Goal: Task Accomplishment & Management: Complete application form

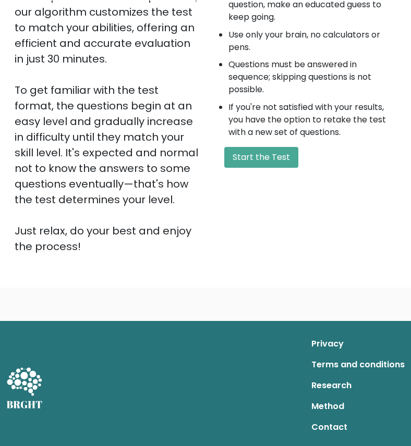
scroll to position [235, 0]
click at [237, 149] on button "Start the Test" at bounding box center [261, 157] width 74 height 21
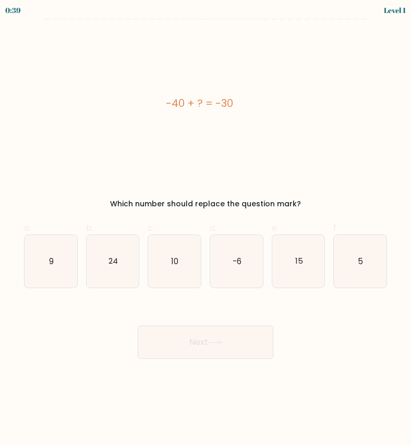
click at [121, 204] on div "Which number should replace the question mark?" at bounding box center [205, 204] width 350 height 11
click at [139, 197] on div "-40 + ? = -30 Which number should replace the question mark?" at bounding box center [205, 121] width 375 height 177
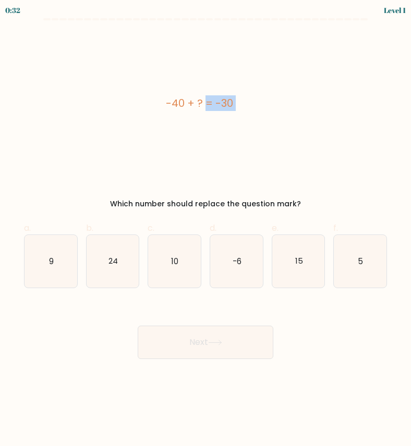
drag, startPoint x: 162, startPoint y: 100, endPoint x: 265, endPoint y: 196, distance: 141.0
click at [265, 196] on div "-40 + ? = -30 Which number should replace the question mark?" at bounding box center [205, 121] width 375 height 177
click at [302, 208] on div "Which number should replace the question mark?" at bounding box center [205, 204] width 350 height 11
copy div "-40 + ? = -30 Which number should replace the question mark?"
click at [172, 249] on icon "10" at bounding box center [174, 261] width 53 height 53
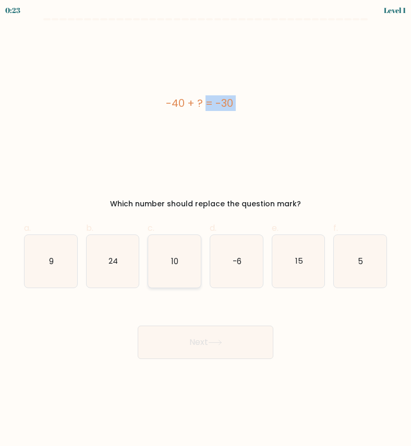
click at [205, 230] on input "c. 10" at bounding box center [205, 226] width 1 height 7
radio input "true"
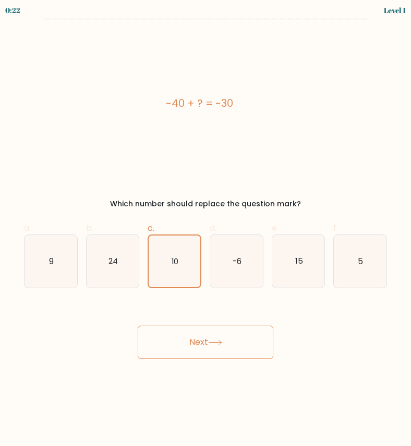
click at [188, 340] on button "Next" at bounding box center [206, 342] width 136 height 33
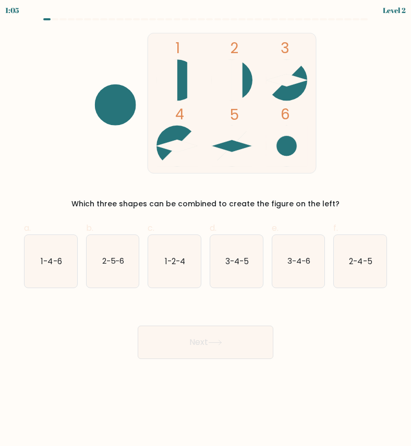
drag, startPoint x: 123, startPoint y: 34, endPoint x: 199, endPoint y: 117, distance: 112.9
click at [199, 117] on icon "1 2 3 4 5 6" at bounding box center [205, 103] width 281 height 141
drag, startPoint x: 31, startPoint y: 252, endPoint x: 347, endPoint y: 261, distance: 316.2
click at [347, 261] on div "a. 1-4-6 b. 2-5-6 c. 1-2-4 d. 3-4-5" at bounding box center [205, 251] width 371 height 75
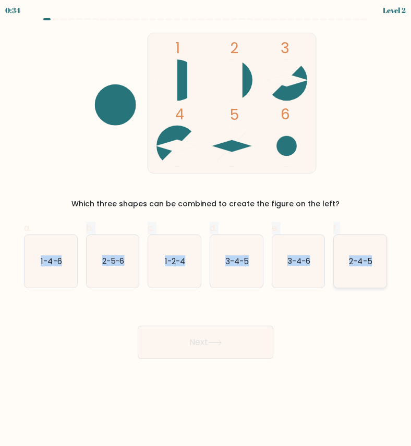
click at [377, 263] on icon "2-4-5" at bounding box center [360, 261] width 53 height 53
copy div "1-4-6 b. 2-5-6 c. 1-2-4 d. 3-4-5 e. 3-4-6 f. 2-4-5"
click at [244, 288] on form at bounding box center [205, 188] width 411 height 341
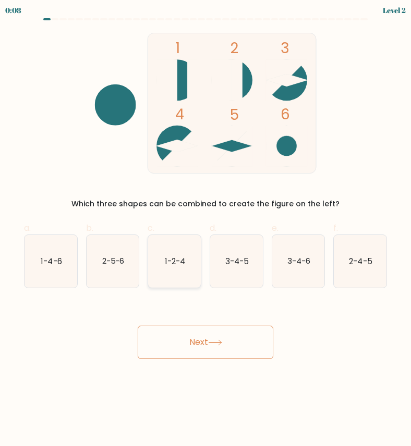
click at [169, 249] on icon "1-2-4" at bounding box center [174, 261] width 53 height 53
click at [205, 230] on input "c. 1-2-4" at bounding box center [205, 226] width 1 height 7
radio input "true"
click at [218, 347] on button "Next" at bounding box center [206, 342] width 136 height 33
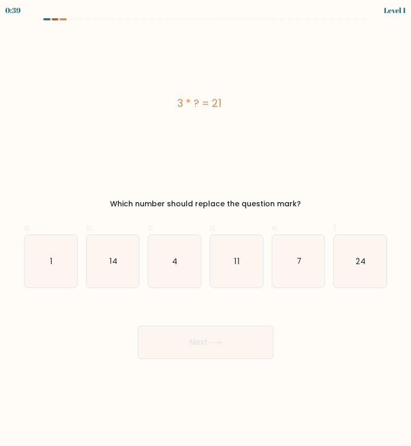
click at [55, 18] on div at bounding box center [55, 19] width 7 height 2
click at [58, 20] on at bounding box center [205, 19] width 325 height 2
click at [63, 20] on div at bounding box center [62, 19] width 7 height 2
click at [288, 237] on icon "7" at bounding box center [298, 261] width 53 height 53
click at [206, 230] on input "e. 7" at bounding box center [205, 226] width 1 height 7
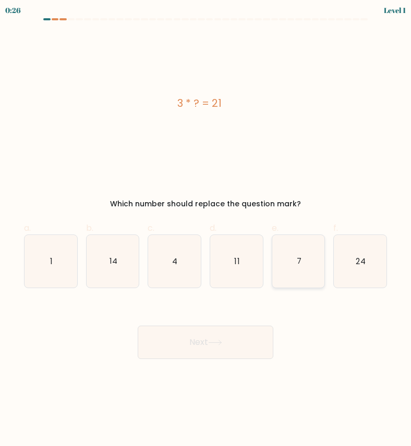
radio input "true"
click at [243, 334] on button "Next" at bounding box center [206, 342] width 136 height 33
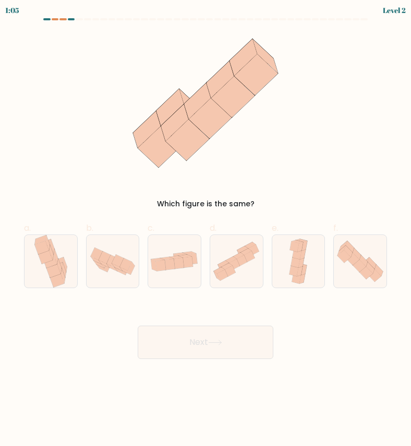
click at [254, 197] on div "Which figure is the same?" at bounding box center [205, 121] width 375 height 177
click at [170, 254] on icon at bounding box center [174, 261] width 53 height 27
click at [205, 230] on input "c." at bounding box center [205, 226] width 1 height 7
radio input "true"
click at [182, 346] on button "Next" at bounding box center [206, 342] width 136 height 33
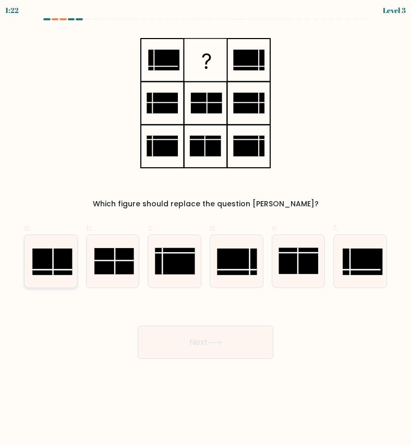
click at [50, 264] on rect at bounding box center [52, 262] width 40 height 27
click at [205, 230] on input "a." at bounding box center [205, 226] width 1 height 7
radio input "true"
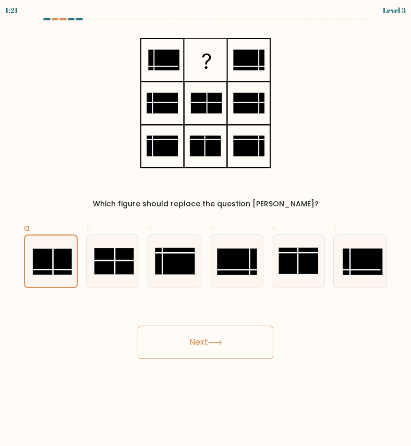
click at [192, 343] on button "Next" at bounding box center [206, 342] width 136 height 33
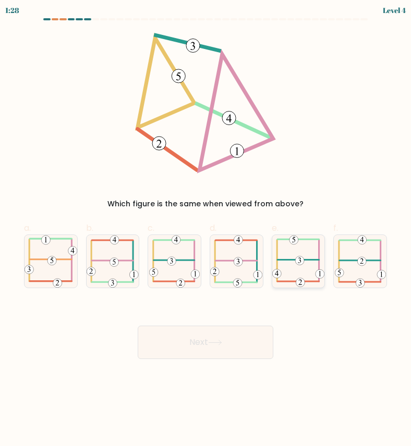
click at [297, 247] on icon at bounding box center [298, 261] width 53 height 52
click at [206, 230] on input "e." at bounding box center [205, 226] width 1 height 7
radio input "true"
click at [229, 330] on button "Next" at bounding box center [206, 342] width 136 height 33
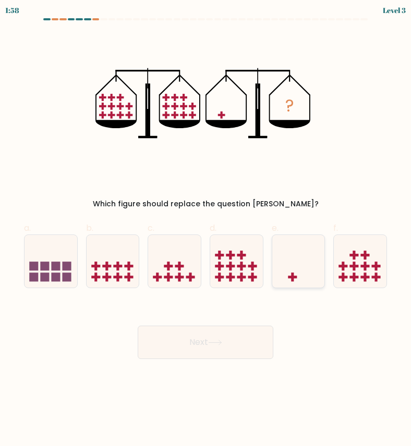
click at [289, 247] on icon at bounding box center [298, 261] width 53 height 43
click at [206, 230] on input "e." at bounding box center [205, 226] width 1 height 7
radio input "true"
click at [243, 319] on div "Next" at bounding box center [205, 330] width 375 height 58
click at [239, 338] on button "Next" at bounding box center [206, 342] width 136 height 33
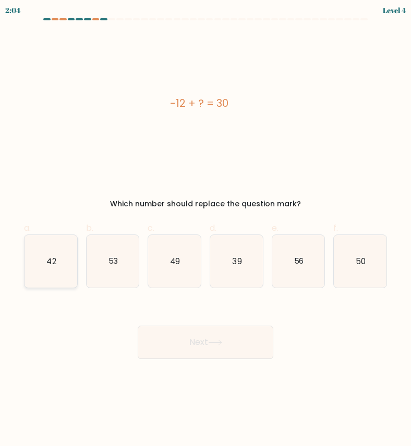
click at [70, 265] on icon "42" at bounding box center [51, 261] width 53 height 53
click at [205, 230] on input "a. 42" at bounding box center [205, 226] width 1 height 7
radio input "true"
click at [162, 328] on button "Next" at bounding box center [206, 342] width 136 height 33
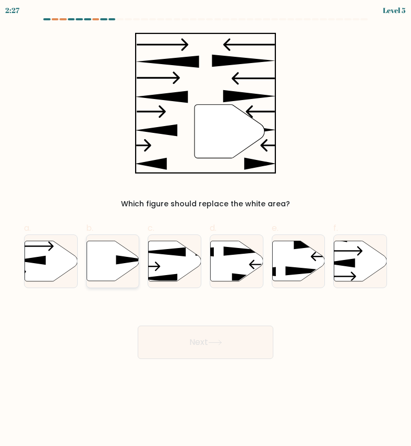
click at [101, 259] on icon at bounding box center [113, 261] width 53 height 40
click at [205, 230] on input "b." at bounding box center [205, 226] width 1 height 7
radio input "true"
click at [179, 339] on button "Next" at bounding box center [206, 342] width 136 height 33
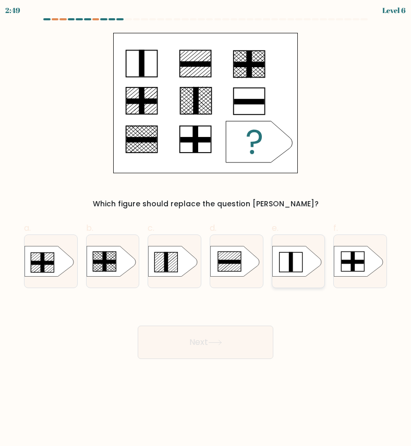
click at [288, 261] on icon at bounding box center [296, 261] width 49 height 31
click at [206, 230] on input "e." at bounding box center [205, 226] width 1 height 7
radio input "true"
click at [219, 342] on icon at bounding box center [215, 343] width 14 height 6
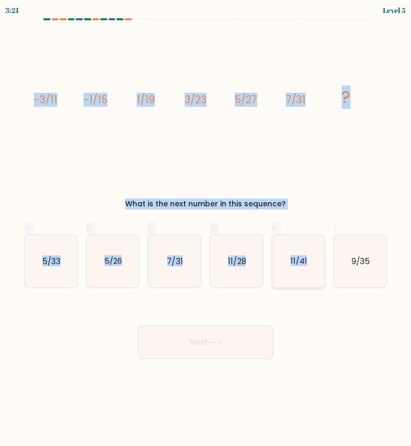
drag, startPoint x: 22, startPoint y: 87, endPoint x: 319, endPoint y: 261, distance: 343.6
click at [319, 261] on form at bounding box center [205, 188] width 411 height 341
click at [375, 260] on icon "9/35" at bounding box center [360, 261] width 53 height 53
copy form "-3/11 -1/15 1/19 3/23 5/27 7/31 ? What is the next number in this sequence? a. …"
click at [229, 199] on div "What is the next number in this sequence?" at bounding box center [205, 204] width 350 height 11
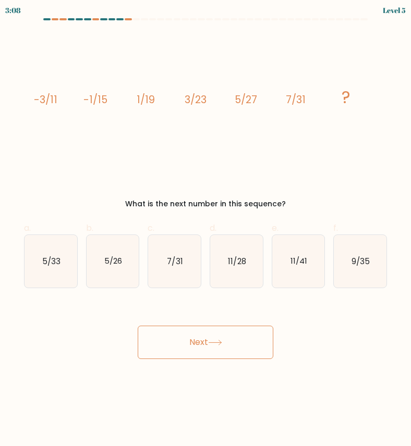
click at [228, 177] on div "image/svg+xml -3/11 -1/15 1/19 3/23 5/27 7/31 ? What is the next number in this…" at bounding box center [205, 121] width 375 height 177
click at [364, 256] on text "9/35" at bounding box center [360, 261] width 18 height 11
click at [206, 230] on input "f. 9/35" at bounding box center [205, 226] width 1 height 7
radio input "true"
click at [193, 358] on button "Next" at bounding box center [206, 342] width 136 height 33
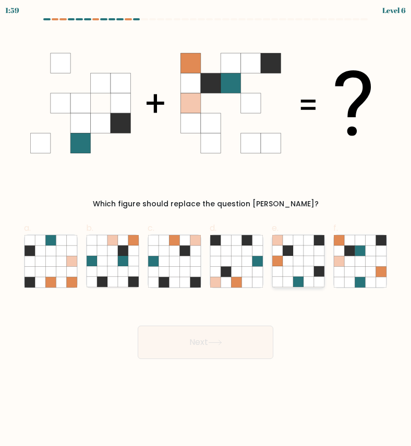
click at [305, 257] on icon at bounding box center [309, 261] width 10 height 10
click at [206, 230] on input "e." at bounding box center [205, 226] width 1 height 7
radio input "true"
click at [201, 336] on button "Next" at bounding box center [206, 342] width 136 height 33
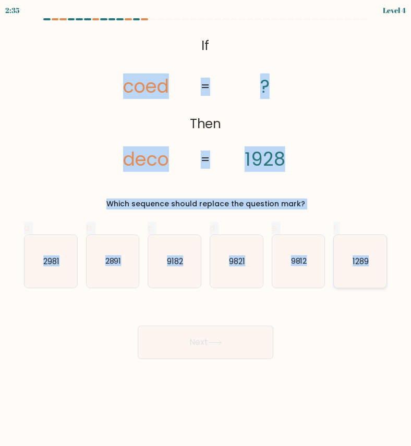
drag, startPoint x: 125, startPoint y: 52, endPoint x: 382, endPoint y: 269, distance: 335.7
click at [382, 269] on form "If ?" at bounding box center [205, 188] width 411 height 341
click at [215, 56] on icon "@import url('https://fonts.googleapis.com/css?family=Abril+Fatface:400,100,100i…" at bounding box center [205, 103] width 228 height 141
drag, startPoint x: 196, startPoint y: 41, endPoint x: 373, endPoint y: 277, distance: 295.4
click at [373, 277] on form "If ?" at bounding box center [205, 188] width 411 height 341
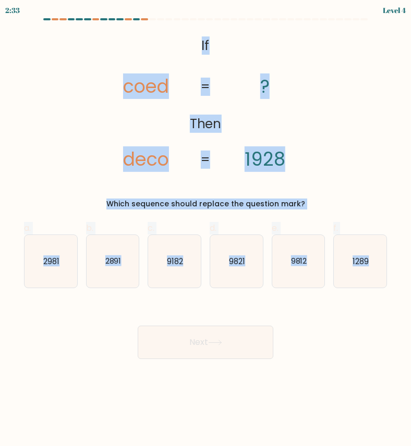
copy form "If Then coed deco ? 1928 = = Which sequence should replace the question mark? a…"
click at [126, 248] on icon "2891" at bounding box center [113, 261] width 53 height 53
click at [205, 230] on input "b. 2891" at bounding box center [205, 226] width 1 height 7
radio input "true"
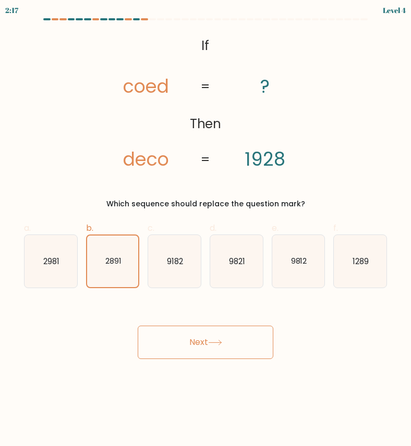
click at [181, 333] on button "Next" at bounding box center [206, 342] width 136 height 33
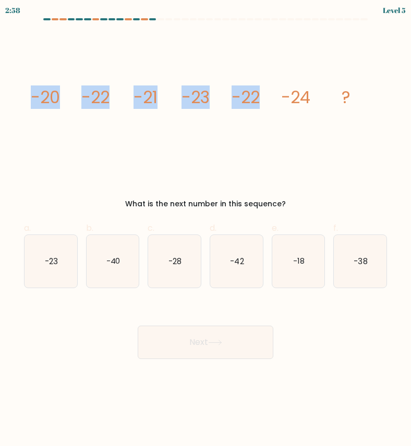
drag, startPoint x: 33, startPoint y: 92, endPoint x: 275, endPoint y: 115, distance: 243.1
click at [275, 115] on icon "image/svg+xml -20 -22 -21 -23 -22 -24 ?" at bounding box center [205, 103] width 350 height 141
click at [377, 264] on icon "-38" at bounding box center [360, 261] width 53 height 53
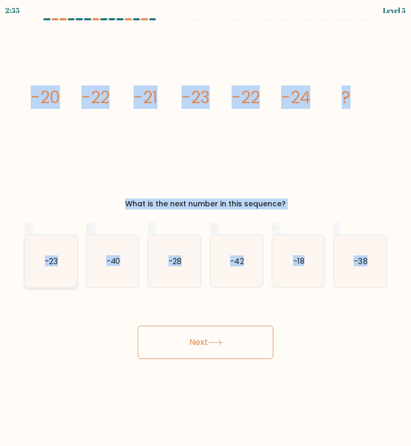
copy form "-20 -22 -21 -23 -22 -24 ? What is the next number in this sequence? a. -23 b. -…"
click at [161, 143] on icon "image/svg+xml -20 -22 -21 -23 -22 -24 ?" at bounding box center [205, 103] width 350 height 141
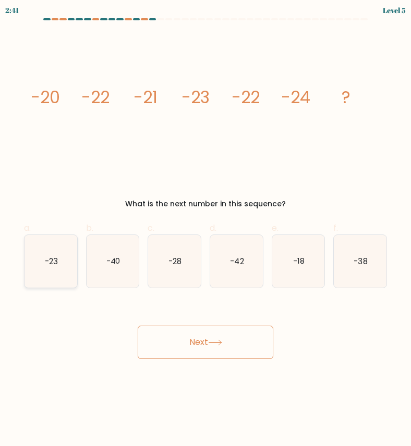
click at [51, 251] on icon "-23" at bounding box center [51, 261] width 53 height 53
click at [205, 230] on input "a. -23" at bounding box center [205, 226] width 1 height 7
radio input "true"
click at [171, 326] on button "Next" at bounding box center [206, 342] width 136 height 33
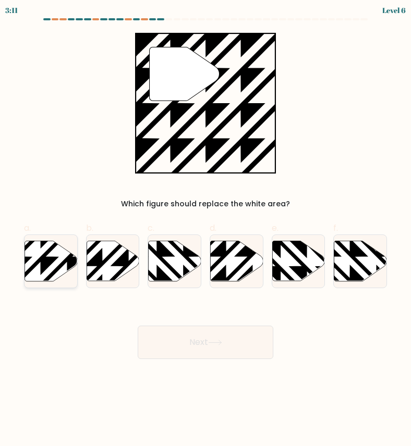
click at [50, 266] on icon at bounding box center [51, 261] width 53 height 40
click at [205, 230] on input "a." at bounding box center [205, 226] width 1 height 7
radio input "true"
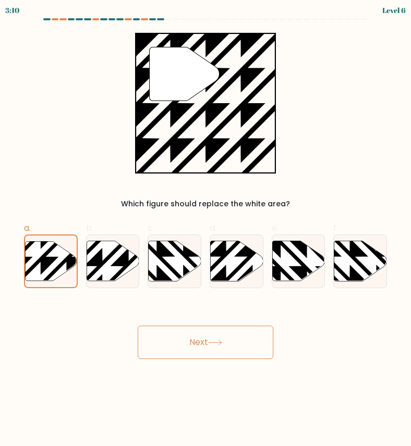
click at [196, 345] on button "Next" at bounding box center [206, 342] width 136 height 33
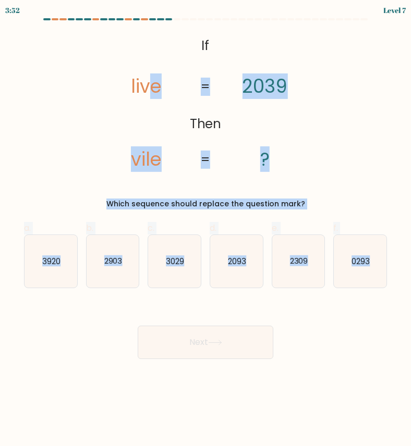
drag, startPoint x: 153, startPoint y: 47, endPoint x: 365, endPoint y: 298, distance: 327.5
click at [365, 298] on form "If ?" at bounding box center [205, 188] width 411 height 341
click at [200, 40] on icon "@import url('https://fonts.googleapis.com/css?family=Abril+Fatface:400,100,100i…" at bounding box center [205, 103] width 228 height 141
drag, startPoint x: 200, startPoint y: 40, endPoint x: 366, endPoint y: 251, distance: 268.6
click at [366, 251] on form "If ?" at bounding box center [205, 188] width 411 height 341
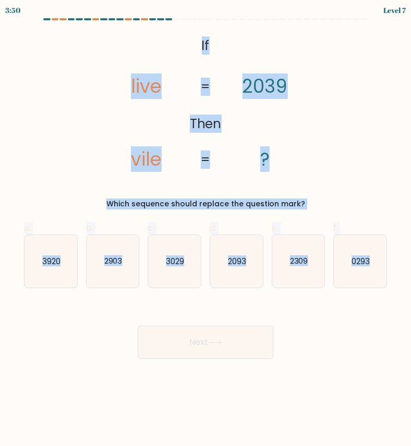
copy form "If Then live vile 2039 ? = = Which sequence should replace the question mark? a…"
click at [57, 262] on text "3920" at bounding box center [51, 261] width 18 height 11
click at [205, 230] on input "a. 3920" at bounding box center [205, 226] width 1 height 7
radio input "true"
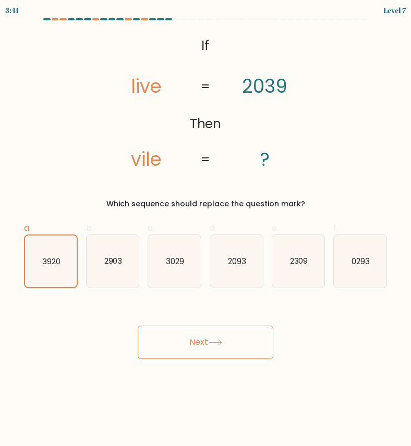
click at [219, 348] on button "Next" at bounding box center [206, 342] width 136 height 33
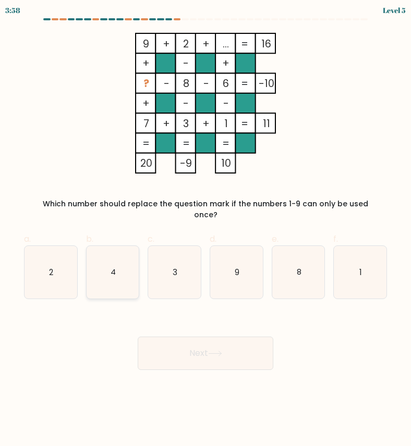
click at [100, 270] on icon "4" at bounding box center [113, 272] width 53 height 53
click at [205, 230] on input "b. 4" at bounding box center [205, 226] width 1 height 7
radio input "true"
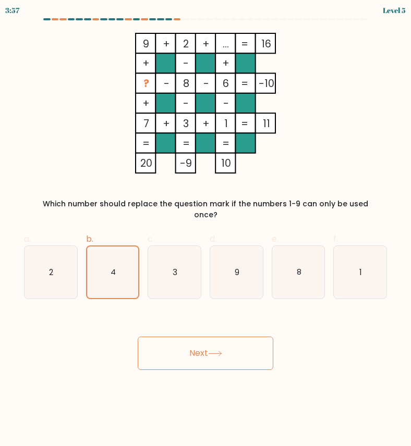
click at [176, 337] on button "Next" at bounding box center [206, 353] width 136 height 33
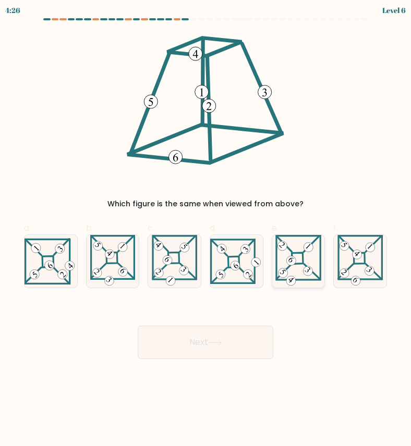
click at [289, 263] on 865 at bounding box center [291, 260] width 13 height 13
click at [206, 230] on input "e." at bounding box center [205, 226] width 1 height 7
radio input "true"
click at [242, 347] on button "Next" at bounding box center [206, 342] width 136 height 33
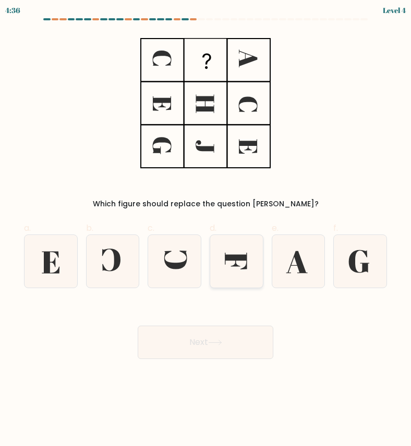
click at [240, 245] on icon at bounding box center [236, 261] width 53 height 53
click at [206, 230] on input "d." at bounding box center [205, 226] width 1 height 7
radio input "true"
click at [231, 346] on button "Next" at bounding box center [206, 342] width 136 height 33
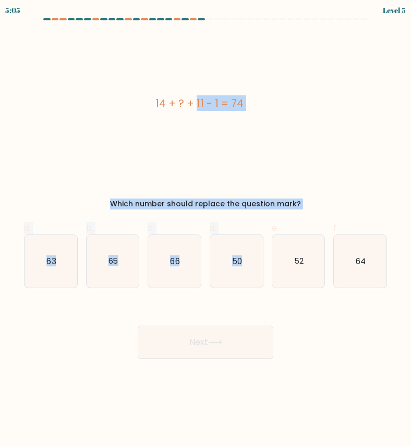
drag, startPoint x: 155, startPoint y: 92, endPoint x: 324, endPoint y: 215, distance: 209.0
click at [324, 215] on form "a." at bounding box center [205, 188] width 411 height 341
copy form "14 + ? + 11 - 1 = 74 Which number should replace the question mark? a. 63 b. 65…"
click at [240, 260] on text "50" at bounding box center [237, 261] width 10 height 11
click at [206, 230] on input "d. 50" at bounding box center [205, 226] width 1 height 7
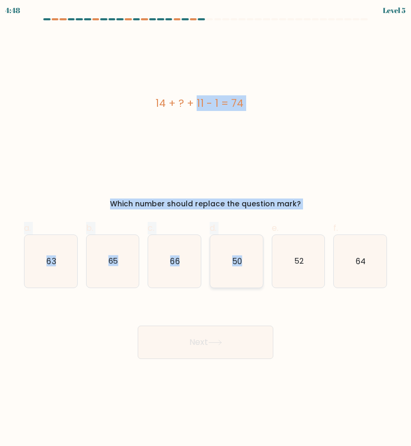
radio input "true"
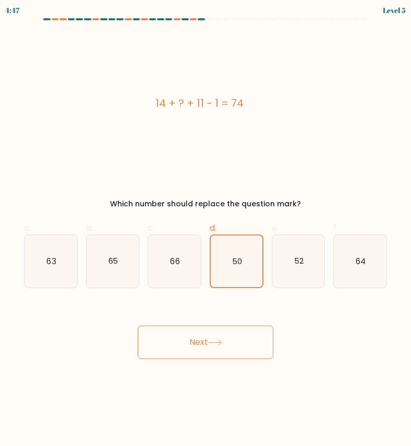
click at [220, 341] on icon at bounding box center [215, 343] width 14 height 6
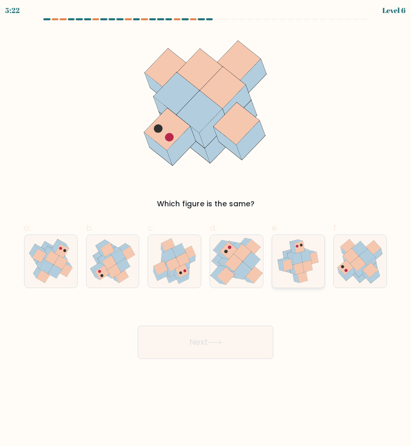
click at [305, 260] on icon at bounding box center [306, 256] width 10 height 12
click at [206, 230] on input "e." at bounding box center [205, 226] width 1 height 7
radio input "true"
click at [241, 326] on button "Next" at bounding box center [206, 342] width 136 height 33
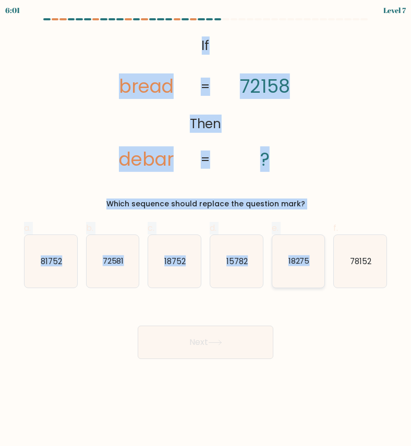
drag, startPoint x: 190, startPoint y: 34, endPoint x: 315, endPoint y: 258, distance: 256.1
click at [316, 258] on form "If ?" at bounding box center [205, 188] width 411 height 341
click at [378, 262] on icon "78152" at bounding box center [360, 261] width 53 height 53
copy form "If Then bread debar 72158 ? = = Which sequence should replace the question mark…"
click at [307, 264] on text "18275" at bounding box center [298, 261] width 21 height 11
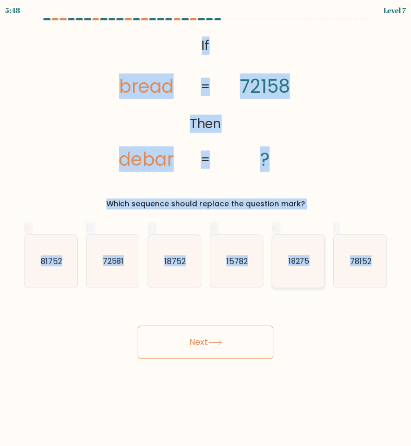
click at [206, 230] on input "e. 18275" at bounding box center [205, 226] width 1 height 7
radio input "true"
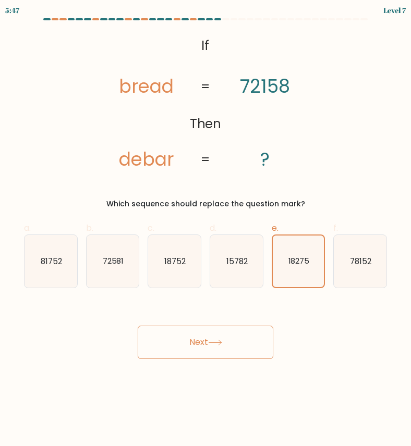
click at [229, 348] on button "Next" at bounding box center [206, 342] width 136 height 33
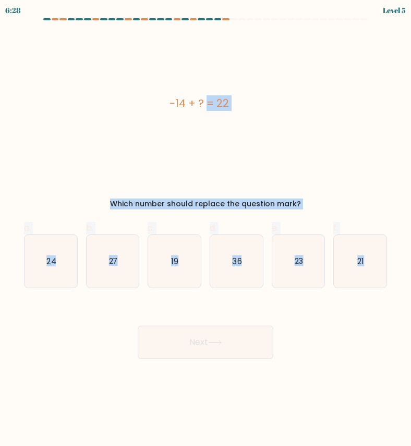
drag, startPoint x: 166, startPoint y: 99, endPoint x: 400, endPoint y: 266, distance: 287.7
click at [400, 266] on form "a." at bounding box center [205, 188] width 411 height 341
copy form "-14 + ? = 22 Which number should replace the question mark? a. 24 b. 27 c. 19 d…"
click at [237, 266] on text "36" at bounding box center [236, 261] width 9 height 11
click at [206, 230] on input "d. 36" at bounding box center [205, 226] width 1 height 7
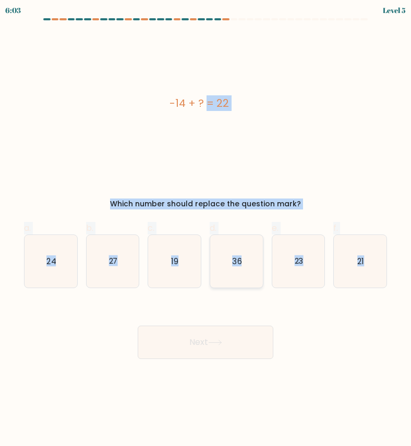
radio input "true"
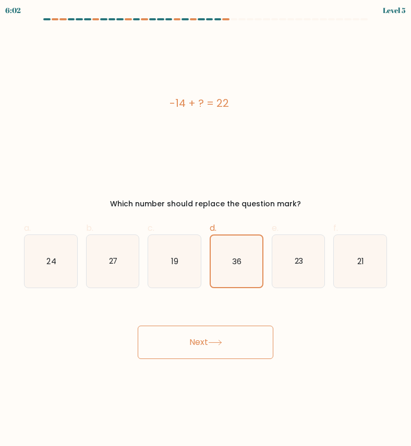
click at [226, 338] on button "Next" at bounding box center [206, 342] width 136 height 33
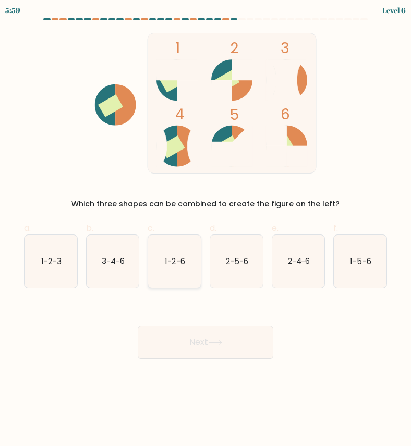
click at [181, 264] on text "1-2-6" at bounding box center [175, 261] width 20 height 11
click at [205, 230] on input "c. 1-2-6" at bounding box center [205, 226] width 1 height 7
radio input "true"
click at [189, 341] on button "Next" at bounding box center [206, 342] width 136 height 33
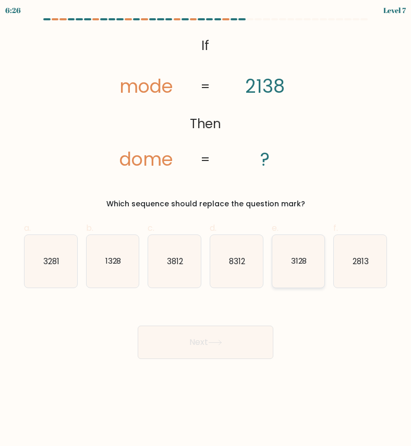
click at [297, 255] on icon "3128" at bounding box center [298, 261] width 53 height 53
click at [206, 230] on input "e. 3128" at bounding box center [205, 226] width 1 height 7
radio input "true"
click at [239, 347] on button "Next" at bounding box center [206, 342] width 136 height 33
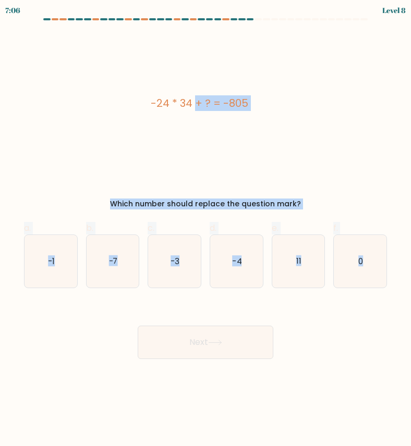
drag, startPoint x: 145, startPoint y: 99, endPoint x: 391, endPoint y: 269, distance: 298.0
click at [391, 269] on form "a. 0" at bounding box center [205, 188] width 411 height 341
copy form "-24 * 34 + ? = -805 Which number should replace the question mark? a. -1 b. -7 …"
click at [293, 260] on icon "11" at bounding box center [298, 261] width 53 height 53
click at [206, 230] on input "e. 11" at bounding box center [205, 226] width 1 height 7
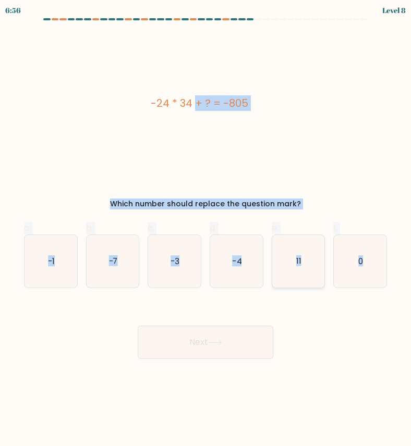
radio input "true"
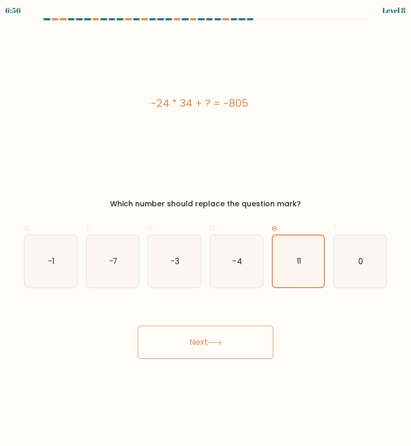
click at [241, 332] on button "Next" at bounding box center [206, 342] width 136 height 33
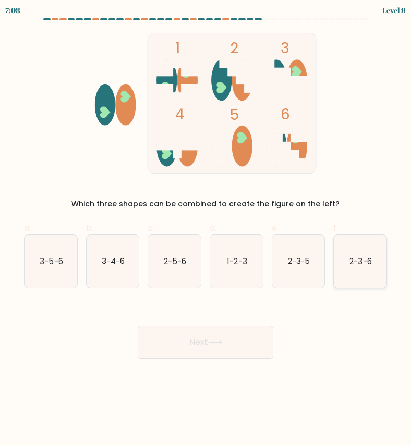
click at [344, 243] on icon "2-3-6" at bounding box center [360, 261] width 53 height 53
click at [206, 230] on input "f. 2-3-6" at bounding box center [205, 226] width 1 height 7
radio input "true"
click at [216, 336] on button "Next" at bounding box center [206, 342] width 136 height 33
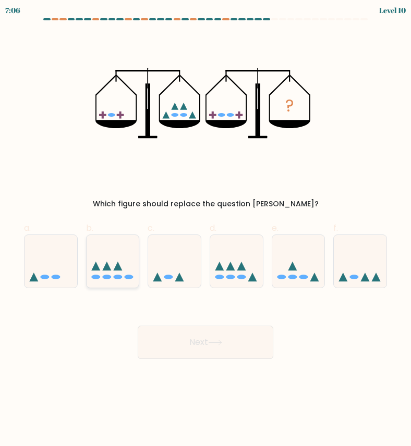
click at [122, 278] on icon at bounding box center [113, 261] width 53 height 43
click at [205, 230] on input "b." at bounding box center [205, 226] width 1 height 7
radio input "true"
click at [184, 326] on button "Next" at bounding box center [206, 342] width 136 height 33
click at [234, 348] on button "Next" at bounding box center [206, 342] width 136 height 33
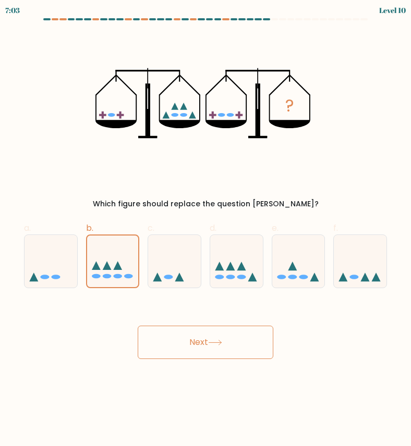
click at [234, 348] on button "Next" at bounding box center [206, 342] width 136 height 33
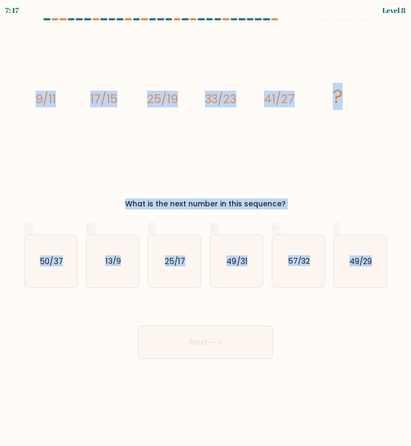
drag, startPoint x: 28, startPoint y: 97, endPoint x: 388, endPoint y: 263, distance: 396.2
click at [388, 263] on form at bounding box center [205, 188] width 411 height 341
copy form "9/11 17/15 25/19 33/23 41/27 ? What is the next number in this sequence? a. 50/…"
click at [228, 248] on icon "49/31" at bounding box center [236, 261] width 53 height 53
click at [206, 230] on input "d. 49/31" at bounding box center [205, 226] width 1 height 7
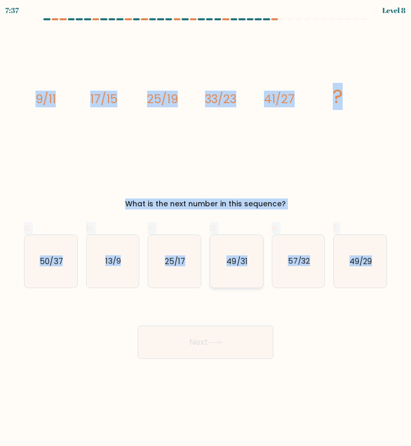
radio input "true"
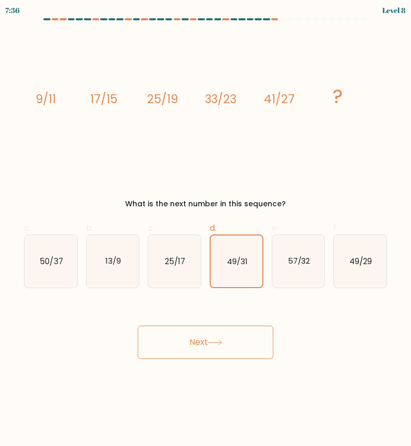
click at [240, 358] on button "Next" at bounding box center [206, 342] width 136 height 33
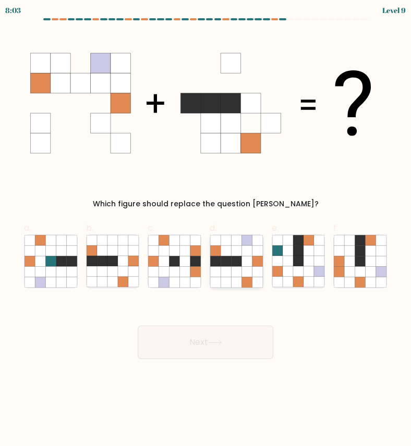
click at [235, 257] on icon at bounding box center [236, 261] width 10 height 10
click at [206, 230] on input "d." at bounding box center [205, 226] width 1 height 7
radio input "true"
click at [234, 326] on button "Next" at bounding box center [206, 342] width 136 height 33
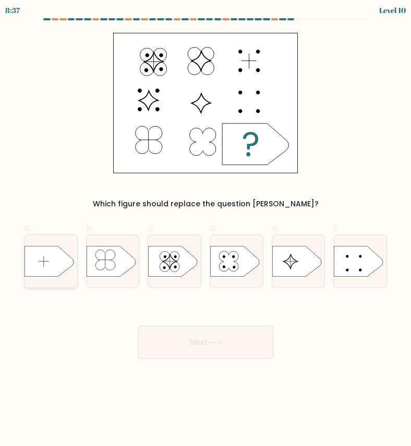
click at [64, 261] on icon at bounding box center [49, 261] width 49 height 31
click at [205, 230] on input "a." at bounding box center [205, 226] width 1 height 7
radio input "true"
click at [231, 335] on button "Next" at bounding box center [206, 342] width 136 height 33
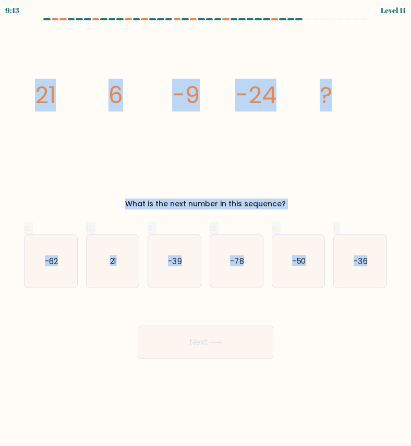
drag, startPoint x: 39, startPoint y: 93, endPoint x: 414, endPoint y: 337, distance: 447.1
click at [410, 337] on html "9:13 Level 11" at bounding box center [205, 223] width 411 height 446
copy form "21 6 -9 -24 ? What is the next number in this sequence? a. -62 b. 21 c. -39 d. …"
click at [164, 264] on icon "-39" at bounding box center [174, 261] width 53 height 53
click at [205, 230] on input "c. -39" at bounding box center [205, 226] width 1 height 7
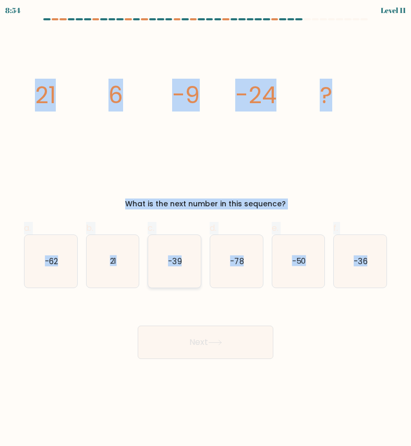
radio input "true"
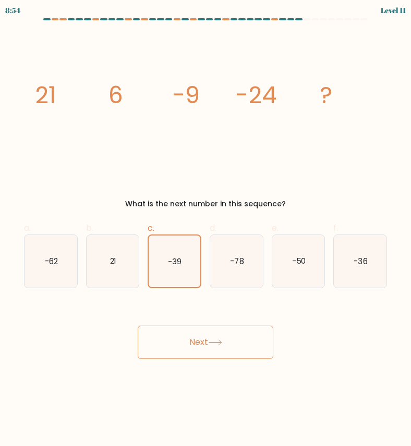
click at [178, 344] on button "Next" at bounding box center [206, 342] width 136 height 33
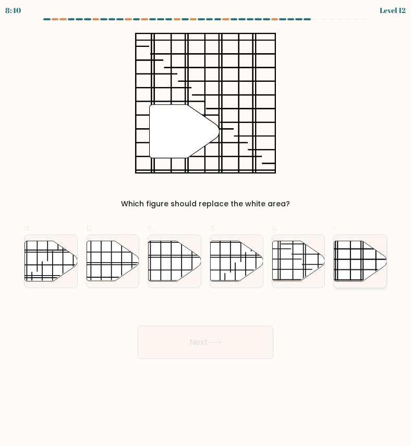
click at [357, 258] on icon at bounding box center [360, 261] width 53 height 40
click at [206, 230] on input "f." at bounding box center [205, 226] width 1 height 7
radio input "true"
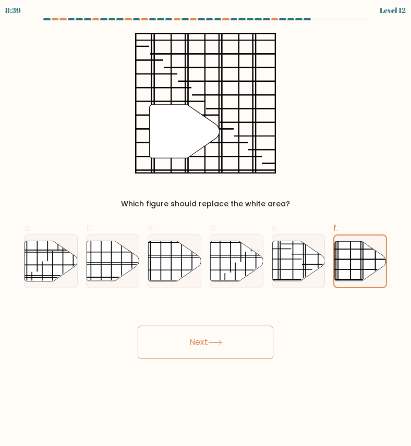
click at [251, 342] on button "Next" at bounding box center [206, 342] width 136 height 33
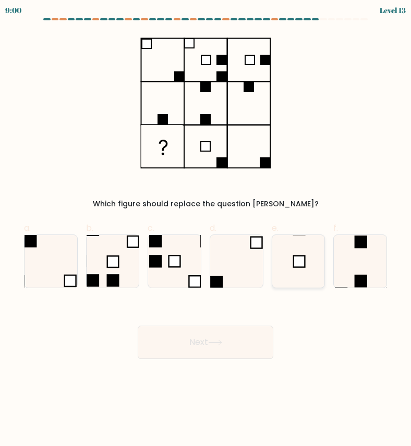
click at [299, 270] on icon at bounding box center [298, 261] width 53 height 53
click at [206, 230] on input "e." at bounding box center [205, 226] width 1 height 7
radio input "true"
click at [227, 347] on button "Next" at bounding box center [206, 342] width 136 height 33
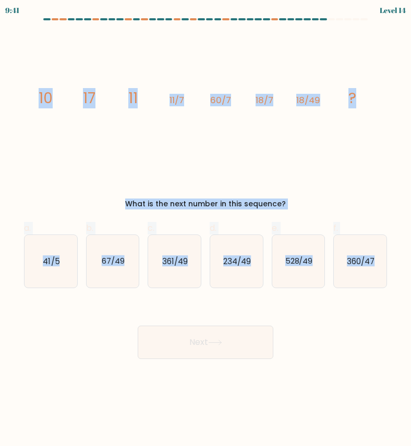
drag, startPoint x: 26, startPoint y: 95, endPoint x: 401, endPoint y: 270, distance: 413.0
click at [401, 270] on form at bounding box center [205, 188] width 411 height 341
click at [175, 270] on icon "361/49" at bounding box center [174, 261] width 53 height 53
click at [205, 230] on input "c. 361/49" at bounding box center [205, 226] width 1 height 7
radio input "true"
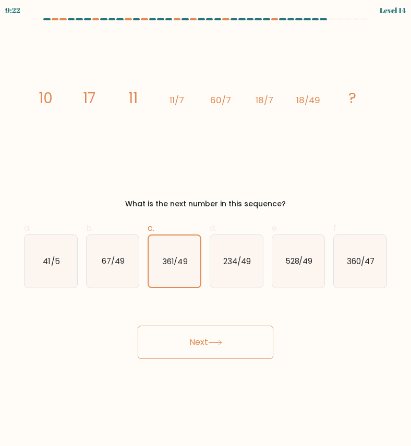
click at [185, 338] on button "Next" at bounding box center [206, 342] width 136 height 33
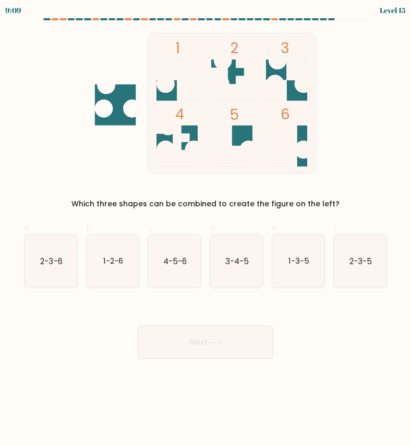
click at [264, 261] on div "d. 3-4-5" at bounding box center [236, 255] width 62 height 66
click at [284, 259] on icon "1-3-5" at bounding box center [298, 261] width 53 height 53
click at [206, 230] on input "e. 1-3-5" at bounding box center [205, 226] width 1 height 7
radio input "true"
click at [244, 332] on button "Next" at bounding box center [206, 342] width 136 height 33
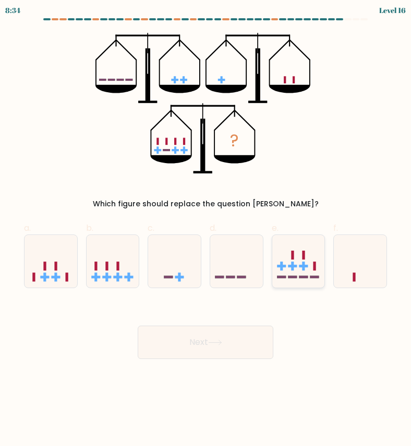
click at [289, 259] on icon at bounding box center [298, 261] width 53 height 43
click at [206, 230] on input "e." at bounding box center [205, 226] width 1 height 7
radio input "true"
click at [237, 336] on button "Next" at bounding box center [206, 342] width 136 height 33
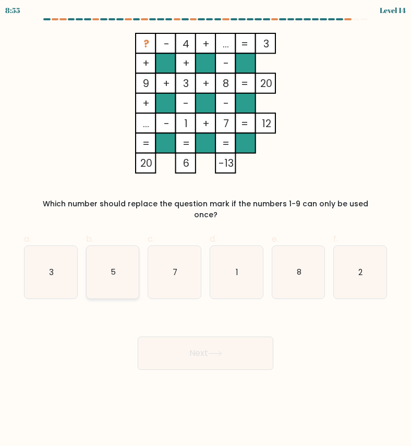
click at [103, 253] on icon "5" at bounding box center [113, 272] width 53 height 53
click at [205, 230] on input "b. 5" at bounding box center [205, 226] width 1 height 7
radio input "true"
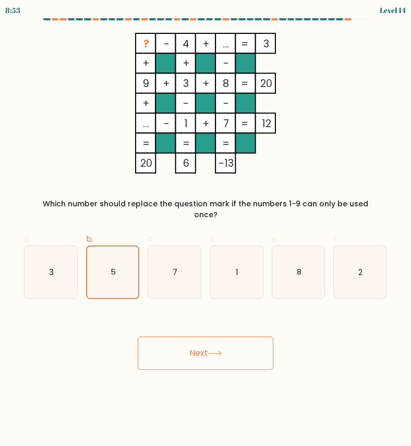
drag, startPoint x: 173, startPoint y: 57, endPoint x: 196, endPoint y: 146, distance: 92.0
click at [196, 146] on icon "? - 4 + ... 3 + + - 9 + 3 + 8 20 + - - ... - 1 + 7 = 12 = = = = 20 6 -13 =" at bounding box center [205, 103] width 349 height 141
drag, startPoint x: 133, startPoint y: 37, endPoint x: 249, endPoint y: 167, distance: 174.7
click at [249, 168] on icon "? - 4 + ... 3 + + - 9 + 3 + 8 20 + - - ... - 1 + 7 = 12 = = = = 20 6 -13 =" at bounding box center [205, 103] width 349 height 141
click at [369, 257] on icon "2" at bounding box center [360, 272] width 53 height 53
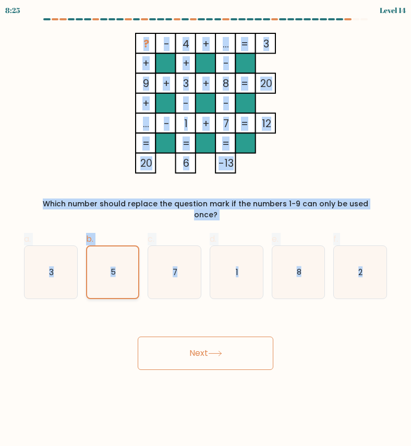
click at [116, 269] on icon "5" at bounding box center [113, 273] width 52 height 52
click at [205, 230] on input "b. 5" at bounding box center [205, 226] width 1 height 7
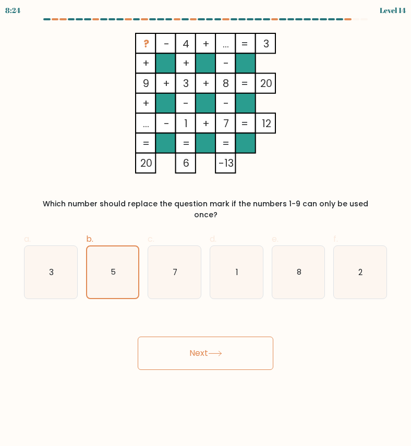
click at [150, 323] on div "Next" at bounding box center [205, 341] width 375 height 58
click at [151, 337] on button "Next" at bounding box center [206, 353] width 136 height 33
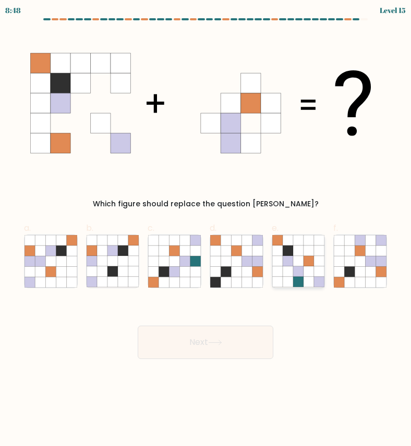
click at [308, 261] on icon at bounding box center [309, 261] width 10 height 10
click at [206, 230] on input "e." at bounding box center [205, 226] width 1 height 7
radio input "true"
click at [238, 353] on button "Next" at bounding box center [206, 342] width 136 height 33
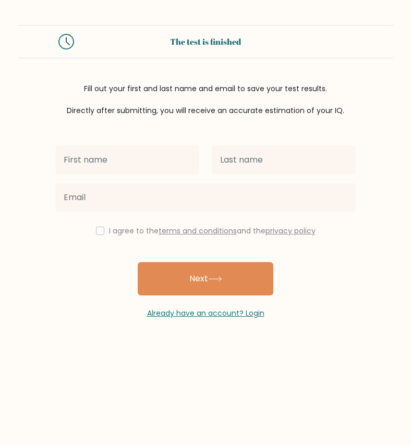
click at [185, 165] on input "text" at bounding box center [127, 159] width 144 height 29
type input "j"
type input "jessa"
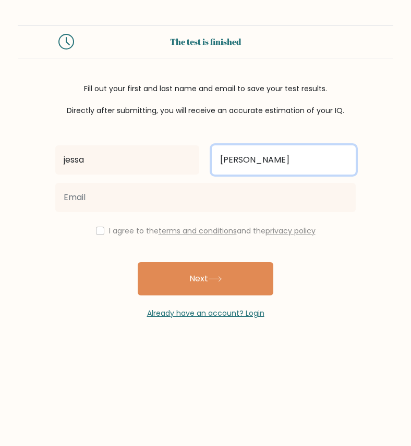
type input "carreon"
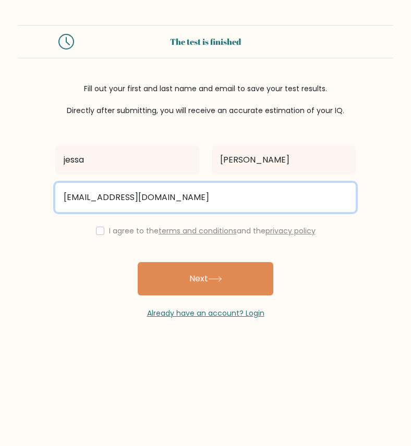
type input "jessameycarreon@gmail.com"
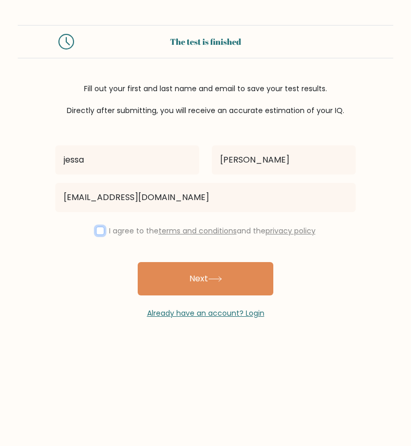
click at [101, 233] on input "checkbox" at bounding box center [100, 231] width 8 height 8
checkbox input "true"
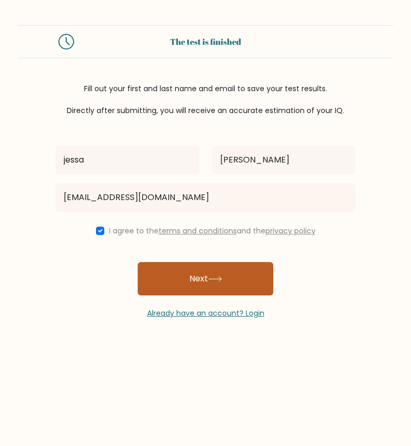
click at [161, 276] on button "Next" at bounding box center [206, 278] width 136 height 33
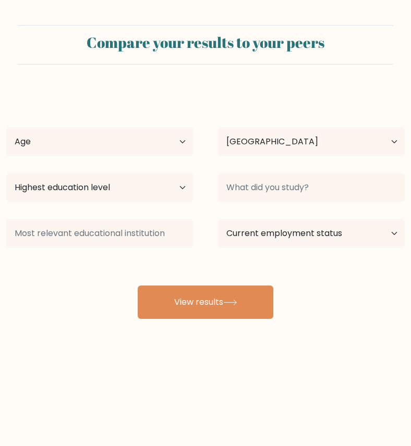
select select "PH"
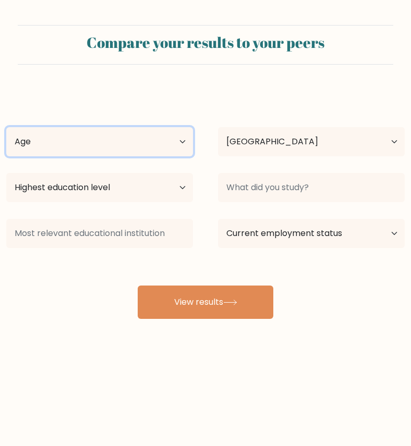
click at [152, 136] on select "Age Under 18 years old 18-24 years old 25-34 years old 35-44 years old 45-54 ye…" at bounding box center [99, 141] width 187 height 29
select select "18_24"
click at [6, 127] on select "Age Under 18 years old 18-24 years old 25-34 years old 35-44 years old 45-54 ye…" at bounding box center [99, 141] width 187 height 29
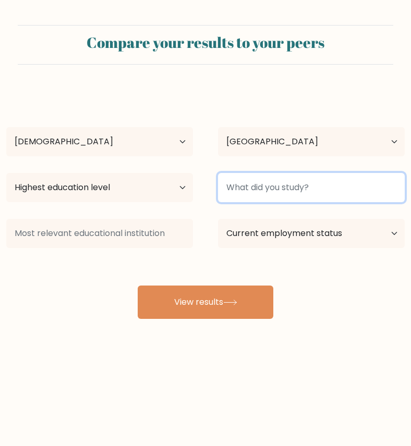
click at [226, 186] on input at bounding box center [311, 187] width 187 height 29
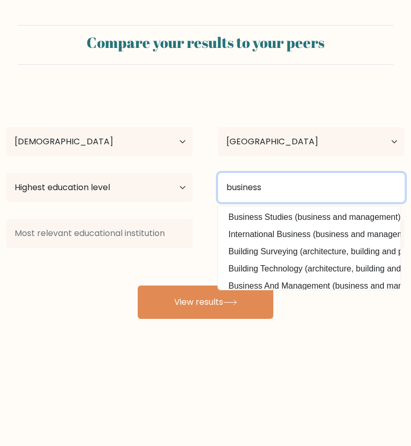
type input "business"
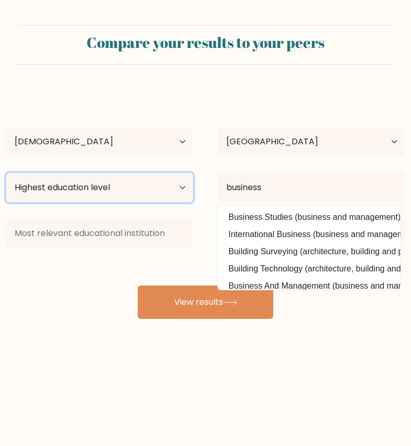
click at [156, 186] on select "Highest education level No schooling Primary Lower Secondary Upper Secondary Oc…" at bounding box center [99, 187] width 187 height 29
select select "bachelors_degree"
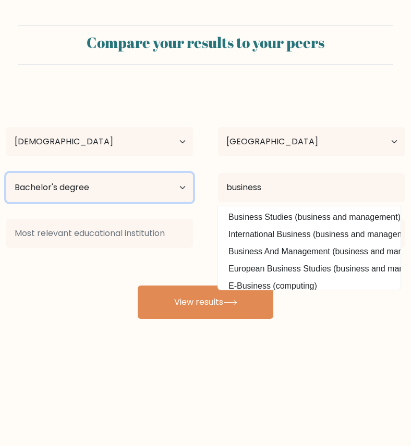
click at [6, 173] on select "Highest education level No schooling Primary Lower Secondary Upper Secondary Oc…" at bounding box center [99, 187] width 187 height 29
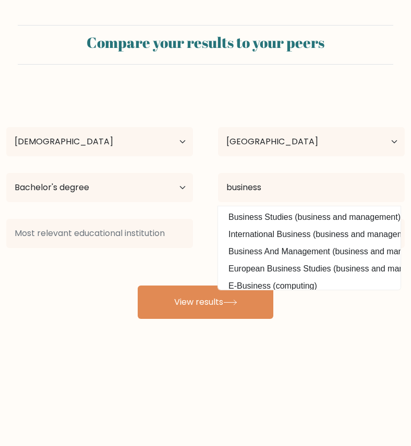
click at [164, 276] on div "jessa carreon Age Under 18 years old 18-24 years old 25-34 years old 35-44 year…" at bounding box center [205, 204] width 411 height 229
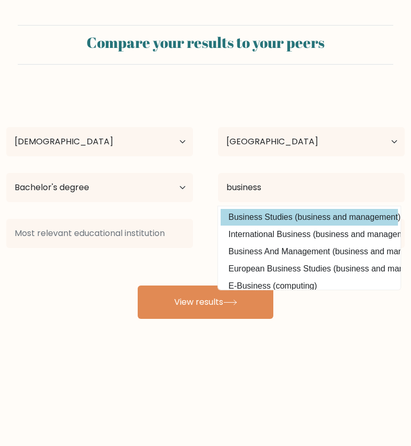
click at [249, 222] on option "Business Studies (business and management)" at bounding box center [309, 217] width 177 height 17
type input "Business Studies"
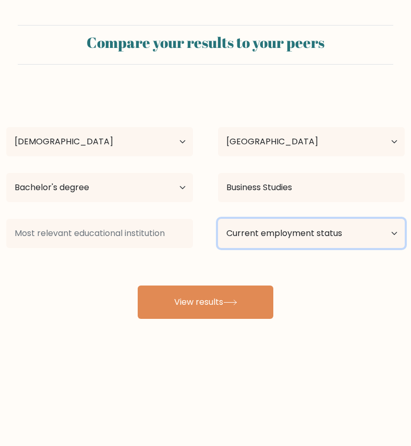
click at [257, 229] on select "Current employment status Employed Student Retired Other / prefer not to answer" at bounding box center [311, 233] width 187 height 29
select select "other"
click at [218, 219] on select "Current employment status Employed Student Retired Other / prefer not to answer" at bounding box center [311, 233] width 187 height 29
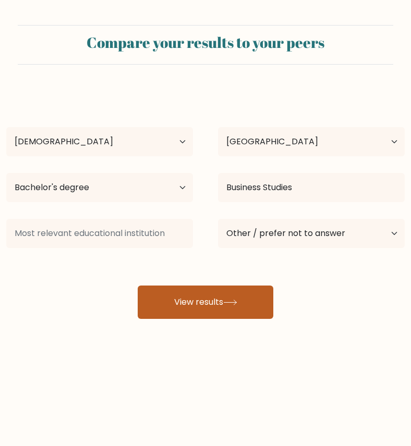
click at [236, 297] on button "View results" at bounding box center [206, 302] width 136 height 33
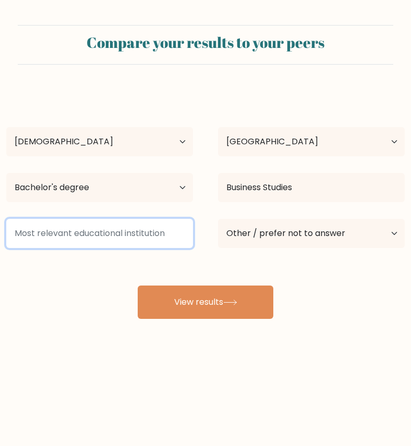
click at [157, 232] on input at bounding box center [99, 233] width 187 height 29
click at [134, 234] on input at bounding box center [99, 233] width 187 height 29
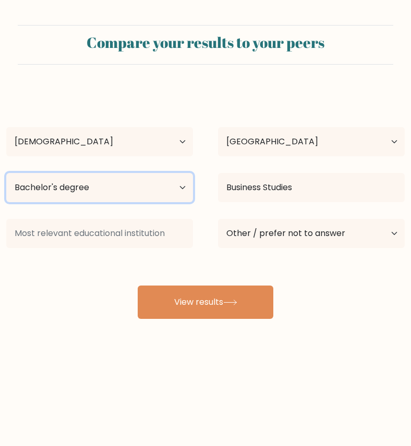
click at [136, 196] on select "Highest education level No schooling Primary Lower Secondary Upper Secondary Oc…" at bounding box center [99, 187] width 187 height 29
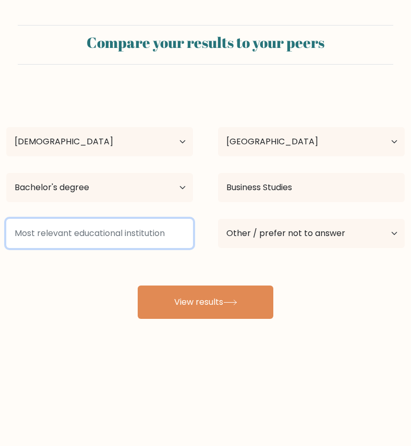
click at [117, 236] on input at bounding box center [99, 233] width 187 height 29
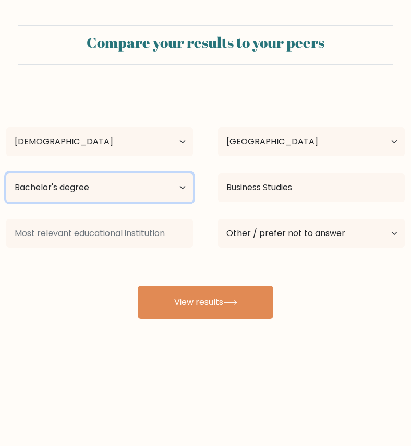
click at [122, 193] on select "Highest education level No schooling Primary Lower Secondary Upper Secondary Oc…" at bounding box center [99, 187] width 187 height 29
select select "upper_secondary"
click at [6, 173] on select "Highest education level No schooling Primary Lower Secondary Upper Secondary Oc…" at bounding box center [99, 187] width 187 height 29
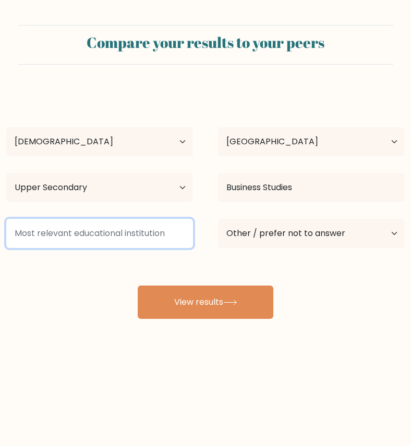
click at [122, 234] on input at bounding box center [99, 233] width 187 height 29
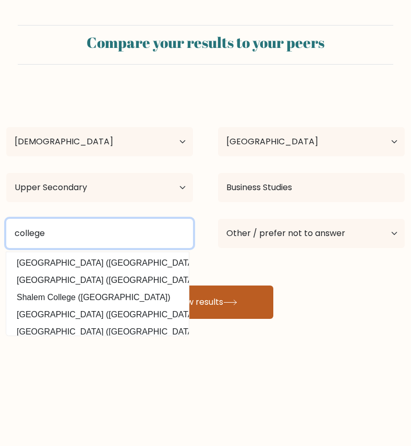
type input "college"
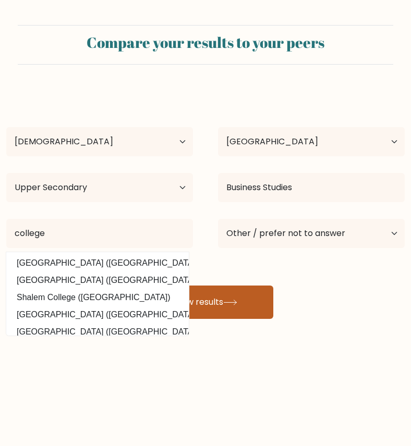
click at [223, 300] on button "View results" at bounding box center [206, 302] width 136 height 33
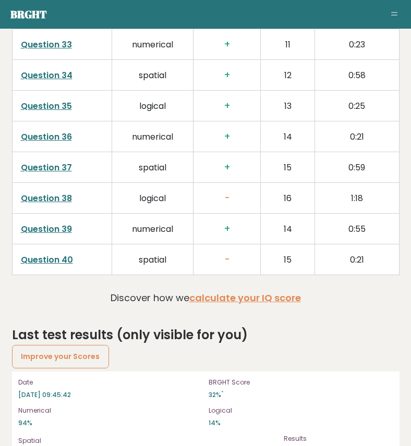
scroll to position [2796, 0]
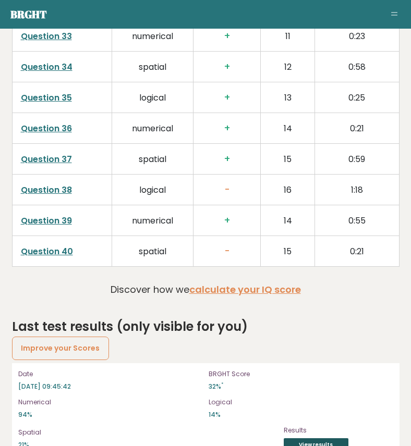
click at [342, 439] on link "View results" at bounding box center [316, 446] width 65 height 14
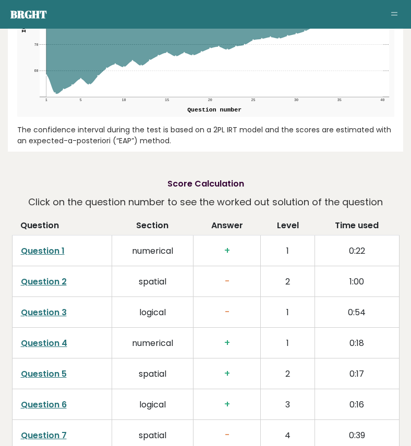
scroll to position [1604, 0]
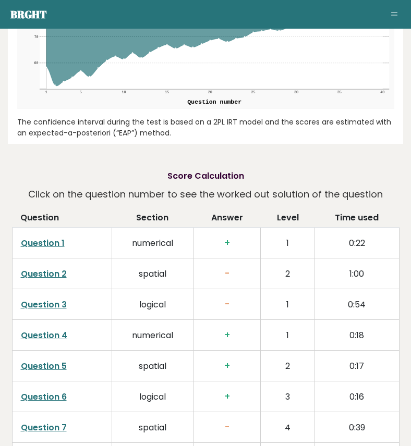
click at [54, 237] on link "Question 1" at bounding box center [43, 243] width 44 height 12
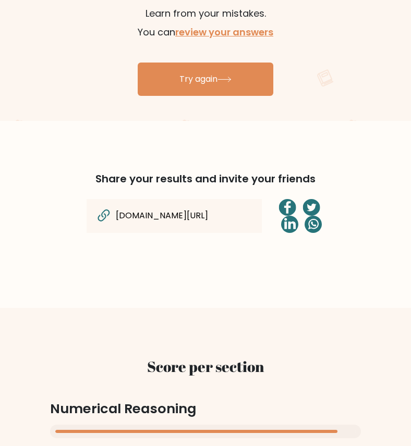
scroll to position [625, 0]
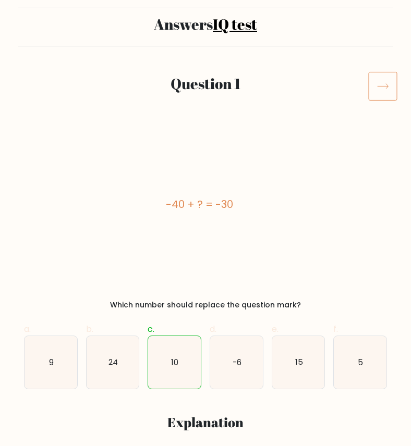
scroll to position [75, 0]
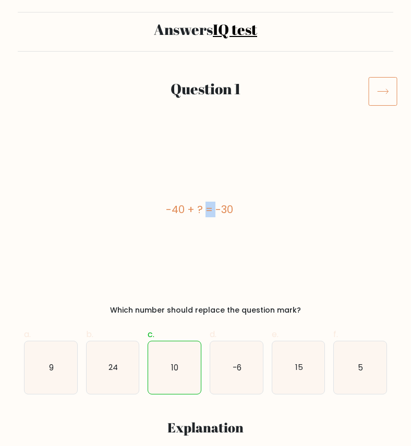
drag, startPoint x: 166, startPoint y: 203, endPoint x: 174, endPoint y: 210, distance: 10.4
click at [174, 210] on div "-40 + ? = -30" at bounding box center [199, 210] width 350 height 16
click at [173, 144] on div "-40 + ? = -30" at bounding box center [199, 209] width 350 height 141
drag, startPoint x: 161, startPoint y: 207, endPoint x: 329, endPoint y: 220, distance: 168.4
click at [329, 220] on div "-40 + ? = -30" at bounding box center [199, 209] width 350 height 141
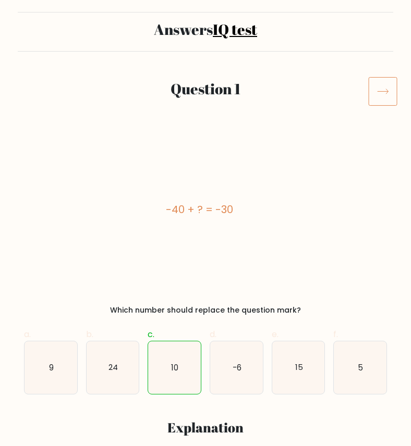
copy div "-40 + ? = -30"
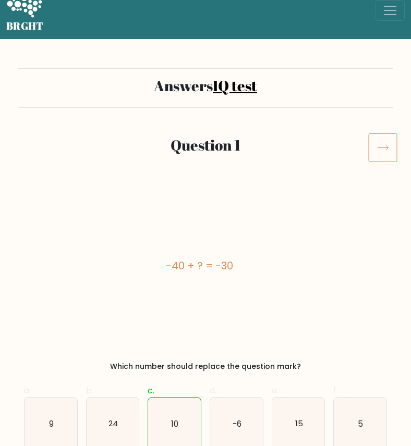
scroll to position [0, 0]
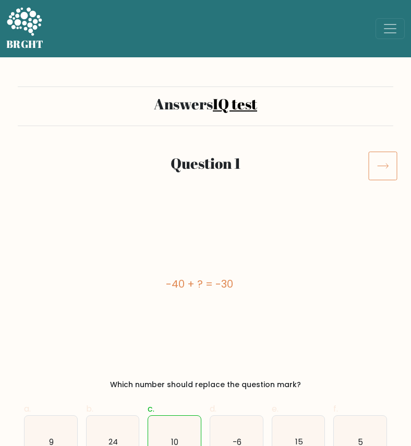
click at [370, 165] on icon at bounding box center [382, 165] width 29 height 29
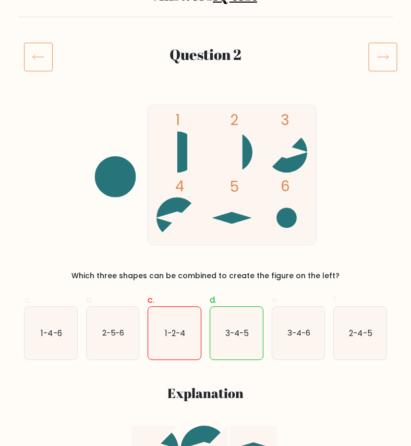
scroll to position [124, 0]
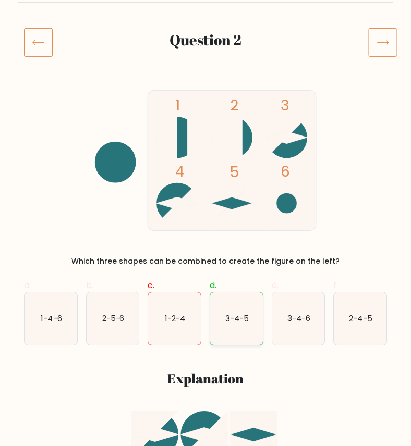
click at [244, 319] on text "3-4-5" at bounding box center [236, 318] width 23 height 11
click at [206, 106] on input "d. 3-4-5" at bounding box center [205, 103] width 1 height 7
radio input "true"
click at [244, 319] on text "3-4-5" at bounding box center [236, 318] width 23 height 11
click at [206, 106] on input "d. 3-4-5" at bounding box center [205, 103] width 1 height 7
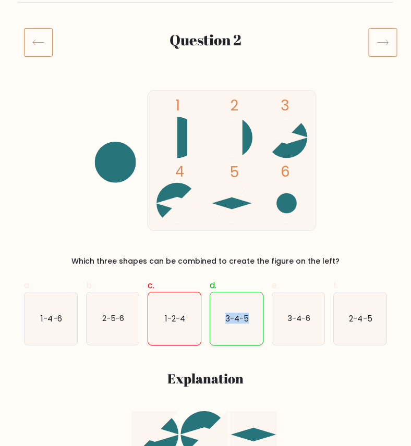
drag, startPoint x: 222, startPoint y: 317, endPoint x: 253, endPoint y: 318, distance: 31.3
click at [253, 318] on icon "3-4-5" at bounding box center [236, 319] width 53 height 53
copy text "3-4-5"
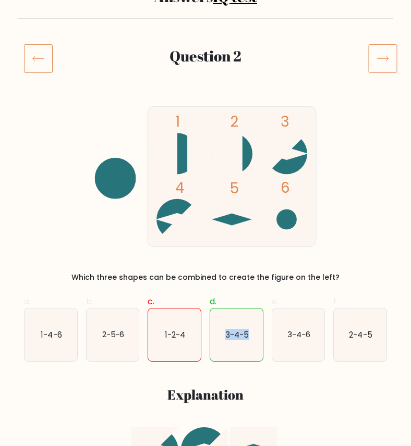
click at [382, 59] on icon at bounding box center [382, 58] width 29 height 29
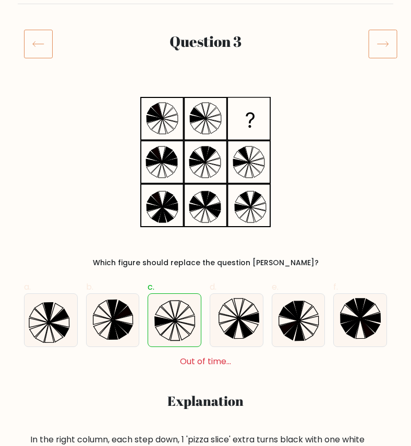
scroll to position [123, 0]
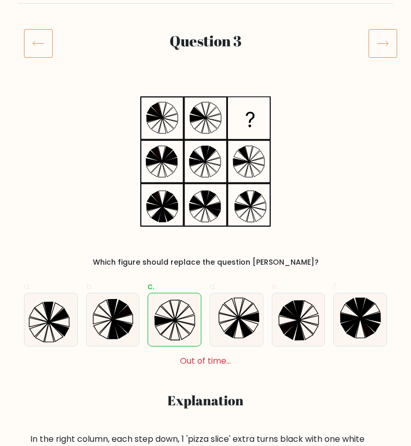
click at [379, 39] on icon at bounding box center [382, 43] width 29 height 29
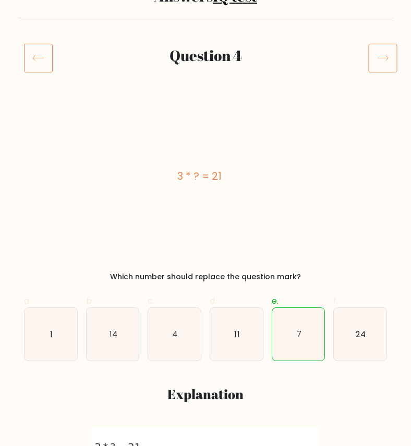
scroll to position [115, 0]
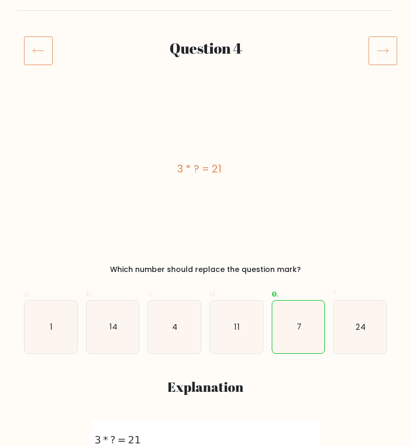
drag, startPoint x: 173, startPoint y: 168, endPoint x: 237, endPoint y: 168, distance: 64.1
click at [237, 168] on div "3 * ? = 21" at bounding box center [199, 169] width 350 height 16
copy div "3 * ? = 21"
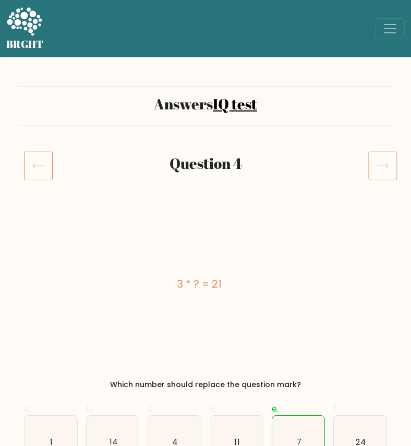
click at [390, 160] on icon at bounding box center [382, 165] width 29 height 29
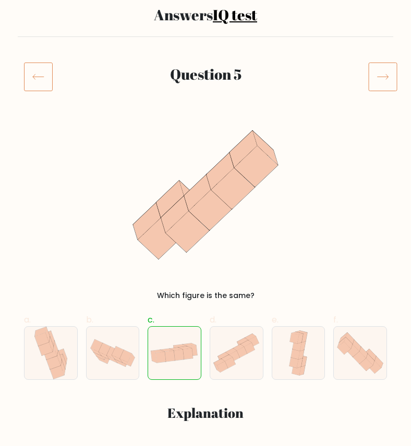
scroll to position [93, 0]
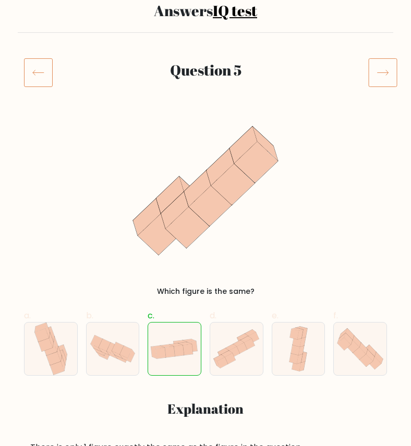
click at [384, 77] on icon at bounding box center [382, 72] width 29 height 29
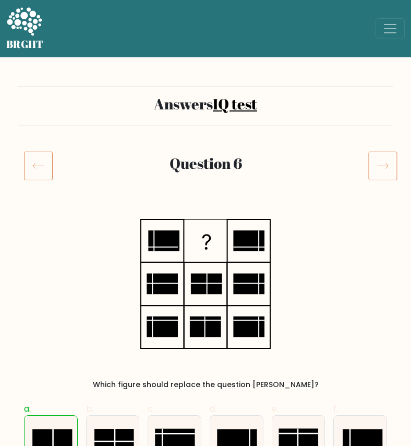
scroll to position [58, 0]
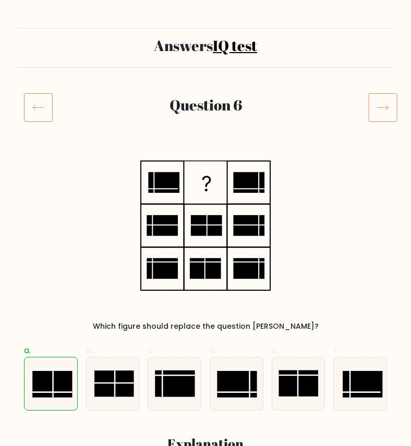
click at [375, 106] on icon at bounding box center [382, 107] width 29 height 29
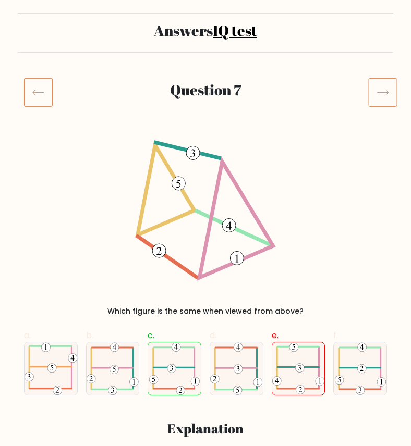
scroll to position [92, 0]
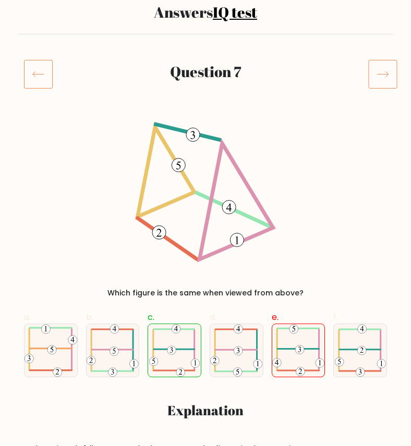
click at [383, 71] on icon at bounding box center [382, 73] width 29 height 29
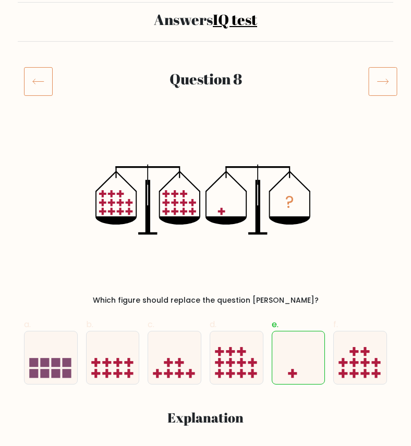
scroll to position [117, 0]
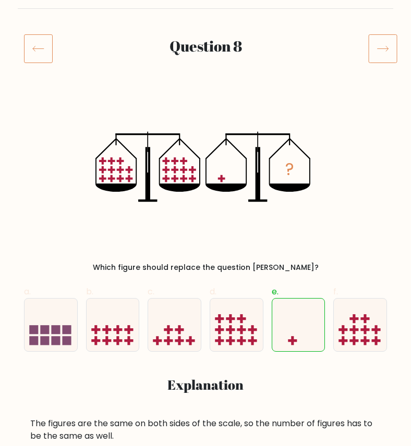
click at [380, 54] on icon at bounding box center [382, 48] width 29 height 29
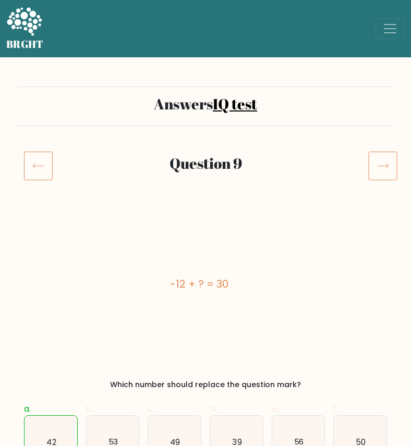
scroll to position [32, 0]
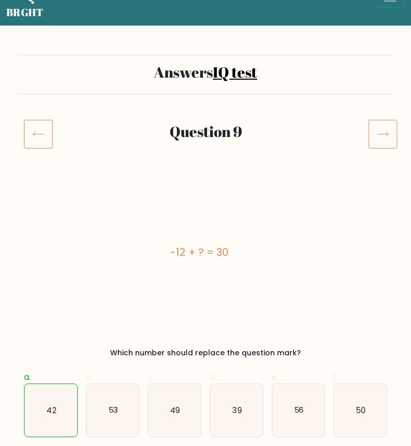
drag, startPoint x: 164, startPoint y: 250, endPoint x: 231, endPoint y: 257, distance: 67.0
click at [231, 257] on div "-12 + ? = 30" at bounding box center [199, 253] width 350 height 16
copy div "-12 + ? = 30"
click at [377, 142] on icon at bounding box center [382, 133] width 29 height 29
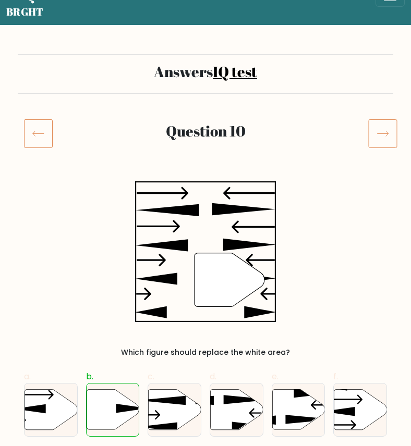
scroll to position [28, 0]
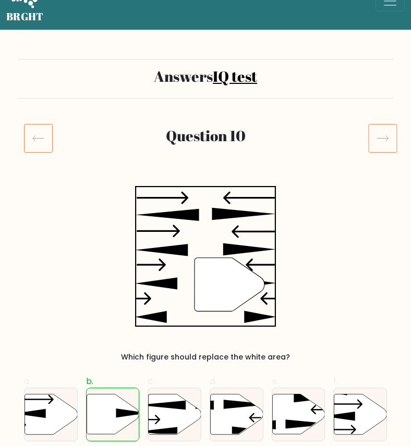
click at [376, 142] on icon at bounding box center [382, 138] width 29 height 29
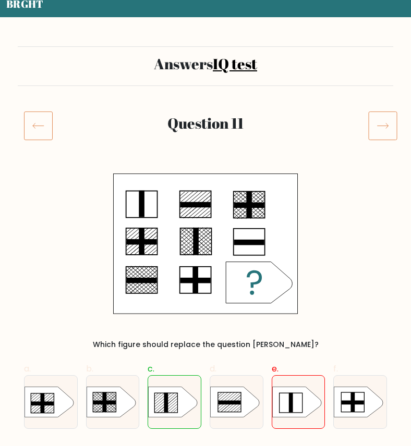
scroll to position [41, 0]
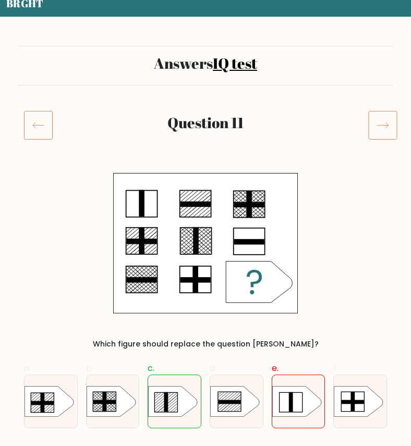
click at [397, 125] on icon at bounding box center [382, 125] width 29 height 29
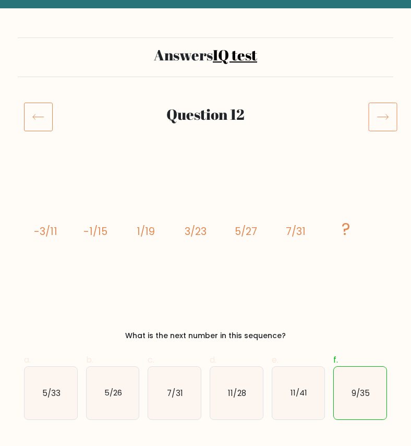
scroll to position [61, 0]
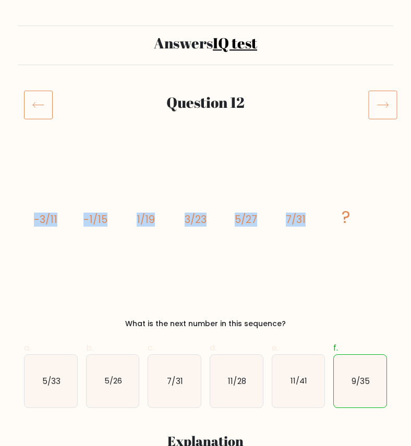
drag, startPoint x: 30, startPoint y: 218, endPoint x: 341, endPoint y: 221, distance: 310.8
click at [341, 221] on div "image/svg+xml -3/11 -1/15 1/19 3/23 5/27 7/31 ? What is the next number in this…" at bounding box center [205, 241] width 375 height 177
click at [355, 221] on icon "image/svg+xml -3/11 -1/15 1/19 3/23 5/27 7/31 ?" at bounding box center [205, 223] width 350 height 141
copy g "-3/11 -1/15 1/19 3/23 5/27 7/31 ?"
click at [375, 102] on icon at bounding box center [382, 104] width 29 height 29
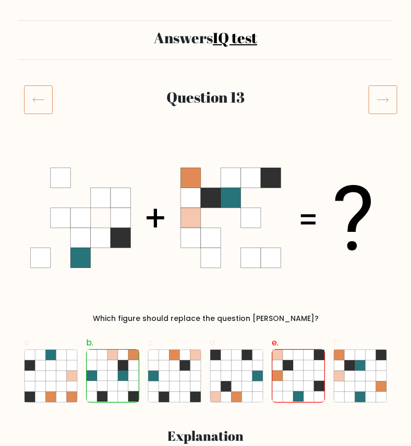
scroll to position [72, 0]
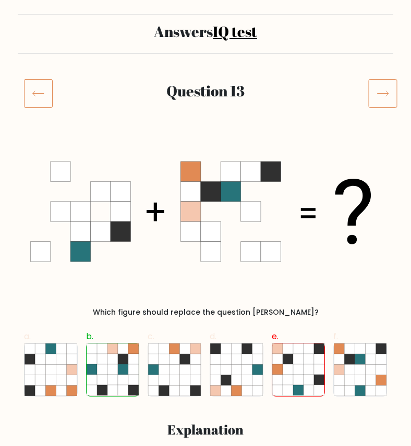
click at [150, 253] on icon at bounding box center [205, 211] width 350 height 141
click at [378, 93] on icon at bounding box center [383, 93] width 11 height 5
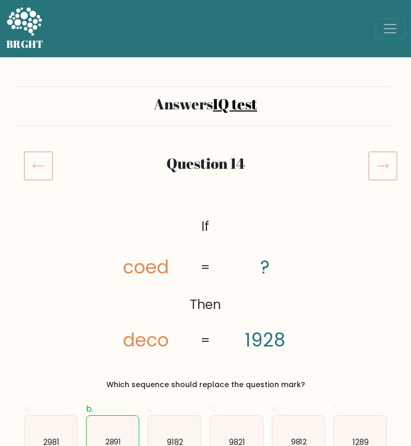
scroll to position [43, 0]
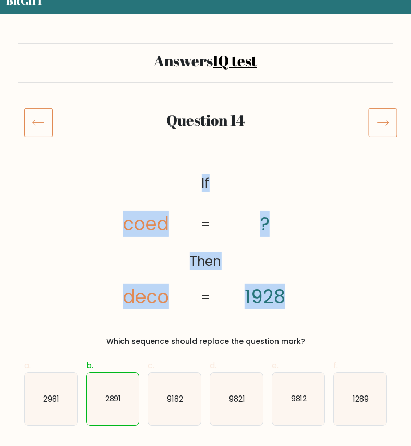
drag, startPoint x: 192, startPoint y: 172, endPoint x: 291, endPoint y: 305, distance: 165.8
click at [291, 305] on icon "@import url('[URL][DOMAIN_NAME]); If Then coed deco ? 1928 = =" at bounding box center [205, 241] width 228 height 141
copy icon "If Then coed deco ? 1928"
click at [373, 127] on icon at bounding box center [382, 122] width 29 height 29
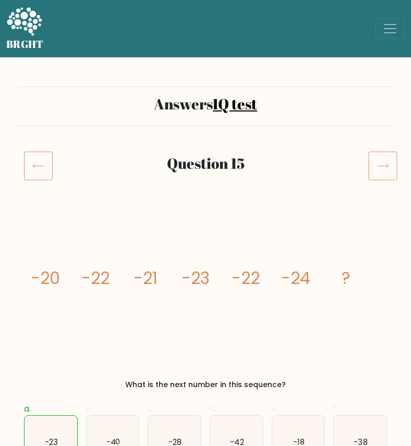
drag, startPoint x: 29, startPoint y: 276, endPoint x: 316, endPoint y: 380, distance: 305.0
click at [316, 380] on div "image/svg+xml -20 -22 -21 -23 -22 -24 ? What is the next number in this sequenc…" at bounding box center [205, 302] width 375 height 177
copy div "-20 -22 -21 -23 -22 -24 ? What is the next number in this sequence?"
click at [178, 199] on div "Question 15" at bounding box center [205, 178] width 375 height 54
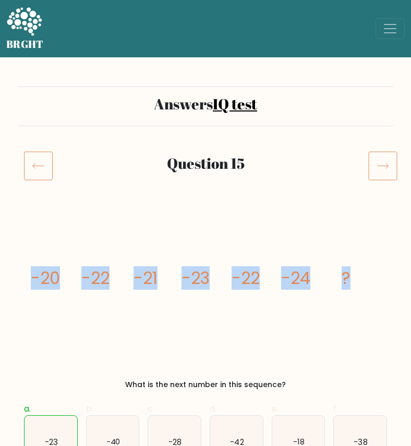
drag, startPoint x: 26, startPoint y: 269, endPoint x: 362, endPoint y: 273, distance: 336.9
click at [362, 273] on div "image/svg+xml -20 -22 -21 -23 -22 -24 ? What is the next number in this sequenc…" at bounding box center [205, 302] width 375 height 177
copy g "-20 -22 -21 -23 -22 -24 ?"
click at [394, 164] on icon at bounding box center [382, 165] width 29 height 29
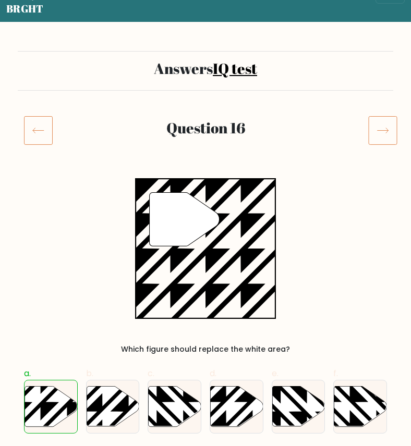
scroll to position [38, 0]
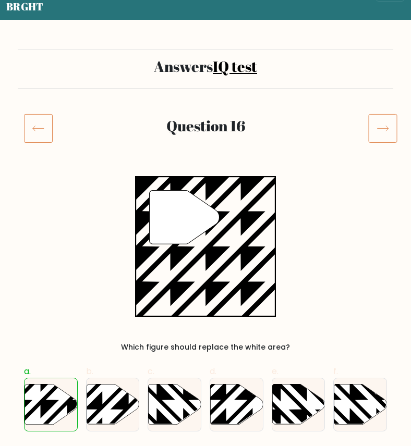
click at [361, 136] on div "Question 16" at bounding box center [205, 128] width 313 height 22
click at [373, 132] on icon at bounding box center [382, 128] width 29 height 29
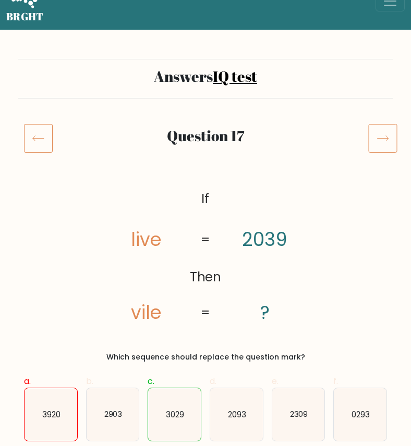
scroll to position [50, 0]
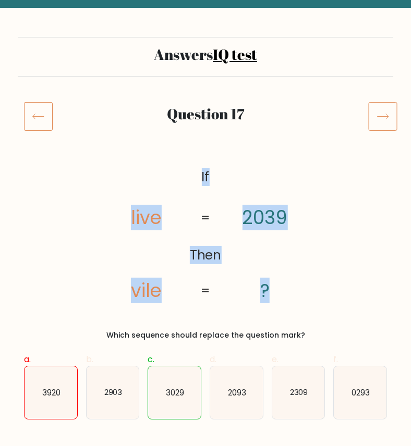
drag, startPoint x: 191, startPoint y: 167, endPoint x: 268, endPoint y: 294, distance: 147.4
click at [268, 294] on icon "@import url('https://fonts.googleapis.com/css?family=Abril+Fatface:400,100,100i…" at bounding box center [205, 234] width 228 height 141
copy icon "If Then live vile 2039 ?"
click at [381, 118] on icon at bounding box center [382, 116] width 29 height 29
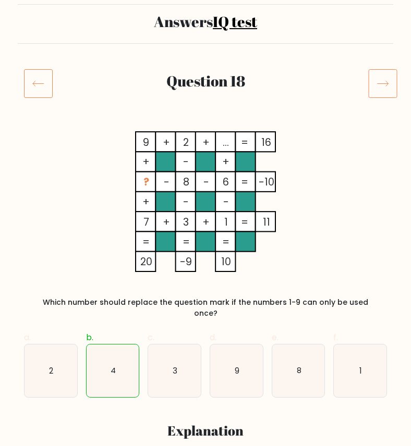
scroll to position [85, 0]
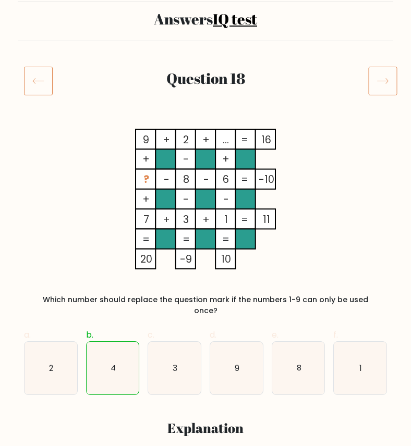
click at [380, 73] on icon at bounding box center [382, 80] width 29 height 29
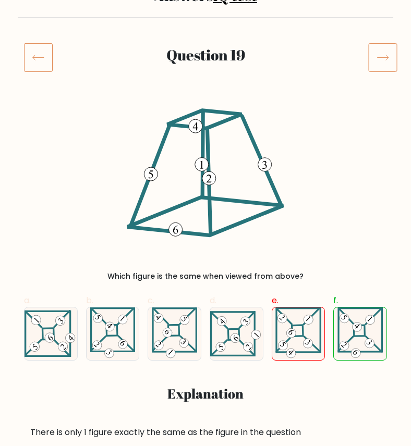
scroll to position [113, 0]
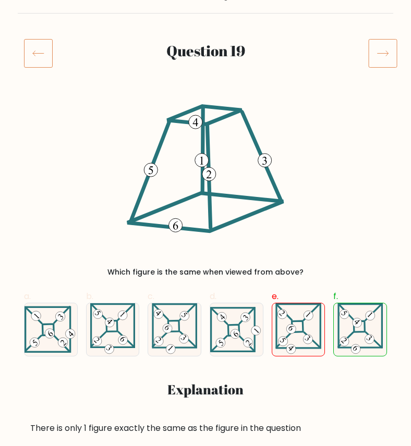
click at [384, 47] on icon at bounding box center [382, 53] width 29 height 29
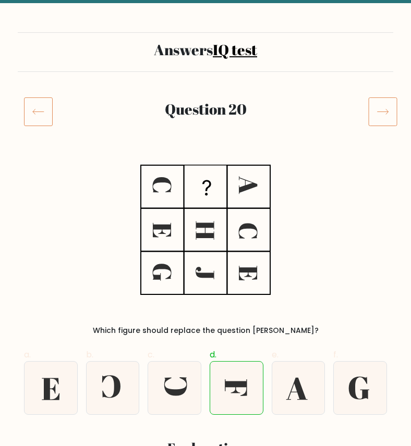
scroll to position [81, 0]
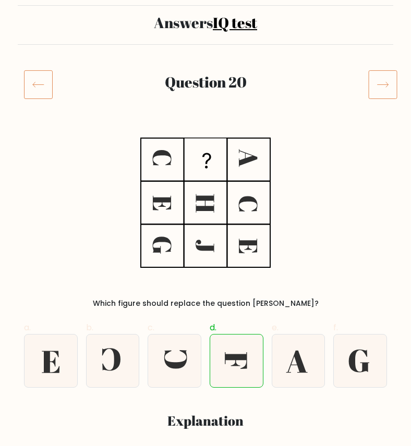
click at [385, 79] on icon at bounding box center [382, 84] width 29 height 29
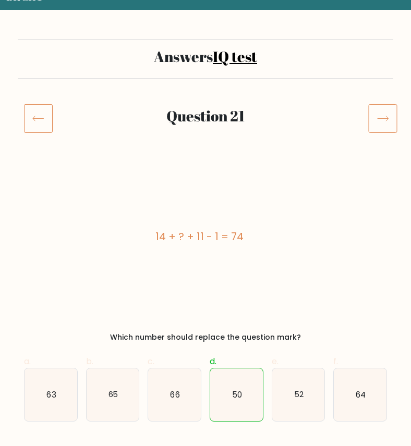
scroll to position [63, 0]
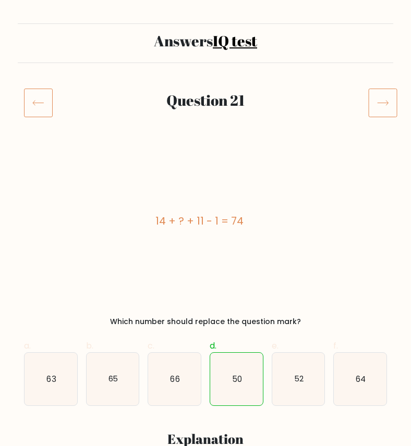
drag, startPoint x: 153, startPoint y: 215, endPoint x: 256, endPoint y: 219, distance: 103.3
click at [256, 219] on div "14 + ? + 11 - 1 = 74" at bounding box center [199, 221] width 350 height 16
copy div "14 + ? + 11 - 1 = 74"
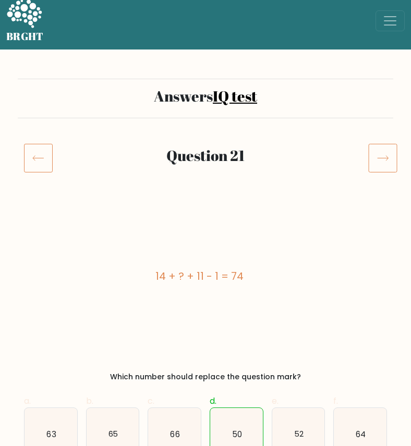
scroll to position [0, 0]
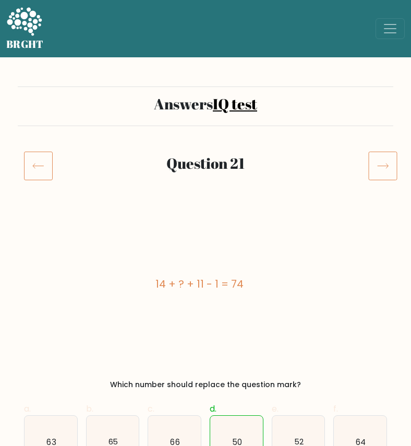
click at [392, 166] on icon at bounding box center [382, 165] width 29 height 29
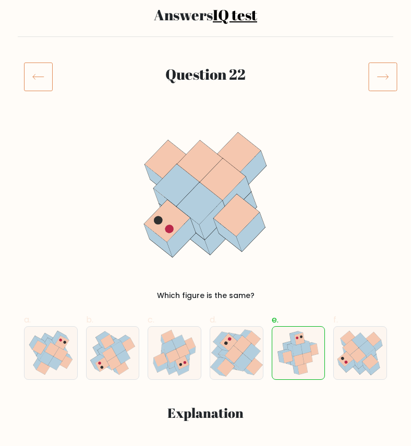
scroll to position [90, 0]
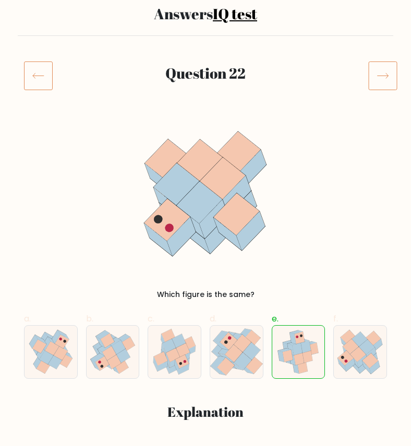
click at [379, 74] on icon at bounding box center [382, 75] width 29 height 29
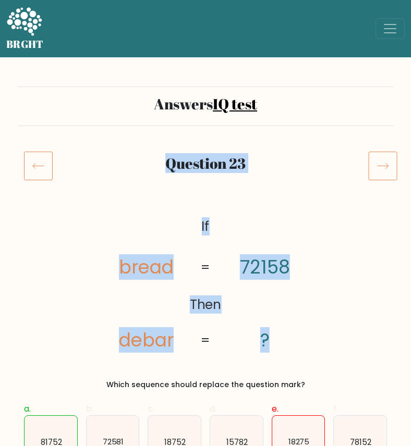
drag, startPoint x: 162, startPoint y: 160, endPoint x: 281, endPoint y: 341, distance: 216.5
copy form "Question 23 @import url('[URL][DOMAIN_NAME]); If Then bread debar 72158 ?"
click at [108, 250] on icon "@import url('[URL][DOMAIN_NAME]); If Then bread debar 72158 ? = =" at bounding box center [205, 284] width 228 height 141
drag, startPoint x: 205, startPoint y: 222, endPoint x: 273, endPoint y: 354, distance: 148.6
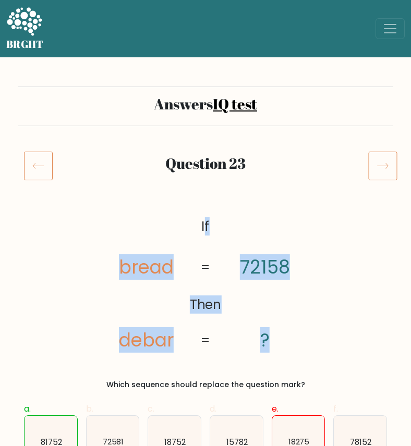
click at [273, 354] on div "@import url('[URL][DOMAIN_NAME]); If Then bread debar 72158 ? = = Which sequenc…" at bounding box center [205, 302] width 375 height 177
click at [194, 224] on icon "@import url('[URL][DOMAIN_NAME]); If Then bread debar 72158 ? = =" at bounding box center [205, 284] width 228 height 141
drag, startPoint x: 194, startPoint y: 224, endPoint x: 272, endPoint y: 350, distance: 148.9
click at [272, 350] on icon "@import url('https://fonts.googleapis.com/css?family=Abril+Fatface:400,100,100i…" at bounding box center [205, 284] width 228 height 141
copy icon "If Then bread debar 72158 ?"
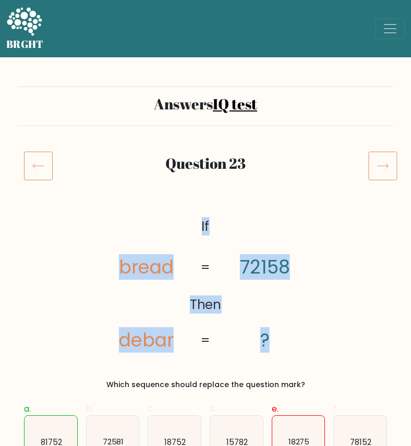
click at [383, 155] on icon at bounding box center [382, 165] width 29 height 29
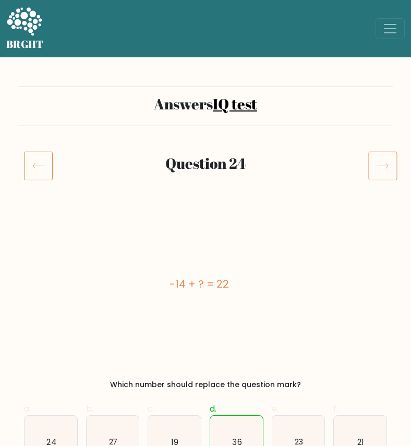
drag, startPoint x: 165, startPoint y: 276, endPoint x: 247, endPoint y: 279, distance: 82.4
click at [247, 279] on div "-14 + ? = 22" at bounding box center [199, 284] width 350 height 16
copy div "-14 + ? = 22"
click at [386, 178] on icon at bounding box center [382, 165] width 29 height 29
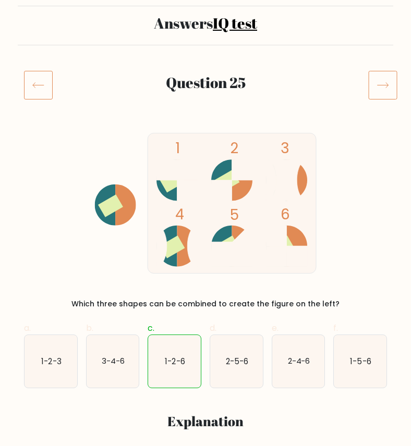
scroll to position [86, 0]
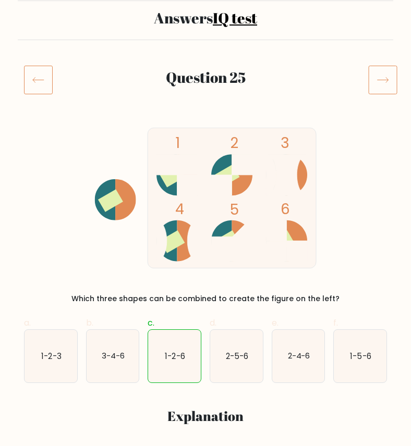
click at [387, 84] on icon at bounding box center [382, 79] width 29 height 29
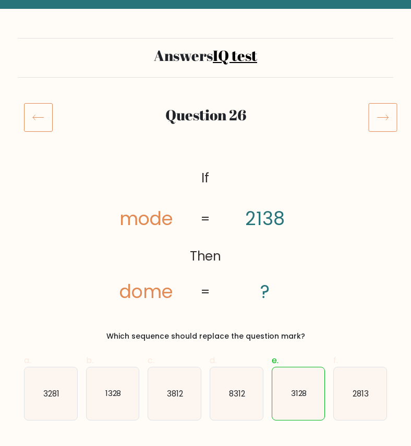
scroll to position [52, 0]
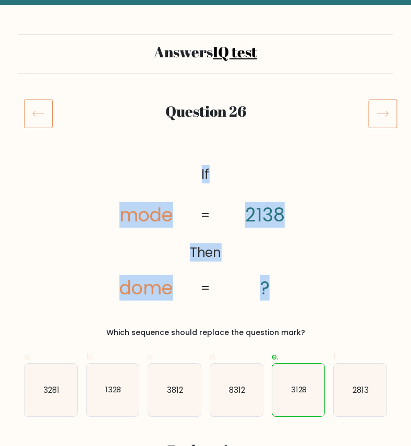
drag, startPoint x: 200, startPoint y: 173, endPoint x: 272, endPoint y: 296, distance: 142.1
click at [272, 296] on icon "@import url('https://fonts.googleapis.com/css?family=Abril+Fatface:400,100,100i…" at bounding box center [205, 232] width 228 height 141
copy icon "If Then mode dome 2138 ?"
click at [384, 116] on icon at bounding box center [382, 113] width 29 height 29
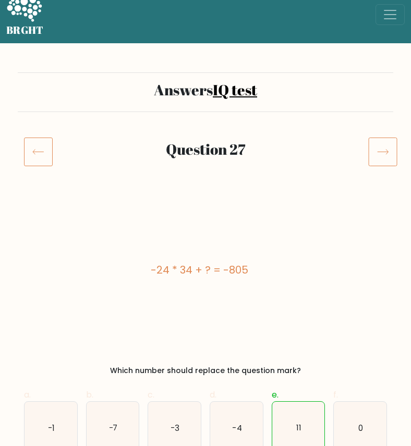
scroll to position [16, 0]
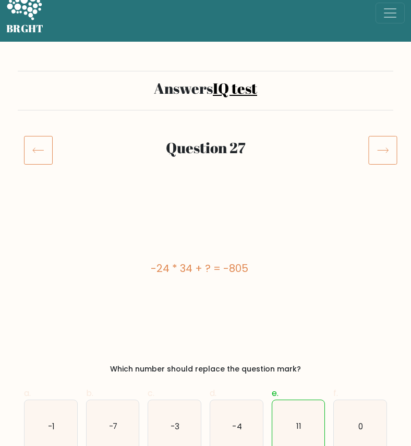
drag, startPoint x: 141, startPoint y: 260, endPoint x: 257, endPoint y: 265, distance: 115.9
click at [258, 265] on div "-24 * 34 + ? = -805" at bounding box center [199, 268] width 350 height 141
copy div "-24 * 34 + ? = -805"
click at [383, 158] on icon at bounding box center [382, 150] width 29 height 29
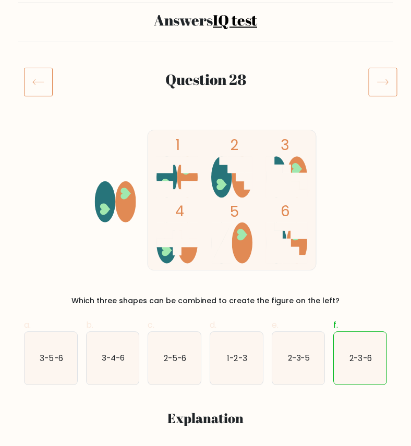
scroll to position [92, 0]
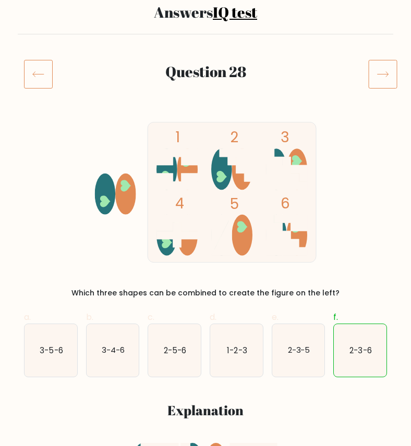
click at [384, 76] on icon at bounding box center [382, 73] width 29 height 29
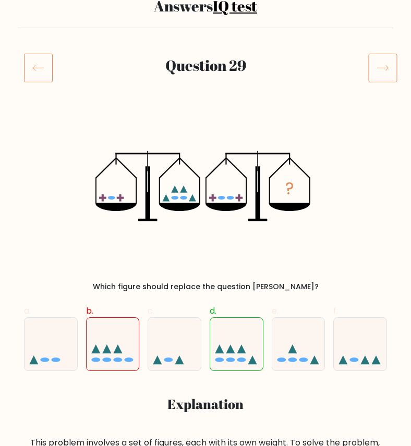
scroll to position [99, 0]
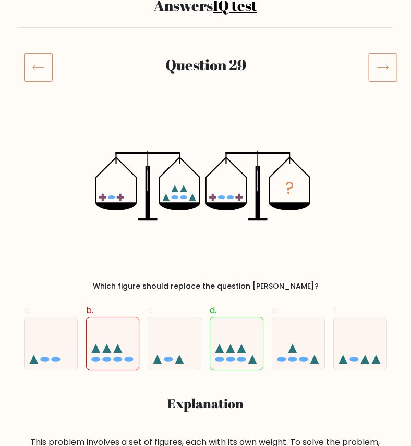
click at [395, 63] on icon at bounding box center [382, 67] width 29 height 29
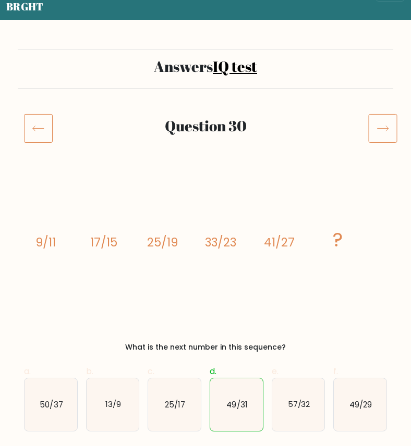
scroll to position [92, 0]
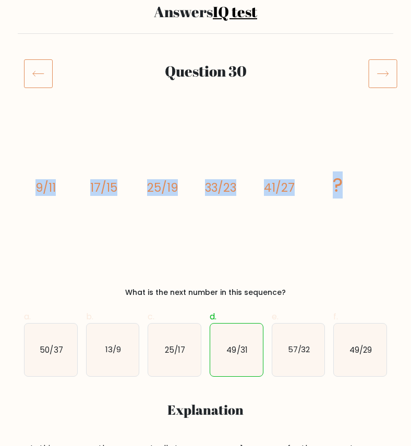
drag, startPoint x: 33, startPoint y: 183, endPoint x: 390, endPoint y: 182, distance: 357.2
click at [390, 182] on div "image/svg+xml 9/11 17/15 25/19 33/23 41/27 ? What is the next number in this se…" at bounding box center [205, 210] width 375 height 177
copy g "9/11 17/15 25/19 33/23 41/27 ?"
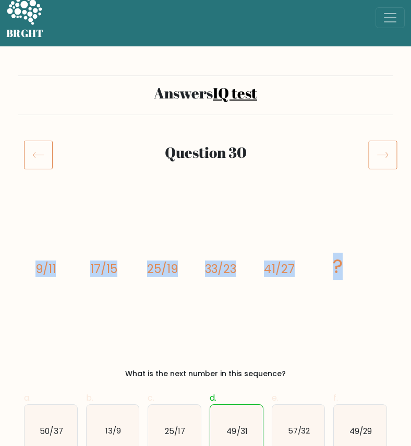
scroll to position [0, 0]
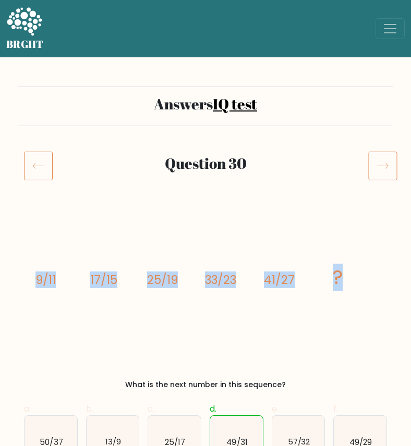
click at [389, 167] on icon at bounding box center [382, 165] width 29 height 29
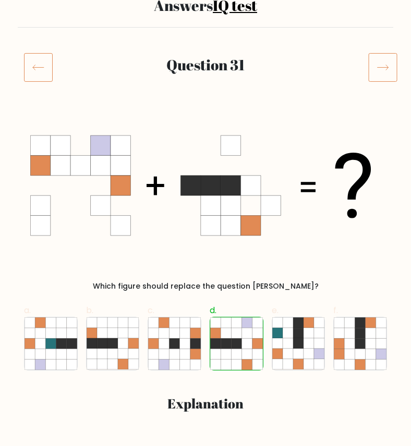
scroll to position [102, 0]
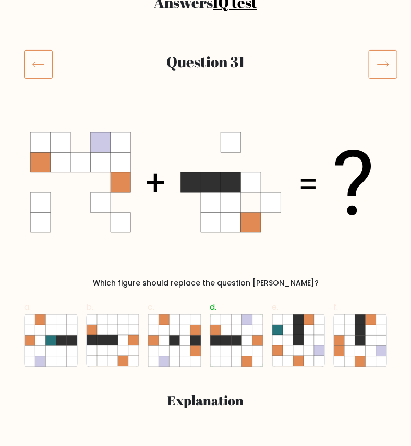
click at [384, 62] on icon at bounding box center [382, 64] width 29 height 29
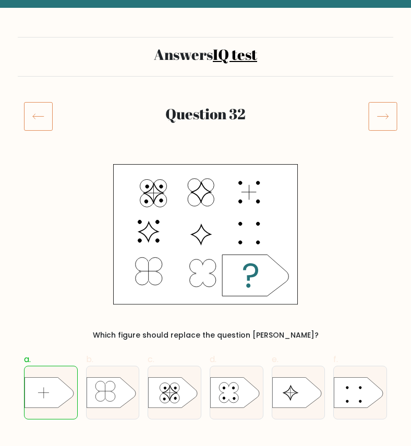
scroll to position [51, 0]
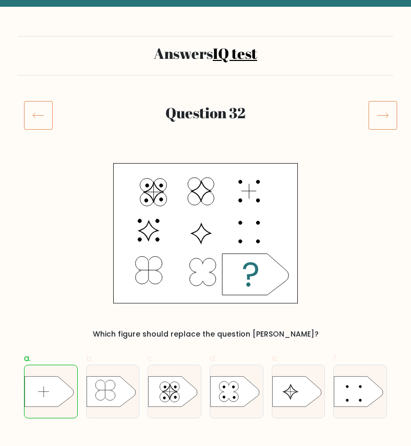
click at [384, 113] on icon at bounding box center [382, 115] width 29 height 29
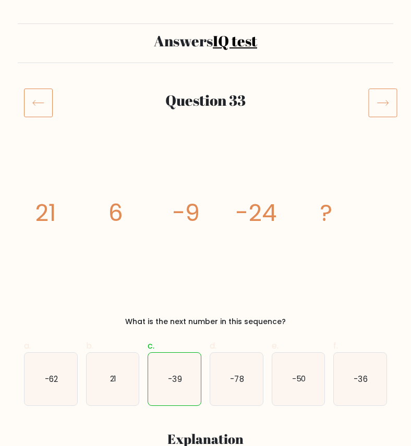
scroll to position [95, 0]
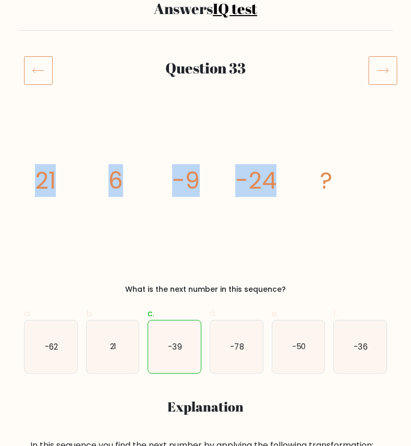
drag, startPoint x: 28, startPoint y: 173, endPoint x: 304, endPoint y: 191, distance: 276.4
click at [304, 191] on div "image/svg+xml 21 6 -9 -24 ? What is the next number in this sequence?" at bounding box center [205, 206] width 375 height 177
click at [346, 181] on icon "image/svg+xml 21 6 -9 -24 ?" at bounding box center [205, 188] width 350 height 141
copy g "21 6 -9 -24 ?"
click at [366, 76] on div at bounding box center [377, 70] width 31 height 29
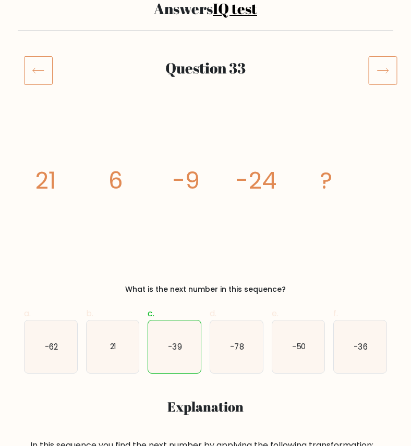
click at [377, 76] on icon at bounding box center [382, 70] width 29 height 29
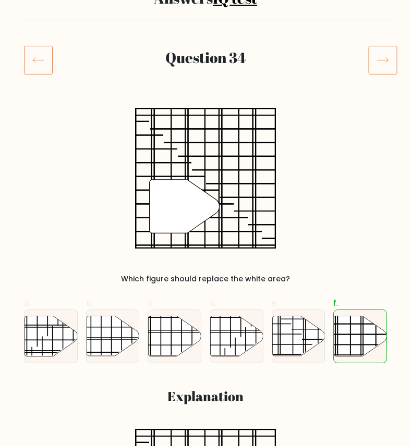
scroll to position [107, 0]
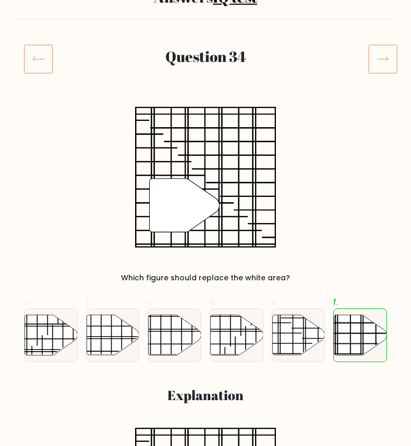
click at [372, 57] on icon at bounding box center [382, 58] width 29 height 29
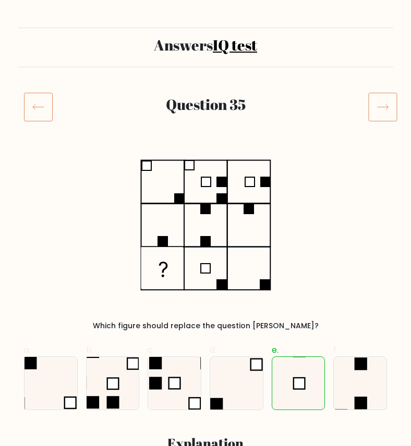
scroll to position [62, 0]
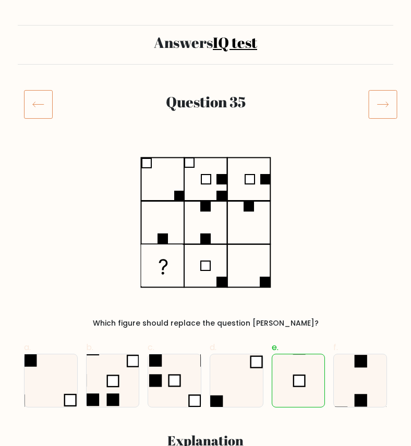
click at [382, 96] on icon at bounding box center [382, 104] width 29 height 29
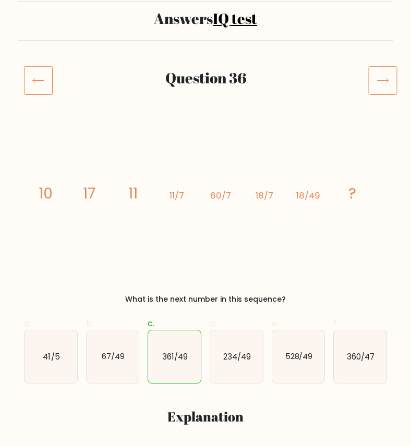
scroll to position [112, 0]
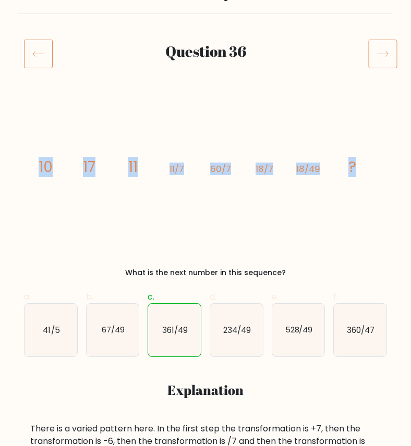
drag, startPoint x: 29, startPoint y: 166, endPoint x: 406, endPoint y: 169, distance: 377.6
click at [406, 170] on form "Answers IQ test Question 36 image/svg+xml 10 17 11 11/7 60/7 18/7 18/49 ?" at bounding box center [205, 373] width 411 height 857
copy g "10 17 11 11/7 60/7 18/7 18/49 ?"
click at [386, 62] on icon at bounding box center [382, 53] width 29 height 29
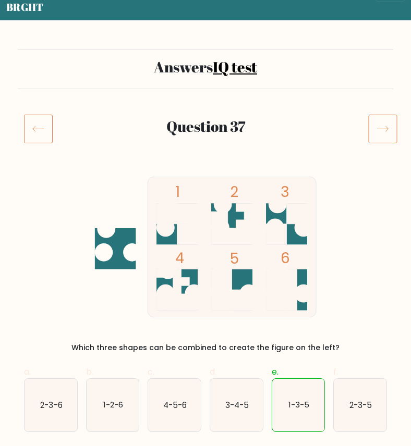
scroll to position [38, 0]
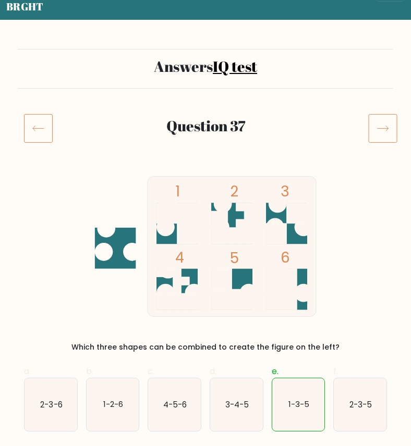
click at [380, 133] on icon at bounding box center [382, 128] width 29 height 29
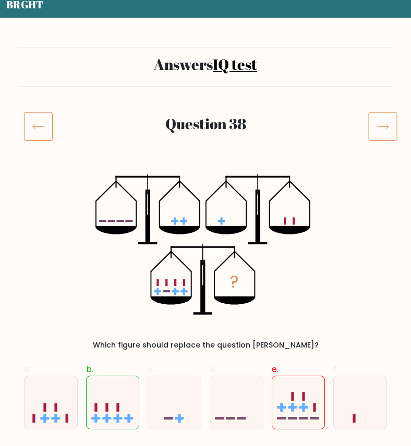
scroll to position [13, 0]
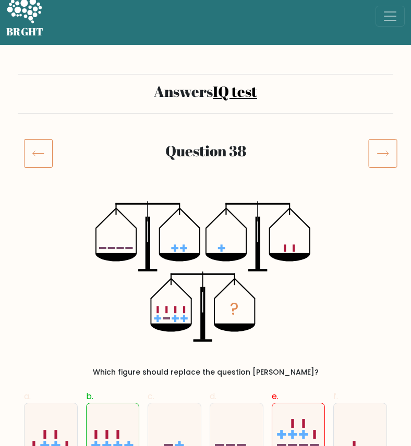
click at [373, 161] on icon at bounding box center [382, 153] width 29 height 29
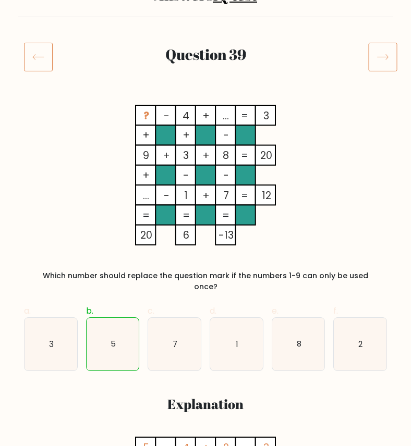
scroll to position [111, 0]
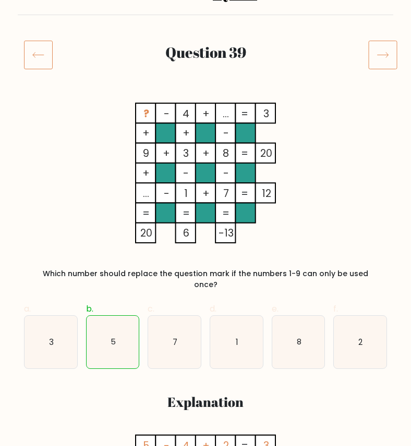
click at [383, 58] on icon at bounding box center [382, 54] width 29 height 29
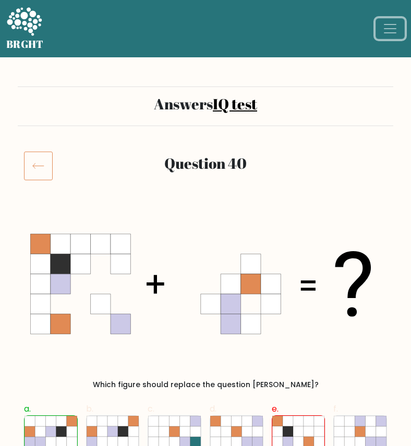
click at [390, 33] on span "Toggle navigation" at bounding box center [390, 29] width 16 height 16
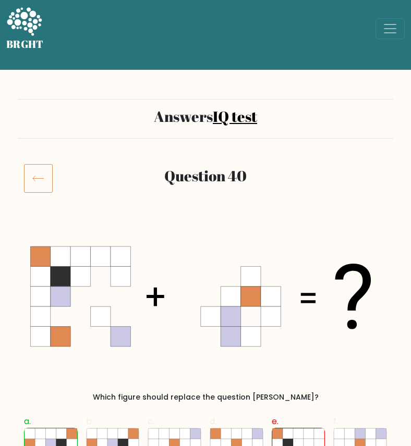
click at [230, 112] on link "IQ test" at bounding box center [235, 116] width 44 height 20
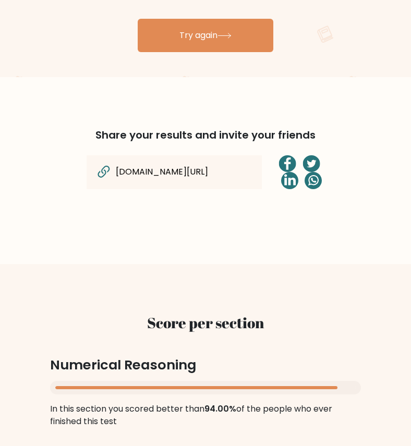
scroll to position [533, 0]
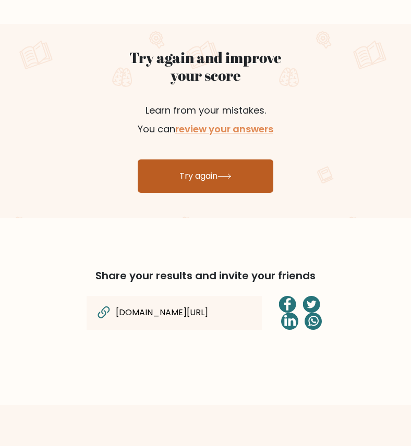
click at [220, 165] on link "Try again" at bounding box center [206, 176] width 136 height 33
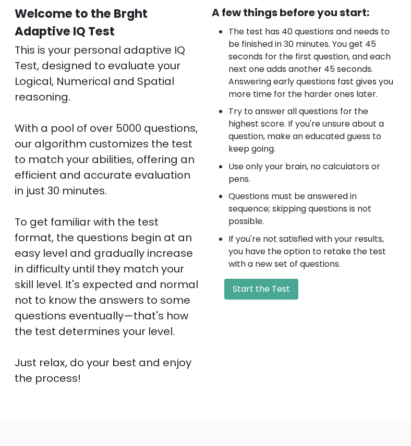
scroll to position [235, 0]
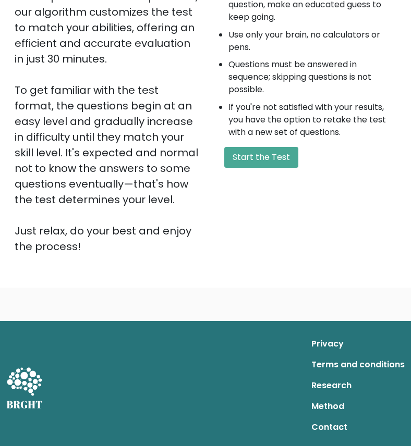
click at [251, 140] on div "A few things before you start: The test has 40 questions and needs to be finish…" at bounding box center [303, 64] width 197 height 382
click at [248, 161] on button "Start the Test" at bounding box center [261, 157] width 74 height 21
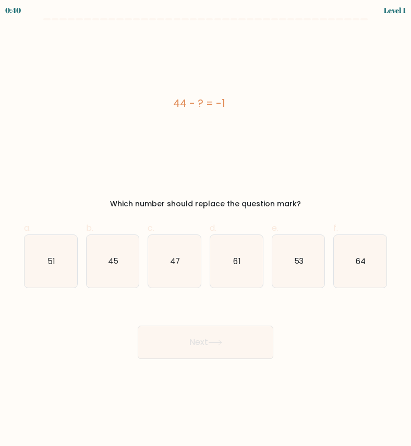
drag, startPoint x: 171, startPoint y: 103, endPoint x: 247, endPoint y: 103, distance: 75.6
click at [247, 103] on div "44 - ? = -1" at bounding box center [199, 103] width 350 height 16
copy div "44 - ? = -1"
click at [122, 258] on icon "45" at bounding box center [113, 261] width 53 height 53
click at [205, 230] on input "b. 45" at bounding box center [205, 226] width 1 height 7
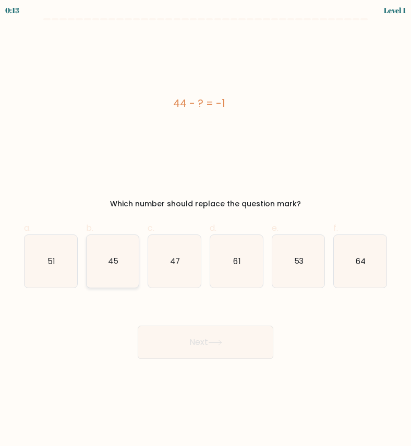
radio input "true"
click at [171, 331] on button "Next" at bounding box center [206, 342] width 136 height 33
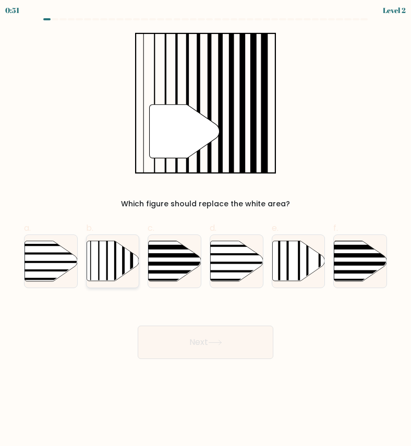
click at [106, 262] on icon at bounding box center [113, 261] width 53 height 40
click at [205, 230] on input "b." at bounding box center [205, 226] width 1 height 7
radio input "true"
click at [174, 334] on button "Next" at bounding box center [206, 342] width 136 height 33
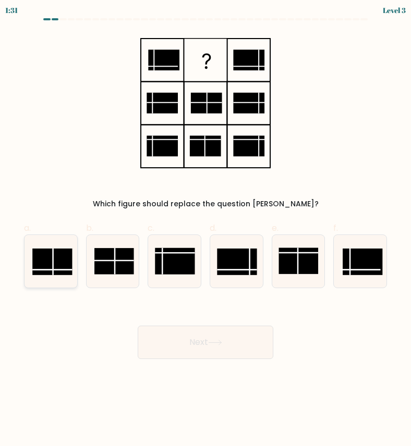
click at [49, 274] on rect at bounding box center [52, 262] width 40 height 27
click at [205, 230] on input "a." at bounding box center [205, 226] width 1 height 7
radio input "true"
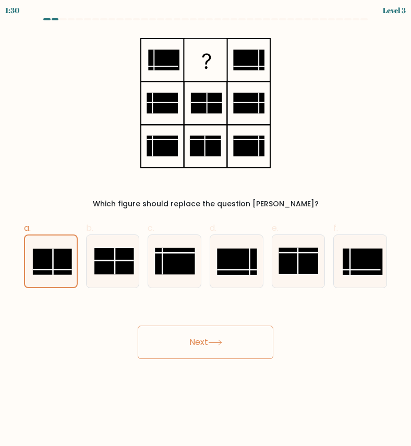
click at [203, 365] on body "1:30 Level 3" at bounding box center [205, 223] width 411 height 446
click at [209, 353] on button "Next" at bounding box center [206, 342] width 136 height 33
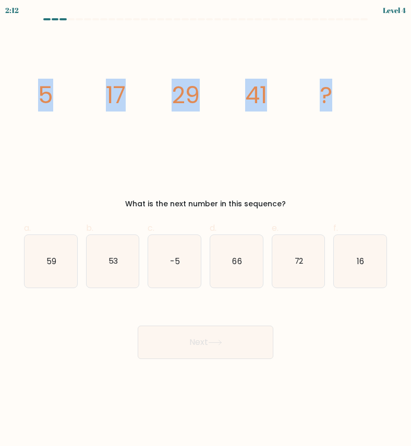
drag, startPoint x: 33, startPoint y: 97, endPoint x: 346, endPoint y: 104, distance: 312.5
click at [346, 104] on icon "image/svg+xml 5 17 29 41 ?" at bounding box center [205, 103] width 350 height 141
copy g "5 17 29 41 ?"
click at [108, 266] on text "53" at bounding box center [113, 261] width 10 height 11
click at [205, 230] on input "b. 53" at bounding box center [205, 226] width 1 height 7
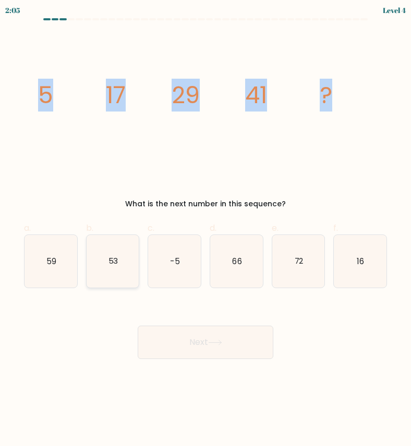
radio input "true"
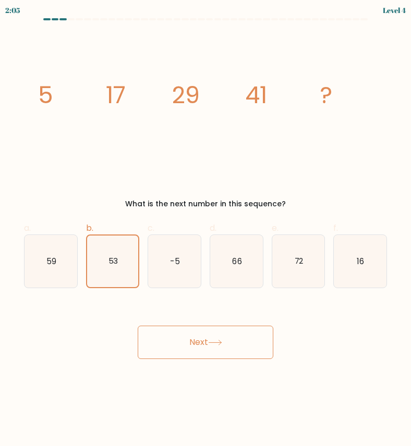
click at [175, 347] on button "Next" at bounding box center [206, 342] width 136 height 33
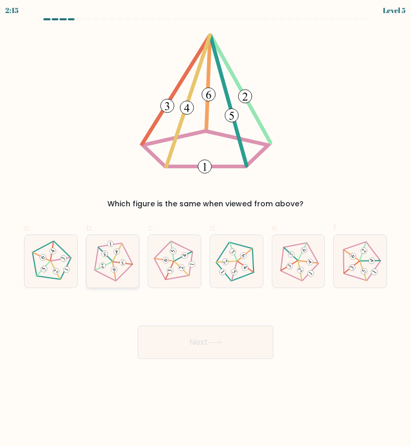
click at [112, 255] on icon at bounding box center [113, 261] width 42 height 42
click at [205, 230] on input "b." at bounding box center [205, 226] width 1 height 7
radio input "true"
click at [177, 345] on button "Next" at bounding box center [206, 342] width 136 height 33
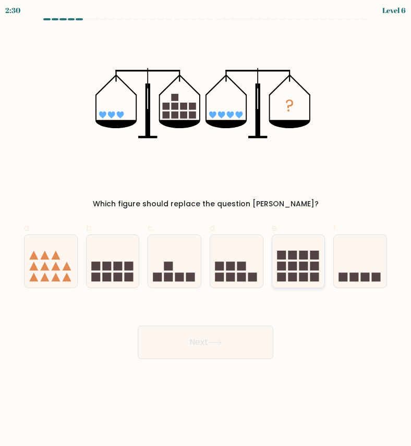
click at [307, 270] on rect at bounding box center [303, 266] width 9 height 9
click at [206, 230] on input "e." at bounding box center [205, 226] width 1 height 7
radio input "true"
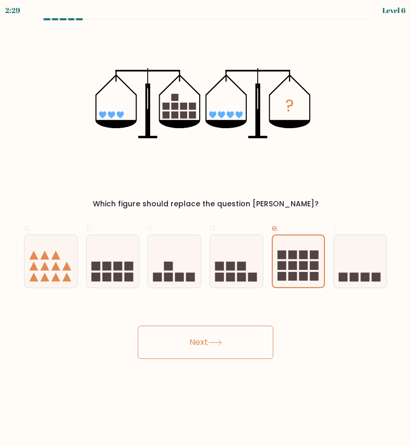
click at [256, 339] on button "Next" at bounding box center [206, 342] width 136 height 33
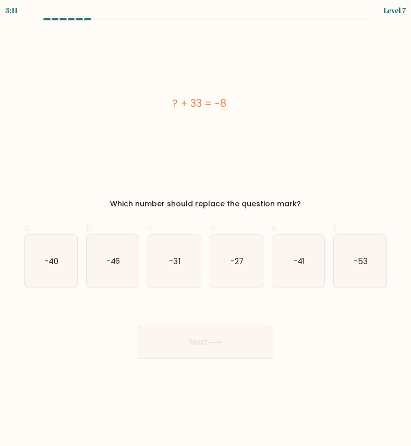
drag, startPoint x: 165, startPoint y: 105, endPoint x: 257, endPoint y: 105, distance: 91.8
click at [257, 105] on div "? + 33 = -8" at bounding box center [199, 103] width 350 height 16
copy div "? + 33 = -8"
click at [298, 254] on icon "-41" at bounding box center [298, 261] width 53 height 53
click at [206, 230] on input "e. -41" at bounding box center [205, 226] width 1 height 7
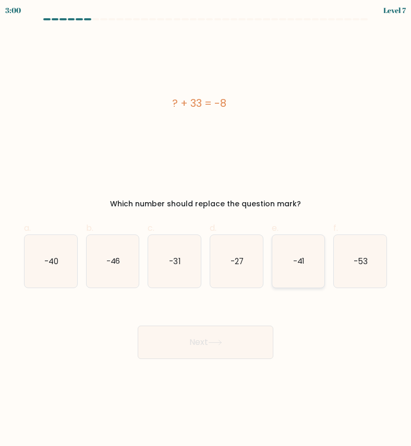
radio input "true"
click at [219, 334] on button "Next" at bounding box center [206, 342] width 136 height 33
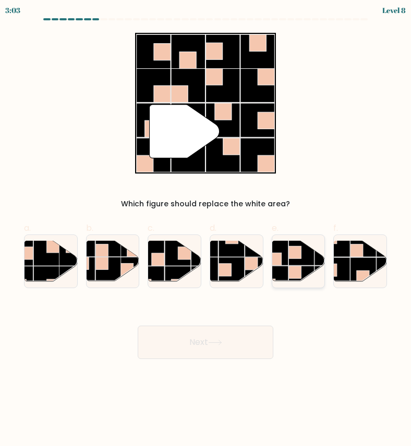
click at [287, 257] on rect at bounding box center [275, 253] width 26 height 26
click at [206, 230] on input "e." at bounding box center [205, 226] width 1 height 7
radio input "true"
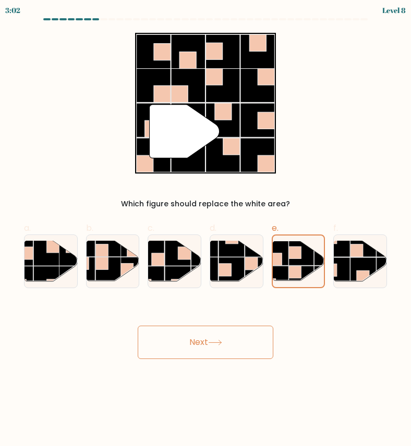
click at [222, 351] on button "Next" at bounding box center [206, 342] width 136 height 33
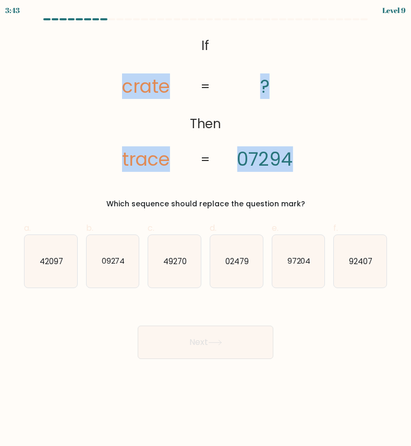
drag, startPoint x: 116, startPoint y: 87, endPoint x: 292, endPoint y: 159, distance: 190.4
click at [292, 159] on icon "@import url('https://fonts.googleapis.com/css?family=Abril+Fatface:400,100,100i…" at bounding box center [205, 103] width 228 height 141
copy icon "crate trace ? 07294"
click at [241, 135] on icon "@import url('https://fonts.googleapis.com/css?family=Abril+Fatface:400,100,100i…" at bounding box center [205, 103] width 228 height 141
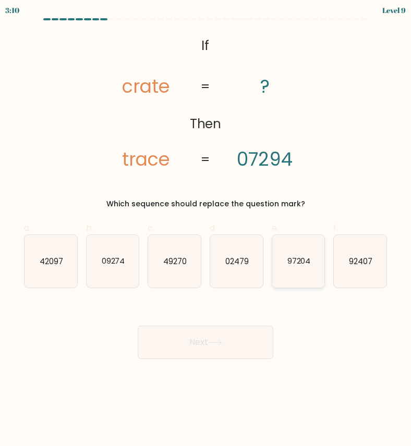
click at [295, 269] on icon "97204" at bounding box center [298, 261] width 53 height 53
click at [206, 230] on input "e. 97204" at bounding box center [205, 226] width 1 height 7
radio input "true"
click at [184, 329] on button "Next" at bounding box center [206, 342] width 136 height 33
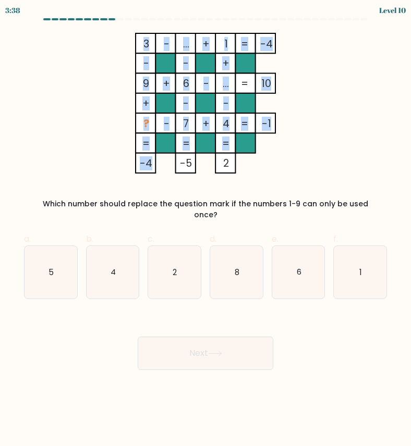
drag, startPoint x: 141, startPoint y: 42, endPoint x: 151, endPoint y: 162, distance: 119.8
click at [151, 162] on icon "3 - ... + 1 -4 - - + 9 + 6 - ... 10 + - - ? - 7 + 4 = -1 = = = = -4 -5 2 =" at bounding box center [205, 103] width 349 height 141
click at [156, 78] on rect at bounding box center [165, 84] width 20 height 20
drag, startPoint x: 140, startPoint y: 122, endPoint x: 266, endPoint y: 124, distance: 126.2
click at [266, 124] on icon "3 - ... + 1 -4 - - + 9 + 6 - ... 10 + - - ? - 7 + 4 = -1 = = = = -4 -5 2 =" at bounding box center [205, 103] width 349 height 141
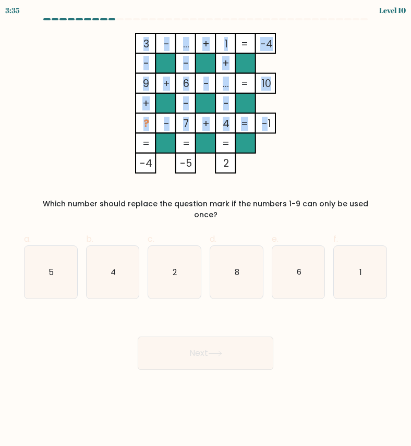
click at [266, 124] on tspan "-1" at bounding box center [266, 124] width 9 height 14
drag, startPoint x: 265, startPoint y: 123, endPoint x: 196, endPoint y: 124, distance: 68.9
click at [196, 124] on icon "3 - ... + 1 -4 - - + 9 + 6 - ... 10 + - - ? - 7 + 4 = -1 = = = = -4 -5 2 =" at bounding box center [205, 103] width 349 height 141
click at [246, 144] on rect at bounding box center [245, 143] width 20 height 20
drag, startPoint x: 141, startPoint y: 46, endPoint x: 237, endPoint y: 185, distance: 168.7
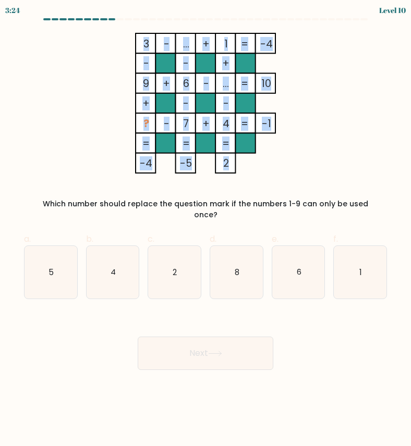
click at [237, 185] on div "3 - ... + 1 -4 - - + 9 + 6 - ... 10 + - - ? - 7 + 4 = -1 = = = = -4 -5 2 = Whic…" at bounding box center [205, 127] width 375 height 188
copy div "3 - ... + 1 -4 - - + 9 + 6 - ... 10 + - - ? - 7 + 4 = -1 = = = = -4 -5 2 ="
click at [229, 246] on icon "8" at bounding box center [236, 272] width 53 height 53
click at [206, 230] on input "d. 8" at bounding box center [205, 226] width 1 height 7
radio input "true"
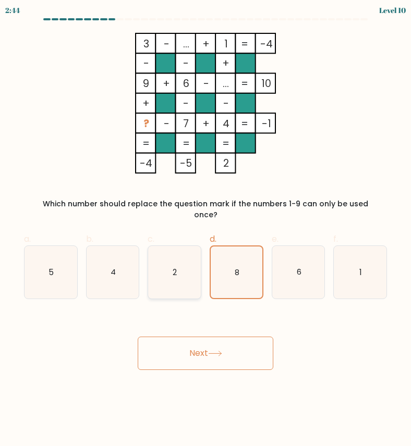
click at [180, 263] on icon "2" at bounding box center [174, 272] width 53 height 53
click at [205, 230] on input "c. 2" at bounding box center [205, 226] width 1 height 7
radio input "true"
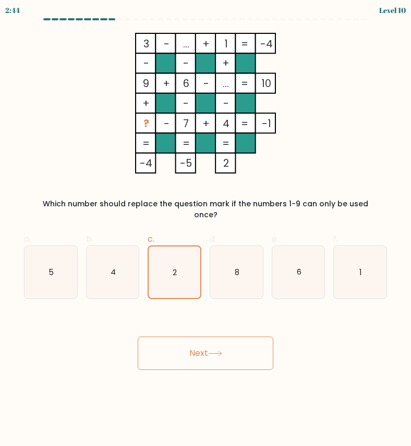
click at [193, 337] on button "Next" at bounding box center [206, 353] width 136 height 33
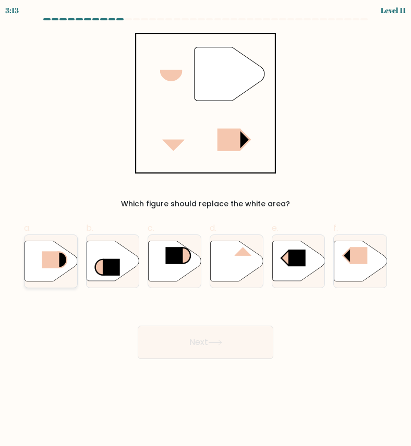
click at [64, 256] on icon at bounding box center [59, 260] width 16 height 16
click at [205, 230] on input "a." at bounding box center [205, 226] width 1 height 7
radio input "true"
click at [183, 342] on button "Next" at bounding box center [206, 342] width 136 height 33
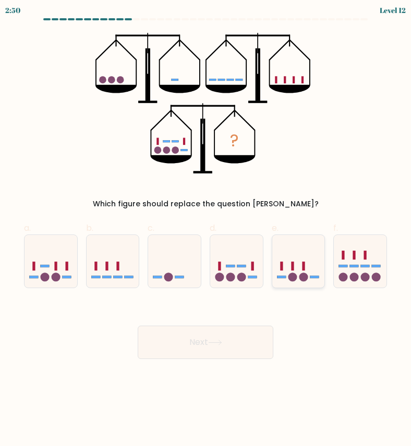
click at [298, 269] on icon at bounding box center [298, 261] width 53 height 43
click at [206, 230] on input "e." at bounding box center [205, 226] width 1 height 7
radio input "true"
click at [238, 350] on button "Next" at bounding box center [206, 342] width 136 height 33
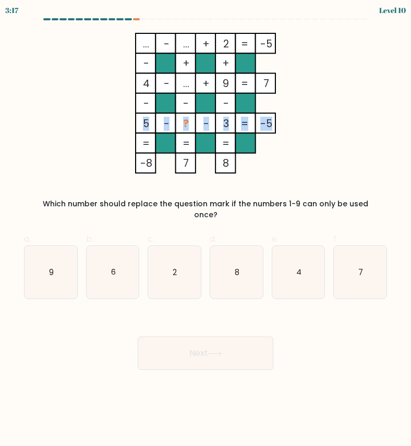
drag, startPoint x: 142, startPoint y: 123, endPoint x: 271, endPoint y: 122, distance: 128.8
click at [271, 122] on icon "... - ... + 2 -5 - + + 4 - ... + 9 7 - - - 5 - ? - 3 = -5 = = = = -8 7 8 =" at bounding box center [205, 103] width 349 height 141
copy icon "5 - ? - 3 = -5"
click at [345, 252] on icon "7" at bounding box center [360, 272] width 53 height 53
click at [206, 230] on input "f. 7" at bounding box center [205, 226] width 1 height 7
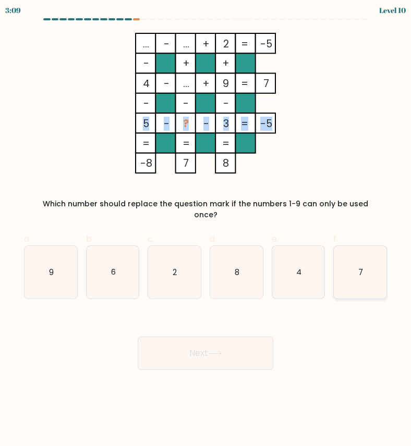
radio input "true"
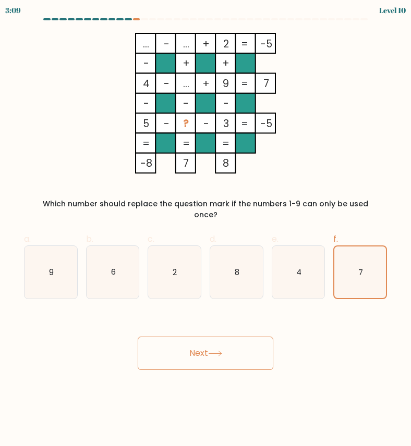
click at [227, 357] on button "Next" at bounding box center [206, 353] width 136 height 33
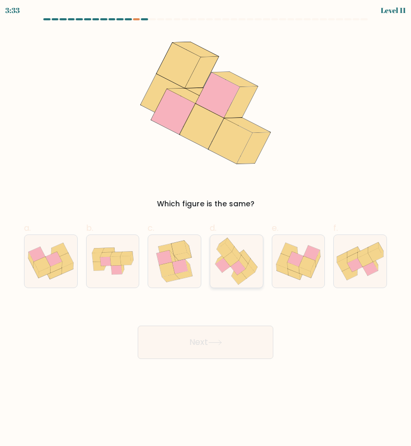
click at [230, 258] on icon at bounding box center [231, 259] width 15 height 15
click at [206, 230] on input "d." at bounding box center [205, 226] width 1 height 7
radio input "true"
click at [219, 328] on button "Next" at bounding box center [206, 342] width 136 height 33
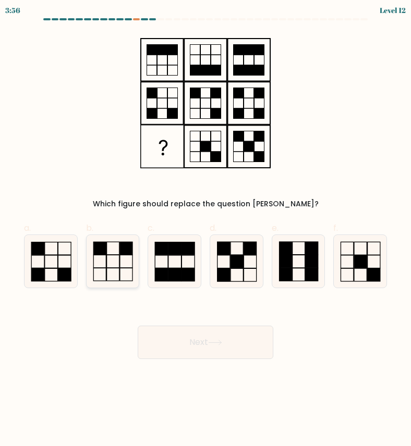
click at [116, 261] on icon at bounding box center [113, 261] width 53 height 53
click at [205, 230] on input "b." at bounding box center [205, 226] width 1 height 7
radio input "true"
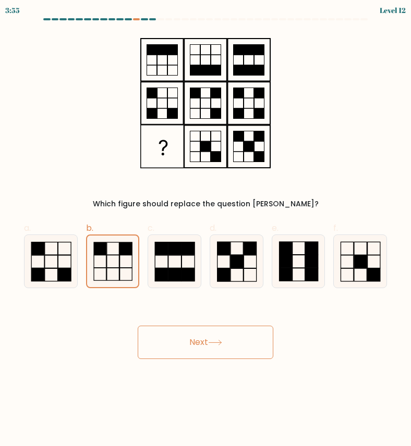
click at [259, 347] on button "Next" at bounding box center [206, 342] width 136 height 33
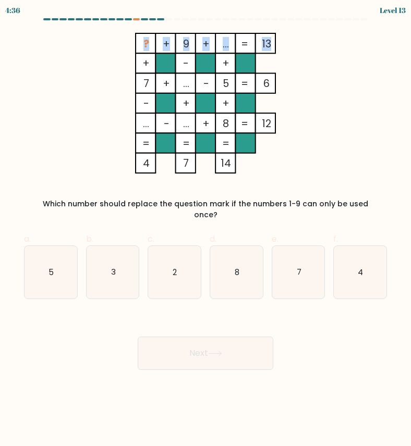
drag, startPoint x: 142, startPoint y: 40, endPoint x: 270, endPoint y: 41, distance: 127.2
click at [270, 41] on icon "? + 9 + ... 13 + - + 7 + ... - 5 6 - + + ... - ... + 8 = 12 = = = = 4 7 14 =" at bounding box center [205, 103] width 349 height 141
copy icon "? + 9 + ... 13"
click at [343, 246] on icon "4" at bounding box center [360, 272] width 53 height 53
click at [206, 230] on input "f. 4" at bounding box center [205, 226] width 1 height 7
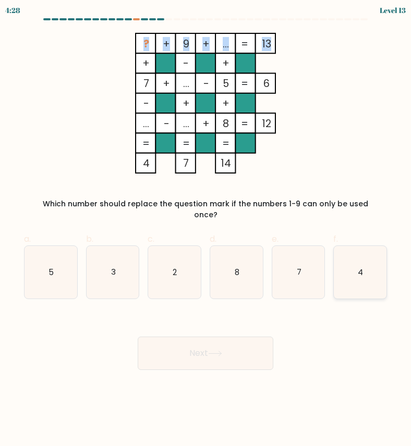
radio input "true"
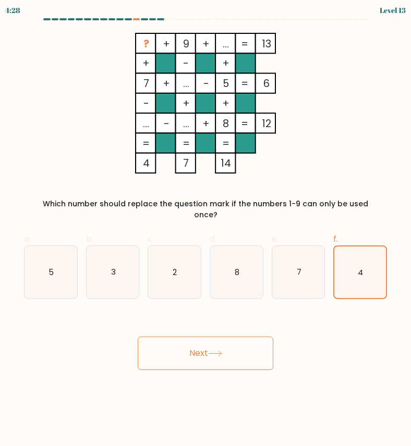
click at [254, 337] on button "Next" at bounding box center [206, 353] width 136 height 33
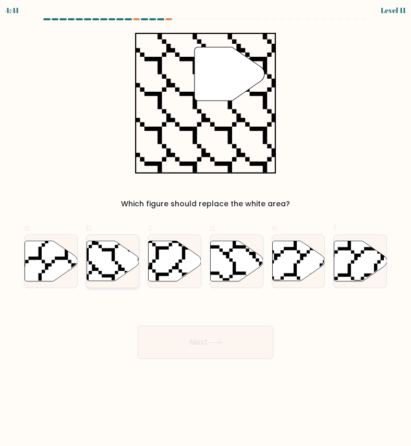
click at [118, 253] on icon at bounding box center [113, 261] width 53 height 40
click at [205, 230] on input "b." at bounding box center [205, 226] width 1 height 7
radio input "true"
click at [185, 329] on button "Next" at bounding box center [206, 342] width 136 height 33
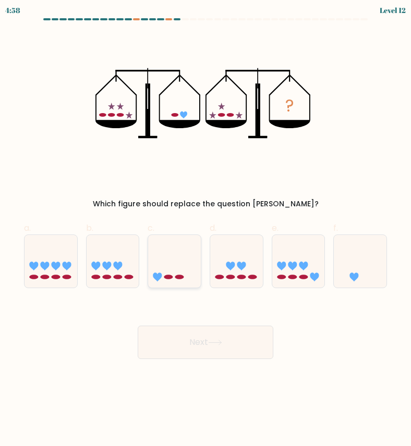
click at [177, 259] on icon at bounding box center [174, 261] width 53 height 43
click at [205, 230] on input "c." at bounding box center [205, 226] width 1 height 7
radio input "true"
click at [222, 341] on icon at bounding box center [215, 343] width 14 height 6
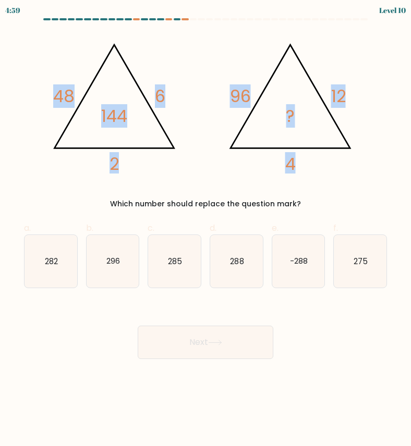
drag, startPoint x: 54, startPoint y: 92, endPoint x: 359, endPoint y: 181, distance: 318.5
click at [359, 181] on div "@import url('https://fonts.googleapis.com/css?family=Abril+Fatface:400,100,100i…" at bounding box center [205, 121] width 375 height 177
copy div "48 6 2 144 @import url('https://fonts.googleapis.com/css?family=Abril+Fatface:4…"
click at [141, 154] on icon "@import url('https://fonts.googleapis.com/css?family=Abril+Fatface:400,100,100i…" at bounding box center [206, 103] width 324 height 141
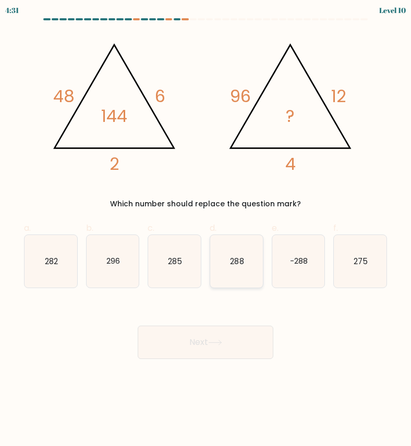
click at [249, 259] on icon "288" at bounding box center [236, 261] width 53 height 53
click at [206, 230] on input "d. 288" at bounding box center [205, 226] width 1 height 7
radio input "true"
click at [234, 348] on button "Next" at bounding box center [206, 342] width 136 height 33
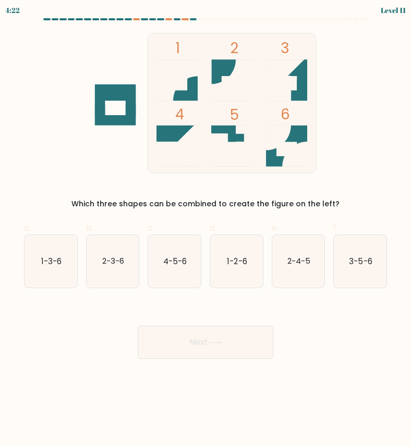
click at [264, 248] on div "d. 1-2-6" at bounding box center [236, 255] width 62 height 66
click at [251, 253] on icon "1-2-6" at bounding box center [236, 261] width 53 height 53
click at [206, 230] on input "d. 1-2-6" at bounding box center [205, 226] width 1 height 7
radio input "true"
click at [238, 337] on button "Next" at bounding box center [206, 342] width 136 height 33
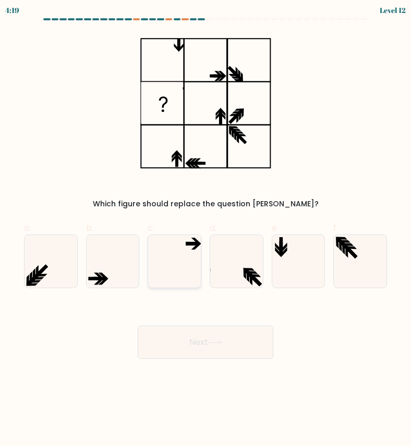
click at [168, 253] on icon at bounding box center [174, 261] width 53 height 53
click at [205, 230] on input "c." at bounding box center [205, 226] width 1 height 7
radio input "true"
click at [189, 341] on button "Next" at bounding box center [206, 342] width 136 height 33
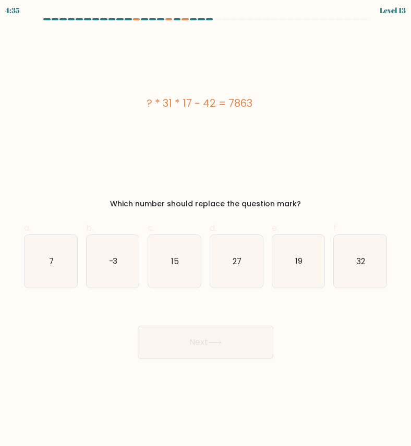
drag, startPoint x: 147, startPoint y: 95, endPoint x: 268, endPoint y: 97, distance: 120.5
click at [268, 97] on div "? * 31 * 17 - 42 = 7863" at bounding box center [199, 103] width 350 height 141
copy div "? * 31 * 17 - 42 = 7863"
click at [168, 276] on icon "15" at bounding box center [174, 261] width 53 height 53
click at [205, 230] on input "c. 15" at bounding box center [205, 226] width 1 height 7
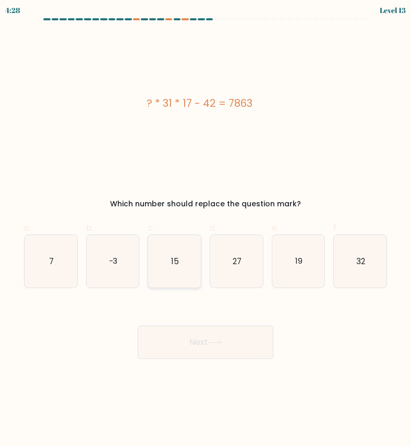
radio input "true"
click at [187, 344] on button "Next" at bounding box center [206, 342] width 136 height 33
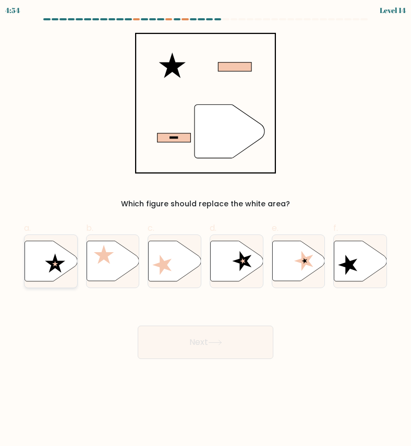
click at [60, 270] on icon at bounding box center [51, 261] width 53 height 40
click at [205, 230] on input "a." at bounding box center [205, 226] width 1 height 7
radio input "true"
click at [204, 344] on button "Next" at bounding box center [206, 342] width 136 height 33
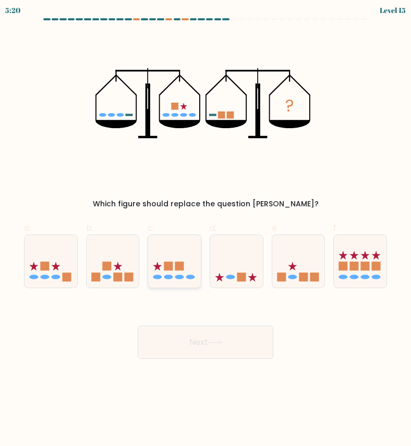
click at [195, 261] on icon at bounding box center [174, 261] width 53 height 43
click at [205, 230] on input "c." at bounding box center [205, 226] width 1 height 7
radio input "true"
click at [209, 337] on button "Next" at bounding box center [206, 342] width 136 height 33
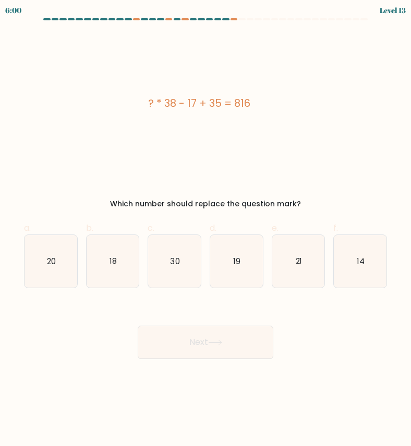
drag, startPoint x: 107, startPoint y: 204, endPoint x: 315, endPoint y: 202, distance: 208.1
click at [315, 202] on div "Which number should replace the question mark?" at bounding box center [205, 204] width 350 height 11
copy div "Which number should replace the question mark?"
drag, startPoint x: 262, startPoint y: 96, endPoint x: 118, endPoint y: 104, distance: 144.1
click at [118, 104] on div "? * 38 - 17 + 35 = 816" at bounding box center [199, 103] width 350 height 16
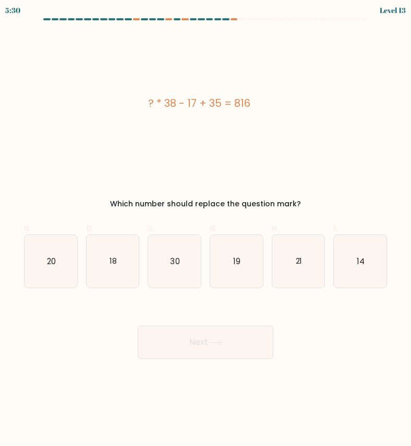
click at [160, 99] on div "? * 38 - 17 + 35 = 816" at bounding box center [199, 103] width 350 height 16
click at [294, 261] on icon "21" at bounding box center [298, 261] width 53 height 53
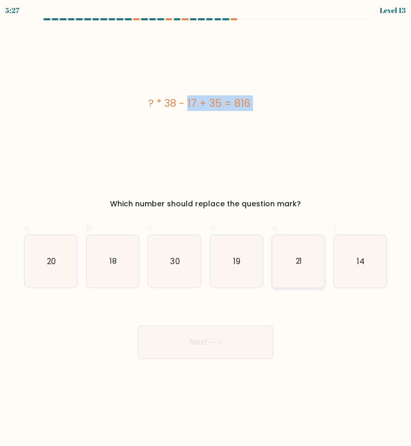
click at [206, 230] on input "e. 21" at bounding box center [205, 226] width 1 height 7
radio input "true"
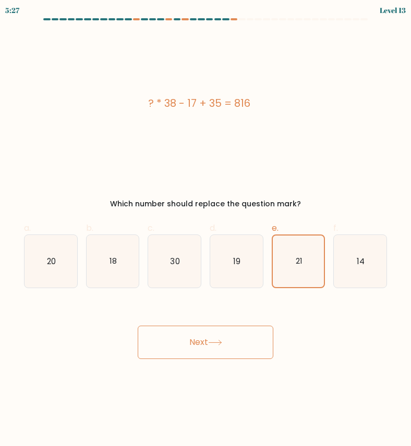
click at [234, 345] on button "Next" at bounding box center [206, 342] width 136 height 33
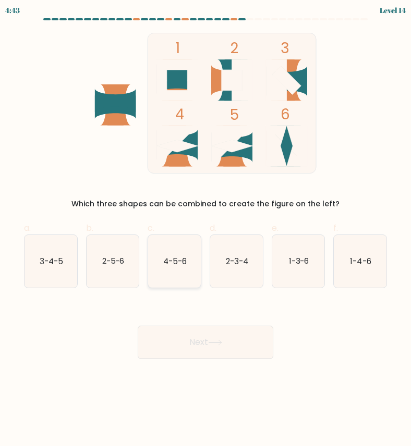
click at [163, 265] on text "4-5-6" at bounding box center [174, 261] width 23 height 11
click at [205, 230] on input "c. 4-5-6" at bounding box center [205, 226] width 1 height 7
radio input "true"
click at [175, 350] on button "Next" at bounding box center [206, 342] width 136 height 33
click at [181, 361] on body "4:41 Level 14" at bounding box center [205, 223] width 411 height 446
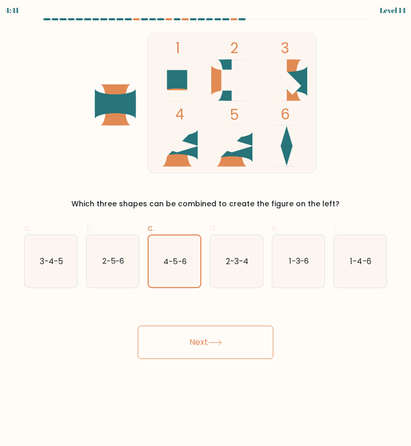
click at [186, 347] on button "Next" at bounding box center [206, 342] width 136 height 33
click at [189, 350] on button "Next" at bounding box center [206, 342] width 136 height 33
click at [183, 345] on button "Next" at bounding box center [206, 342] width 136 height 33
click at [183, 339] on button "Next" at bounding box center [206, 342] width 136 height 33
click at [193, 281] on icon "4-5-6" at bounding box center [175, 262] width 52 height 52
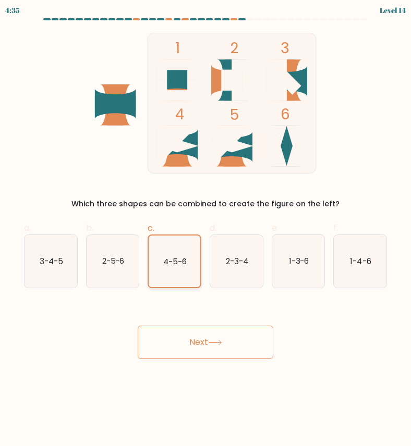
click at [205, 230] on input "c. 4-5-6" at bounding box center [205, 226] width 1 height 7
click at [226, 264] on text "2-3-4" at bounding box center [237, 261] width 22 height 11
click at [206, 230] on input "d. 2-3-4" at bounding box center [205, 226] width 1 height 7
radio input "true"
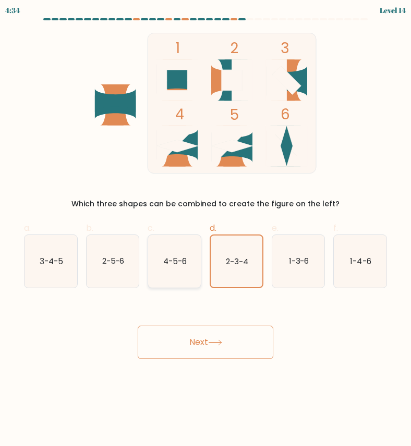
click at [184, 269] on icon "4-5-6" at bounding box center [174, 261] width 53 height 53
click at [205, 230] on input "c. 4-5-6" at bounding box center [205, 226] width 1 height 7
radio input "true"
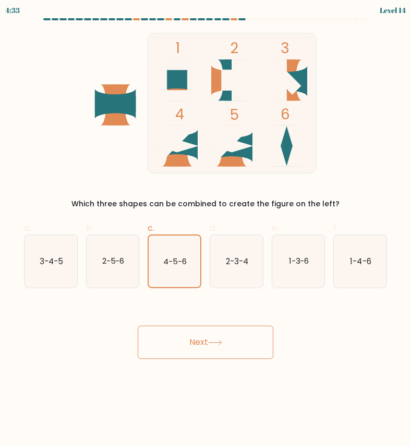
click at [223, 337] on button "Next" at bounding box center [206, 342] width 136 height 33
click at [242, 344] on button "Next" at bounding box center [206, 342] width 136 height 33
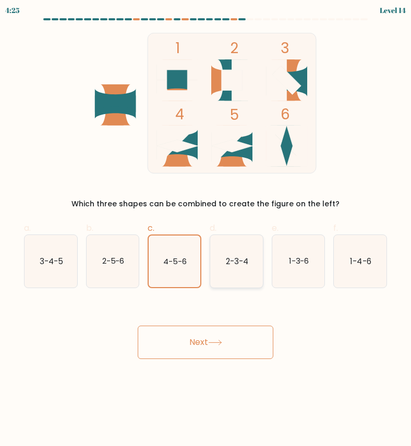
click at [223, 265] on icon "2-3-4" at bounding box center [236, 261] width 53 height 53
click at [206, 230] on input "d. 2-3-4" at bounding box center [205, 226] width 1 height 7
radio input "true"
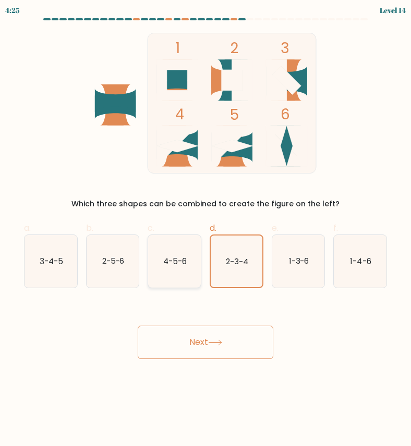
click at [171, 264] on text "4-5-6" at bounding box center [174, 261] width 23 height 11
click at [205, 230] on input "c. 4-5-6" at bounding box center [205, 226] width 1 height 7
radio input "true"
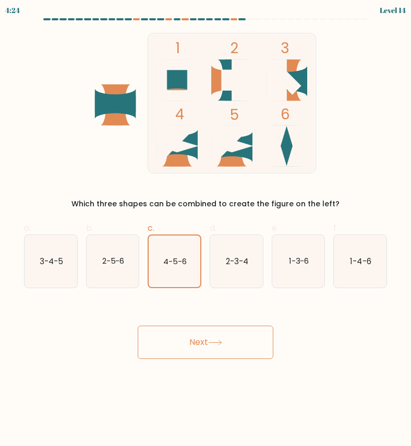
click at [201, 320] on div "Next" at bounding box center [205, 330] width 375 height 58
click at [203, 345] on button "Next" at bounding box center [206, 342] width 136 height 33
click at [168, 344] on button "Next" at bounding box center [206, 342] width 136 height 33
click at [210, 69] on rect at bounding box center [232, 103] width 168 height 140
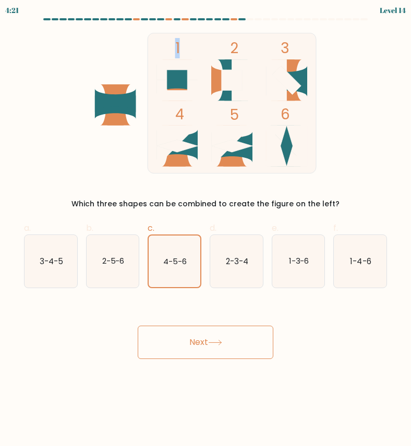
click at [210, 69] on rect at bounding box center [232, 103] width 168 height 140
click at [173, 214] on div "a. 3-4-5 b. 2-5-6 c. 4-5-6 d. 2-3-4" at bounding box center [205, 251] width 371 height 75
click at [174, 261] on text "4-5-6" at bounding box center [174, 261] width 23 height 10
click at [205, 230] on input "c. 4-5-6" at bounding box center [205, 226] width 1 height 7
click at [174, 261] on text "4-5-6" at bounding box center [174, 261] width 23 height 10
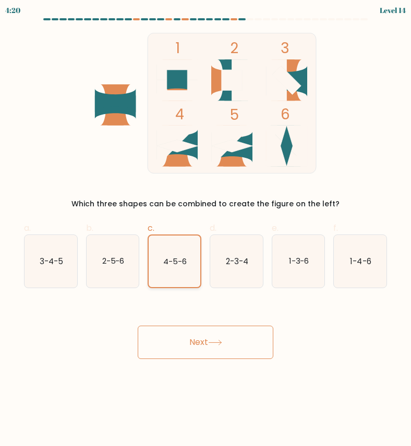
click at [205, 230] on input "c. 4-5-6" at bounding box center [205, 226] width 1 height 7
click at [205, 345] on button "Next" at bounding box center [206, 342] width 136 height 33
click at [227, 262] on text "2-3-4" at bounding box center [237, 261] width 22 height 11
click at [206, 230] on input "d. 2-3-4" at bounding box center [205, 226] width 1 height 7
radio input "true"
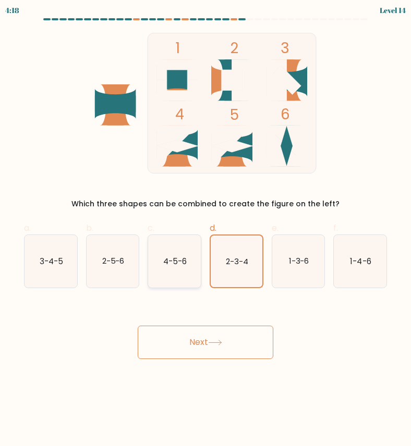
click at [168, 270] on icon "4-5-6" at bounding box center [174, 261] width 53 height 53
click at [205, 230] on input "c. 4-5-6" at bounding box center [205, 226] width 1 height 7
radio input "true"
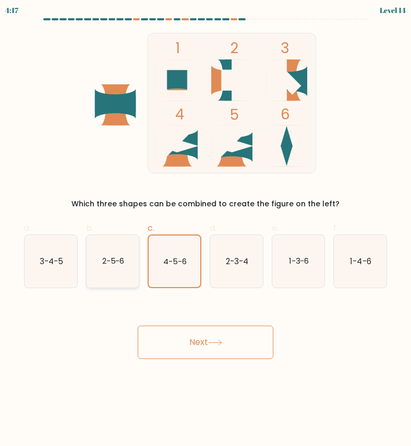
click at [133, 270] on icon "2-5-6" at bounding box center [113, 261] width 53 height 53
click at [205, 230] on input "b. 2-5-6" at bounding box center [205, 226] width 1 height 7
radio input "true"
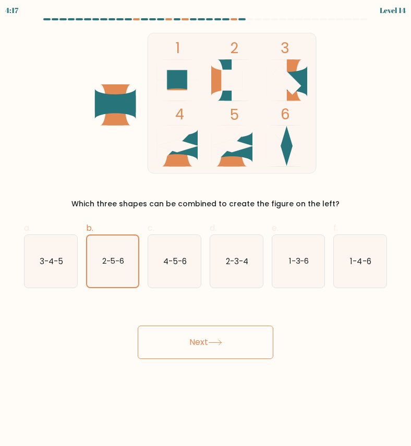
click at [172, 336] on button "Next" at bounding box center [206, 342] width 136 height 33
click at [228, 343] on button "Next" at bounding box center [206, 342] width 136 height 33
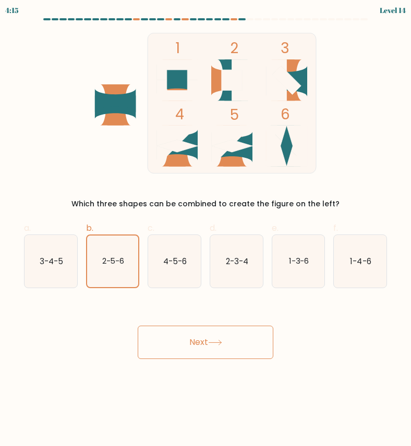
click at [228, 343] on button "Next" at bounding box center [206, 342] width 136 height 33
click at [203, 263] on div "c. 4-5-6" at bounding box center [174, 255] width 62 height 66
click at [190, 264] on icon "4-5-6" at bounding box center [174, 261] width 53 height 53
click at [205, 230] on input "c. 4-5-6" at bounding box center [205, 226] width 1 height 7
radio input "true"
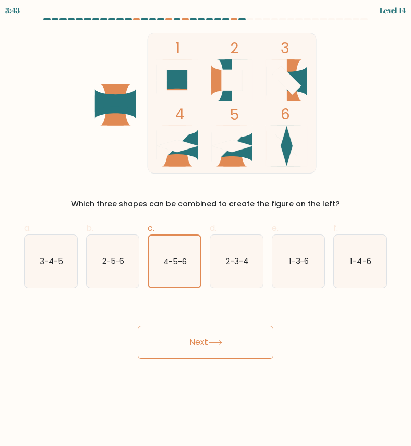
click at [203, 347] on button "Next" at bounding box center [206, 342] width 136 height 33
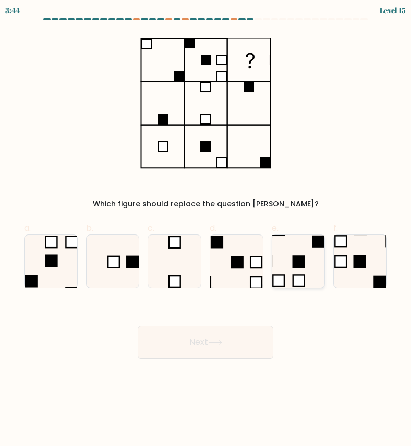
click at [288, 263] on icon at bounding box center [298, 261] width 53 height 53
click at [206, 230] on input "e." at bounding box center [205, 226] width 1 height 7
radio input "true"
click at [231, 340] on button "Next" at bounding box center [206, 342] width 136 height 33
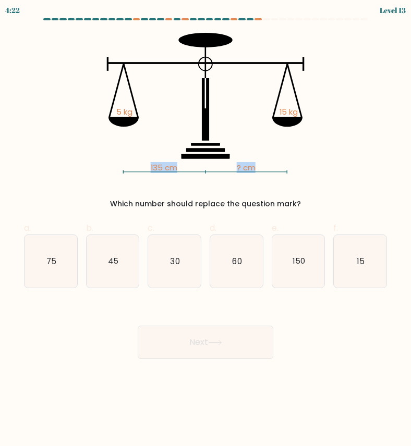
drag, startPoint x: 147, startPoint y: 165, endPoint x: 264, endPoint y: 166, distance: 117.3
click at [264, 166] on icon "135 cm ? cm 5 kg 15 kg" at bounding box center [205, 103] width 350 height 141
click at [117, 113] on icon "135 cm ? cm 5 kg 15 kg" at bounding box center [205, 103] width 350 height 141
drag, startPoint x: 112, startPoint y: 106, endPoint x: 297, endPoint y: 134, distance: 187.1
click at [297, 134] on icon "135 cm ? cm 5 kg 15 kg" at bounding box center [205, 103] width 350 height 141
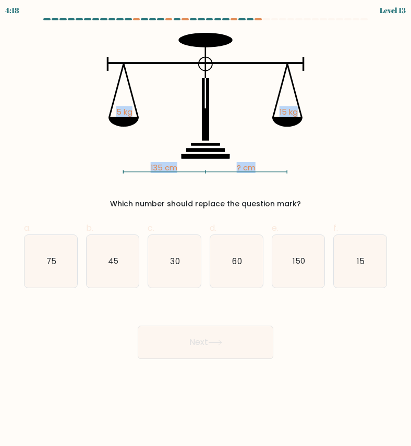
copy icon "135 cm ? cm 5 kg 15 kg"
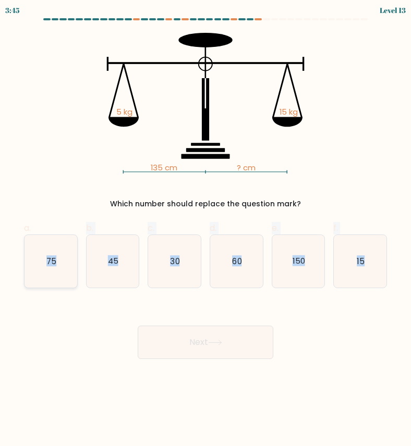
drag, startPoint x: 365, startPoint y: 258, endPoint x: 43, endPoint y: 263, distance: 322.3
click at [43, 263] on div "a. 75 b. 45 c." at bounding box center [205, 251] width 371 height 75
copy div "75 b. 45 c. 30 d. 60 e. 150 f. 15"
click at [114, 264] on text "45" at bounding box center [113, 261] width 10 height 11
click at [205, 230] on input "b. 45" at bounding box center [205, 226] width 1 height 7
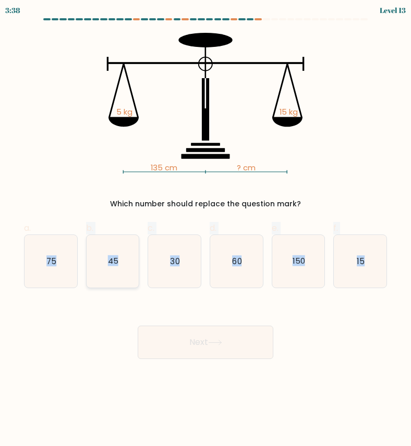
radio input "true"
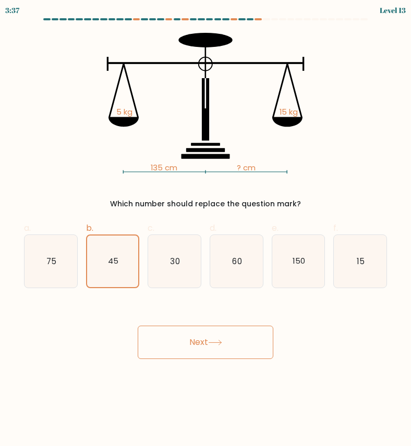
click at [184, 335] on button "Next" at bounding box center [206, 342] width 136 height 33
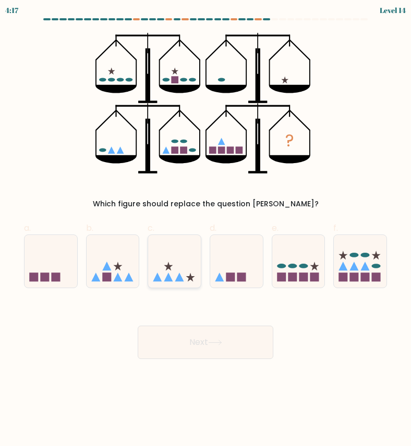
click at [175, 255] on icon at bounding box center [174, 261] width 53 height 43
click at [205, 230] on input "c." at bounding box center [205, 226] width 1 height 7
radio input "true"
click at [189, 334] on button "Next" at bounding box center [206, 342] width 136 height 33
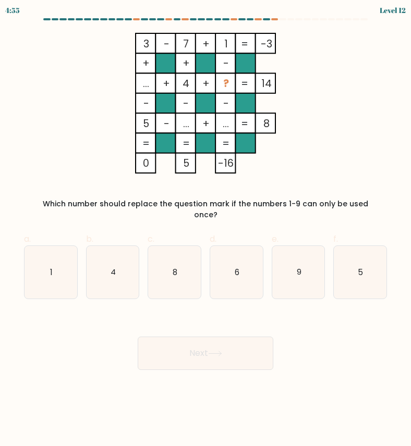
drag, startPoint x: 271, startPoint y: 85, endPoint x: 147, endPoint y: 85, distance: 124.6
click at [147, 85] on icon "3 - 7 + 1 -3 + + - ... + 4 + ? 14 - - - 5 - ... + ... = 8 = = = = 0 5 -16 =" at bounding box center [205, 103] width 349 height 141
copy icon ". + 4 + ? 14"
click at [342, 254] on icon "5" at bounding box center [360, 272] width 53 height 53
click at [206, 230] on input "f. 5" at bounding box center [205, 226] width 1 height 7
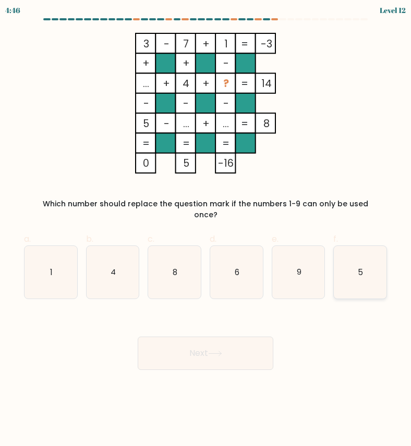
radio input "true"
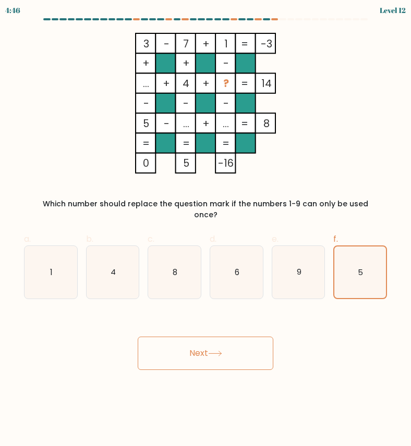
click at [266, 341] on button "Next" at bounding box center [206, 353] width 136 height 33
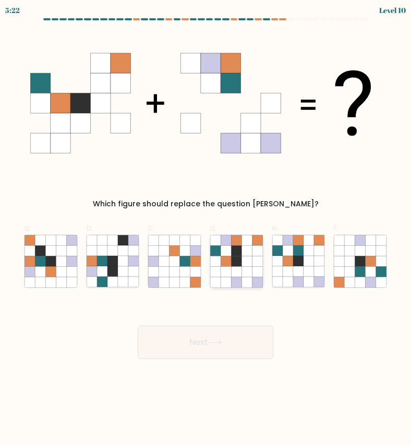
click at [233, 260] on icon at bounding box center [236, 261] width 10 height 10
click at [206, 230] on input "d." at bounding box center [205, 226] width 1 height 7
radio input "true"
click at [229, 334] on button "Next" at bounding box center [206, 342] width 136 height 33
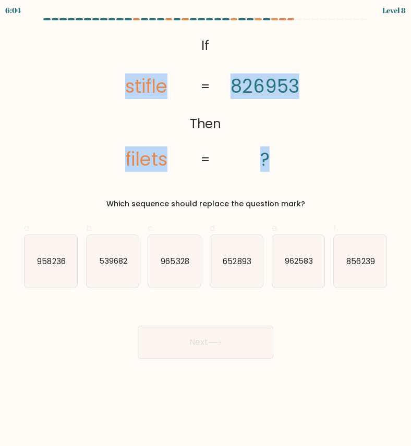
drag, startPoint x: 120, startPoint y: 79, endPoint x: 268, endPoint y: 161, distance: 168.8
click at [268, 161] on icon "@import url('https://fonts.googleapis.com/css?family=Abril+Fatface:400,100,100i…" at bounding box center [205, 103] width 228 height 141
copy icon "stifle filets 826953 ?"
click at [208, 111] on icon "@import url('https://fonts.googleapis.com/css?family=Abril+Fatface:400,100,100i…" at bounding box center [205, 103] width 228 height 141
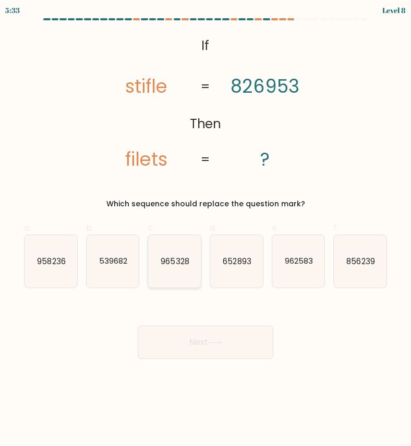
click at [178, 264] on text "965328" at bounding box center [175, 261] width 28 height 11
click at [205, 230] on input "c. 965328" at bounding box center [205, 226] width 1 height 7
radio input "true"
click at [203, 338] on button "Next" at bounding box center [206, 342] width 136 height 33
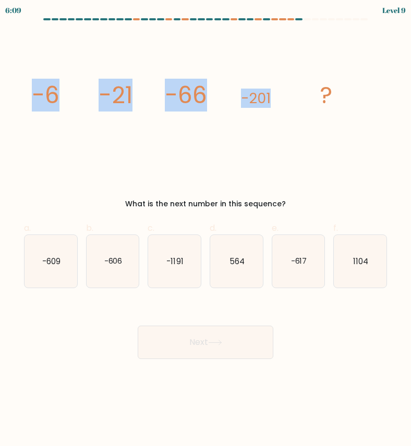
drag, startPoint x: 35, startPoint y: 98, endPoint x: 322, endPoint y: 96, distance: 287.3
click at [322, 96] on g "-6 -21 -66 -201 ?" at bounding box center [182, 95] width 300 height 33
click at [338, 96] on icon "image/svg+xml -6 -21 -66 -201 ?" at bounding box center [205, 103] width 350 height 141
copy g "-6 -21 -66 -201 ?"
click at [113, 260] on text "-606" at bounding box center [113, 261] width 18 height 11
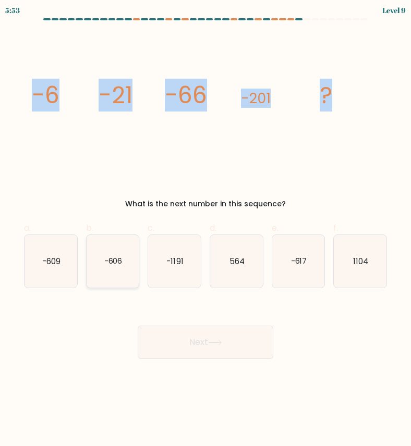
click at [205, 230] on input "b. -606" at bounding box center [205, 226] width 1 height 7
radio input "true"
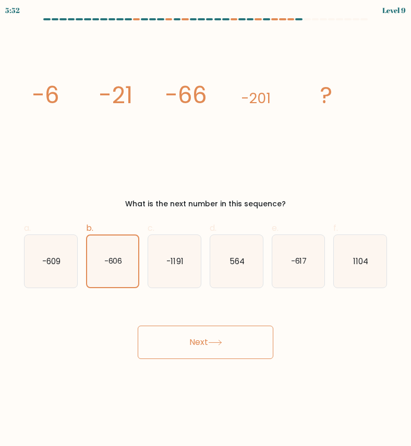
click at [164, 334] on button "Next" at bounding box center [206, 342] width 136 height 33
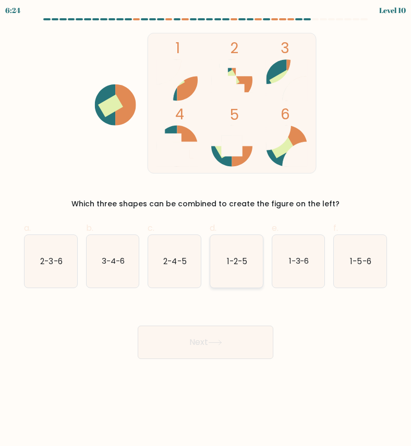
click at [227, 259] on text "1-2-5" at bounding box center [237, 261] width 20 height 11
click at [206, 230] on input "d. 1-2-5" at bounding box center [205, 226] width 1 height 7
radio input "true"
click at [229, 262] on text "1-2-5" at bounding box center [237, 261] width 20 height 10
click at [206, 230] on input "d. 1-2-5" at bounding box center [205, 226] width 1 height 7
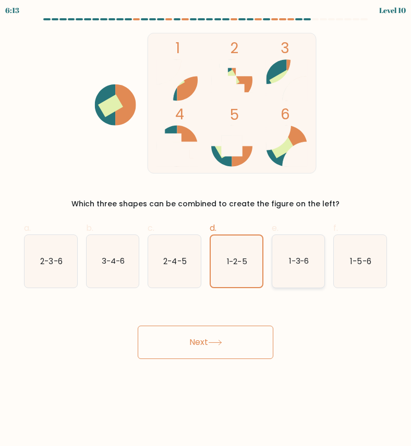
click at [289, 262] on text "1-3-6" at bounding box center [298, 261] width 20 height 11
click at [206, 230] on input "e. 1-3-6" at bounding box center [205, 226] width 1 height 7
radio input "true"
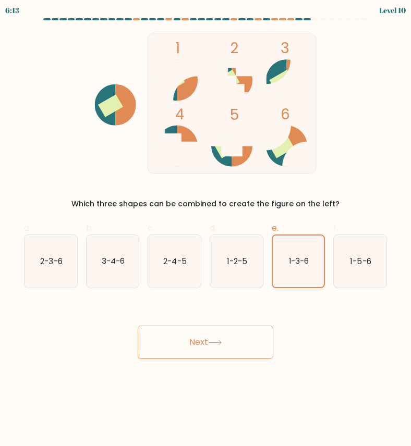
click at [218, 349] on button "Next" at bounding box center [206, 342] width 136 height 33
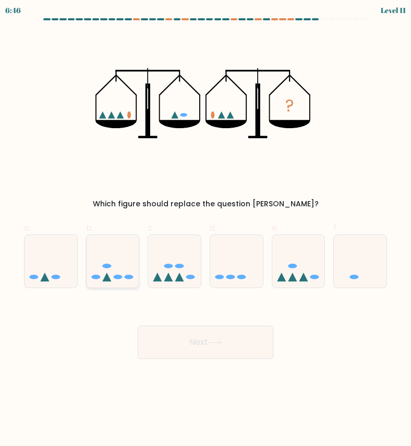
click at [124, 273] on icon at bounding box center [113, 261] width 53 height 43
click at [205, 230] on input "b." at bounding box center [205, 226] width 1 height 7
radio input "true"
click at [186, 342] on button "Next" at bounding box center [206, 342] width 136 height 33
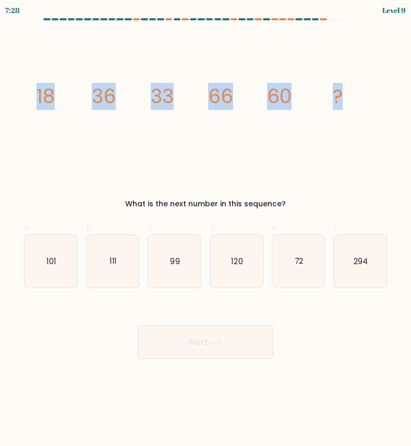
drag, startPoint x: 33, startPoint y: 97, endPoint x: 350, endPoint y: 97, distance: 317.6
click at [350, 97] on icon "image/svg+xml 18 36 33 66 60 ?" at bounding box center [205, 103] width 350 height 141
copy g "18 36 33 66 60 ?"
click at [237, 260] on text "120" at bounding box center [236, 261] width 11 height 11
click at [206, 230] on input "d. 120" at bounding box center [205, 226] width 1 height 7
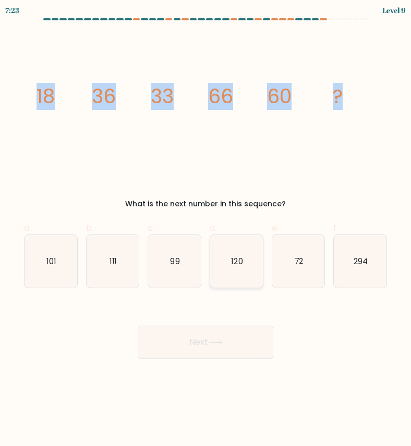
radio input "true"
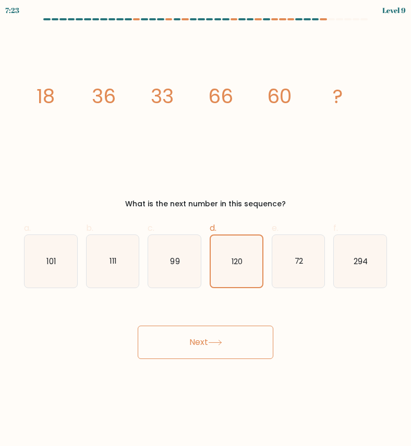
click at [233, 345] on button "Next" at bounding box center [206, 342] width 136 height 33
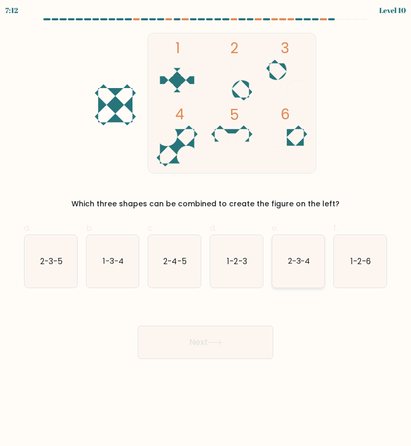
click at [280, 265] on icon "2-3-4" at bounding box center [298, 261] width 53 height 53
click at [206, 230] on input "e. 2-3-4" at bounding box center [205, 226] width 1 height 7
radio input "true"
click at [254, 326] on button "Next" at bounding box center [206, 342] width 136 height 33
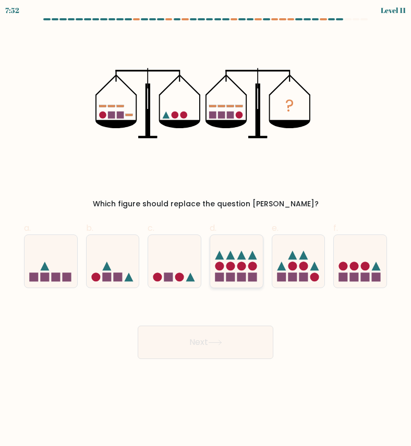
click at [234, 255] on icon at bounding box center [236, 261] width 53 height 43
click at [206, 230] on input "d." at bounding box center [205, 226] width 1 height 7
radio input "true"
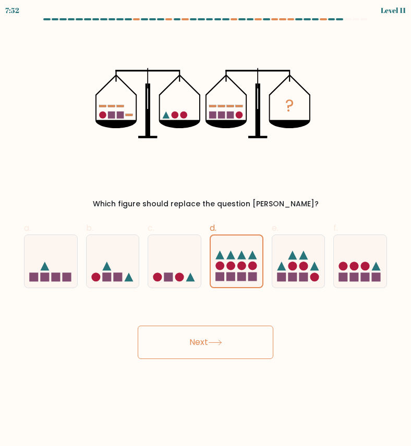
click at [233, 335] on button "Next" at bounding box center [206, 342] width 136 height 33
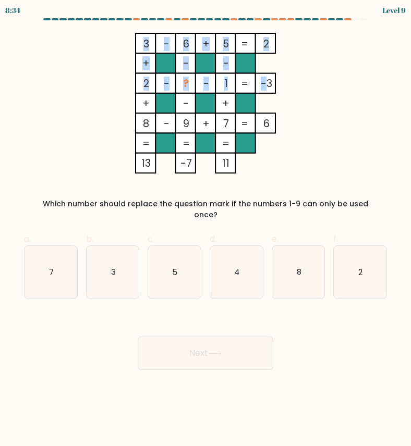
drag, startPoint x: 141, startPoint y: 81, endPoint x: 267, endPoint y: 81, distance: 126.2
click at [267, 81] on icon "3 - 6 + 5 2 + - - 2 - ? - 1 -3 + - + 8 - 9 + 7 = 6 = = = = 13 -7 11 =" at bounding box center [205, 103] width 349 height 141
click at [271, 82] on tspan "-3" at bounding box center [266, 84] width 11 height 14
drag, startPoint x: 271, startPoint y: 82, endPoint x: 142, endPoint y: 82, distance: 128.8
click at [142, 82] on icon "3 - 6 + 5 2 + - - 2 - ? - 1 -3 + - + 8 - 9 + 7 = 6 = = = = 13 -7 11 =" at bounding box center [205, 103] width 349 height 141
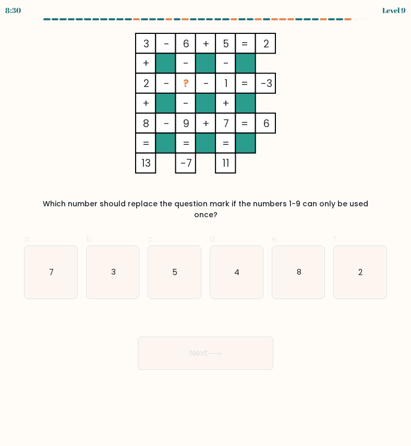
copy icon "2 - ? - 1 -3"
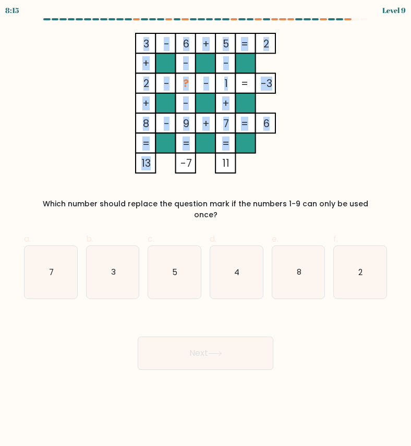
drag, startPoint x: 137, startPoint y: 40, endPoint x: 148, endPoint y: 167, distance: 127.2
click at [148, 167] on icon "3 - 6 + 5 2 + - - 2 - ? - 1 -3 + - + 8 - 9 + 7 = 6 = = = = 13 -7 11 =" at bounding box center [205, 103] width 349 height 141
click at [172, 151] on rect at bounding box center [165, 143] width 20 height 20
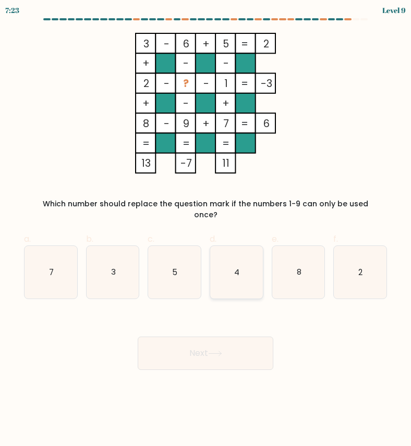
click at [244, 251] on icon "4" at bounding box center [236, 272] width 53 height 53
click at [206, 230] on input "d. 4" at bounding box center [205, 226] width 1 height 7
radio input "true"
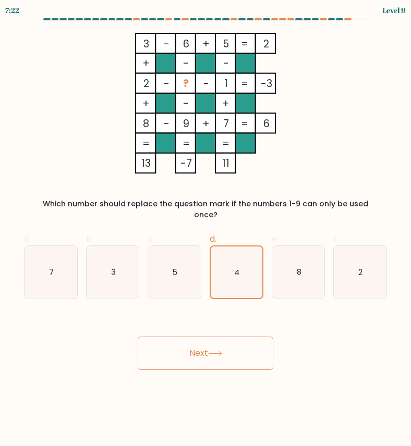
click at [237, 344] on button "Next" at bounding box center [206, 353] width 136 height 33
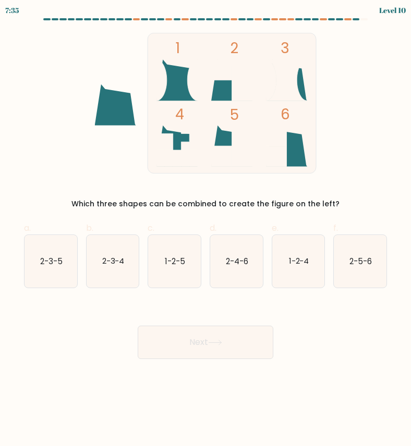
click at [178, 149] on icon at bounding box center [176, 146] width 41 height 41
click at [345, 265] on icon "2-5-6" at bounding box center [360, 261] width 53 height 53
click at [206, 230] on input "f. 2-5-6" at bounding box center [205, 226] width 1 height 7
radio input "true"
click at [247, 342] on button "Next" at bounding box center [206, 342] width 136 height 33
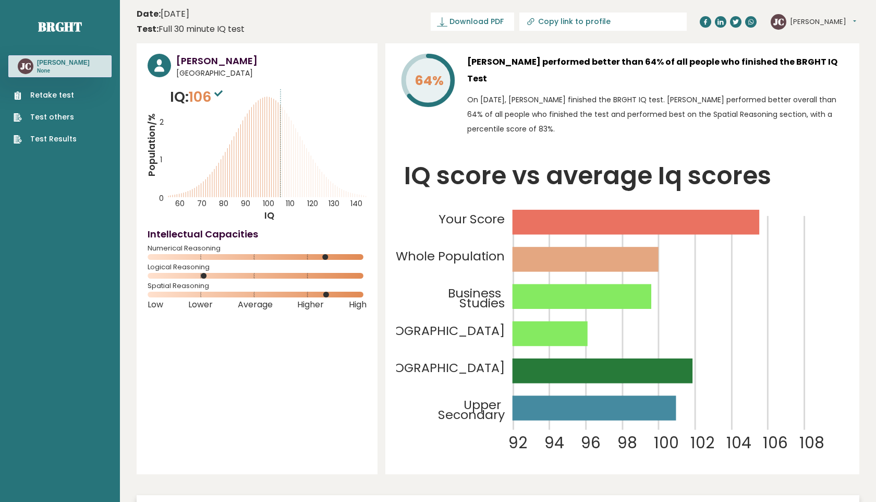
click at [410, 23] on button "[PERSON_NAME]" at bounding box center [823, 22] width 66 height 10
click at [410, 184] on icon "IQ score vs average Iq scores 92 94 96 98 100 102 104 106 108 Your Score Whole …" at bounding box center [622, 310] width 452 height 307
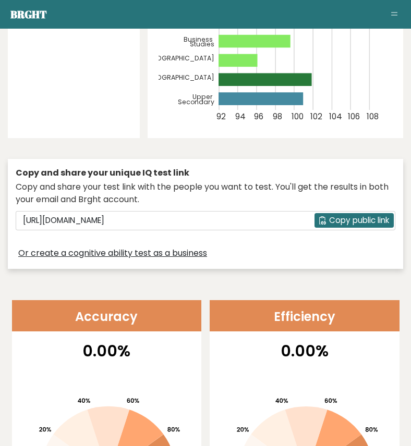
scroll to position [307, 0]
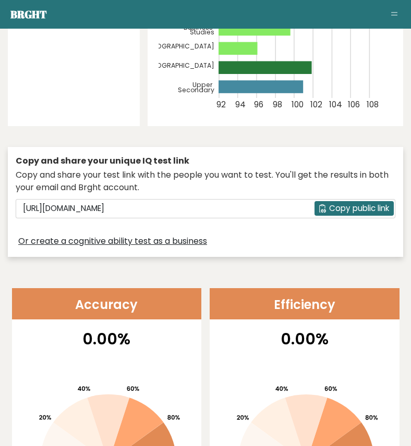
click at [319, 212] on icon at bounding box center [322, 208] width 7 height 8
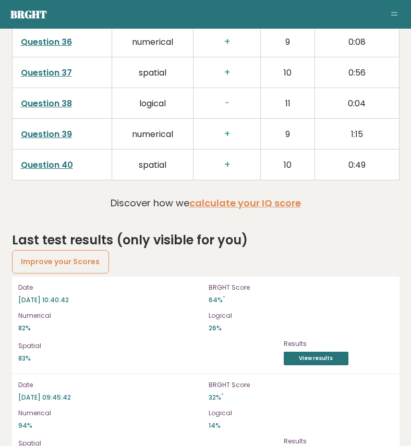
scroll to position [2906, 0]
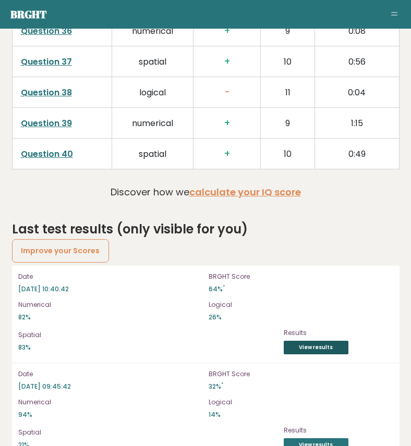
click at [319, 341] on link "View results" at bounding box center [316, 348] width 65 height 14
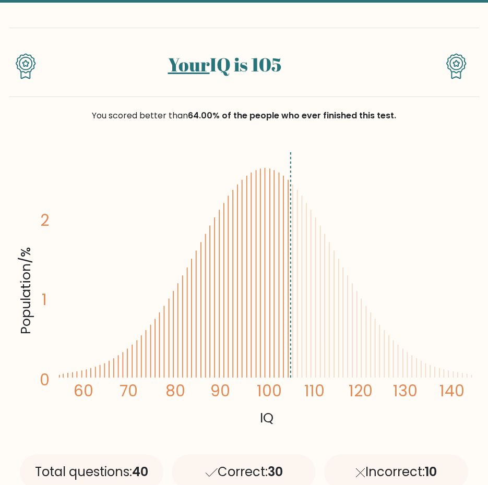
scroll to position [65, 0]
